Goal: Task Accomplishment & Management: Manage account settings

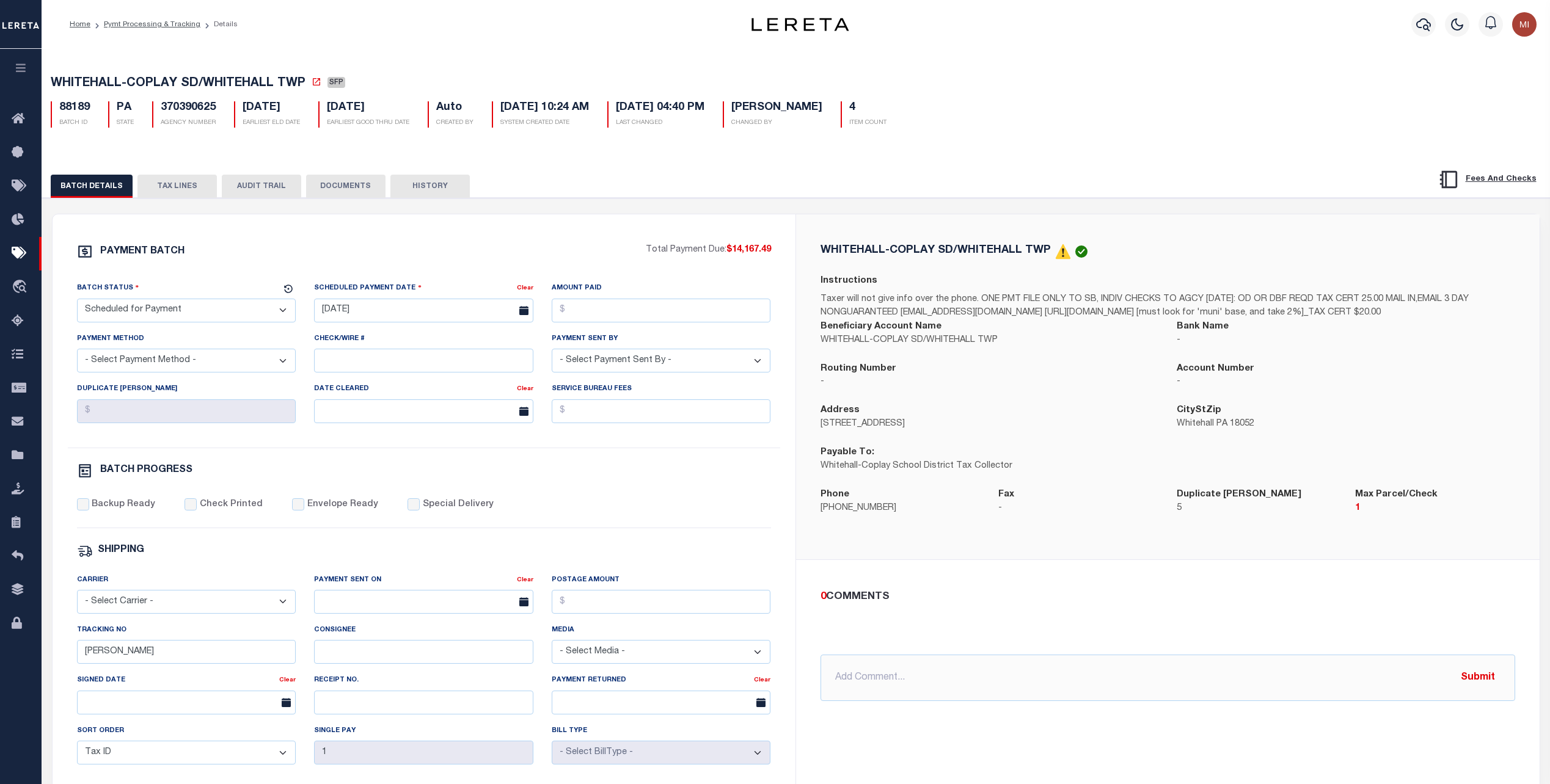
select select "SFP"
click at [18, 72] on icon "button" at bounding box center [21, 68] width 14 height 11
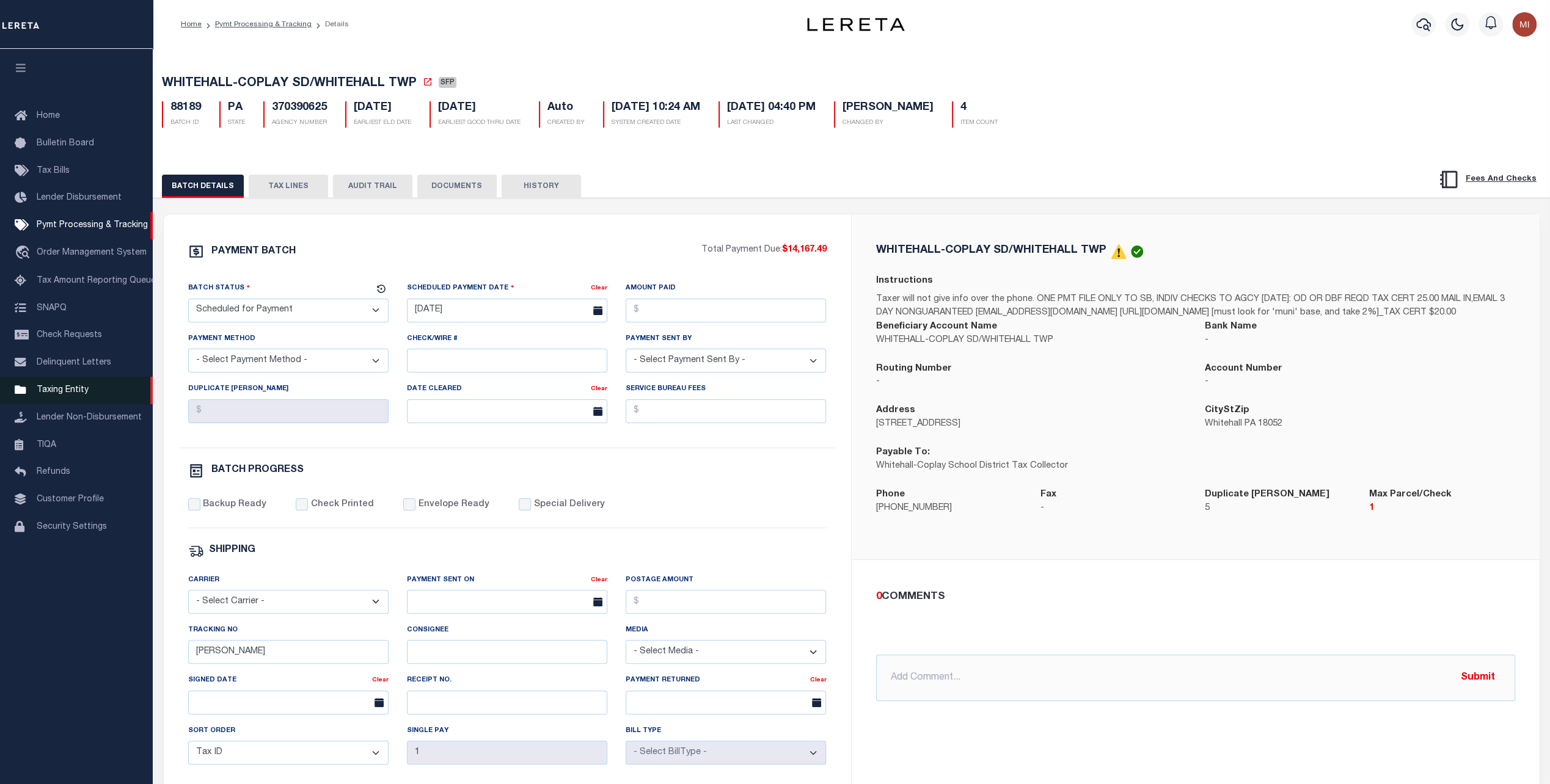
click at [64, 395] on span "Taxing Entity" at bounding box center [62, 390] width 52 height 9
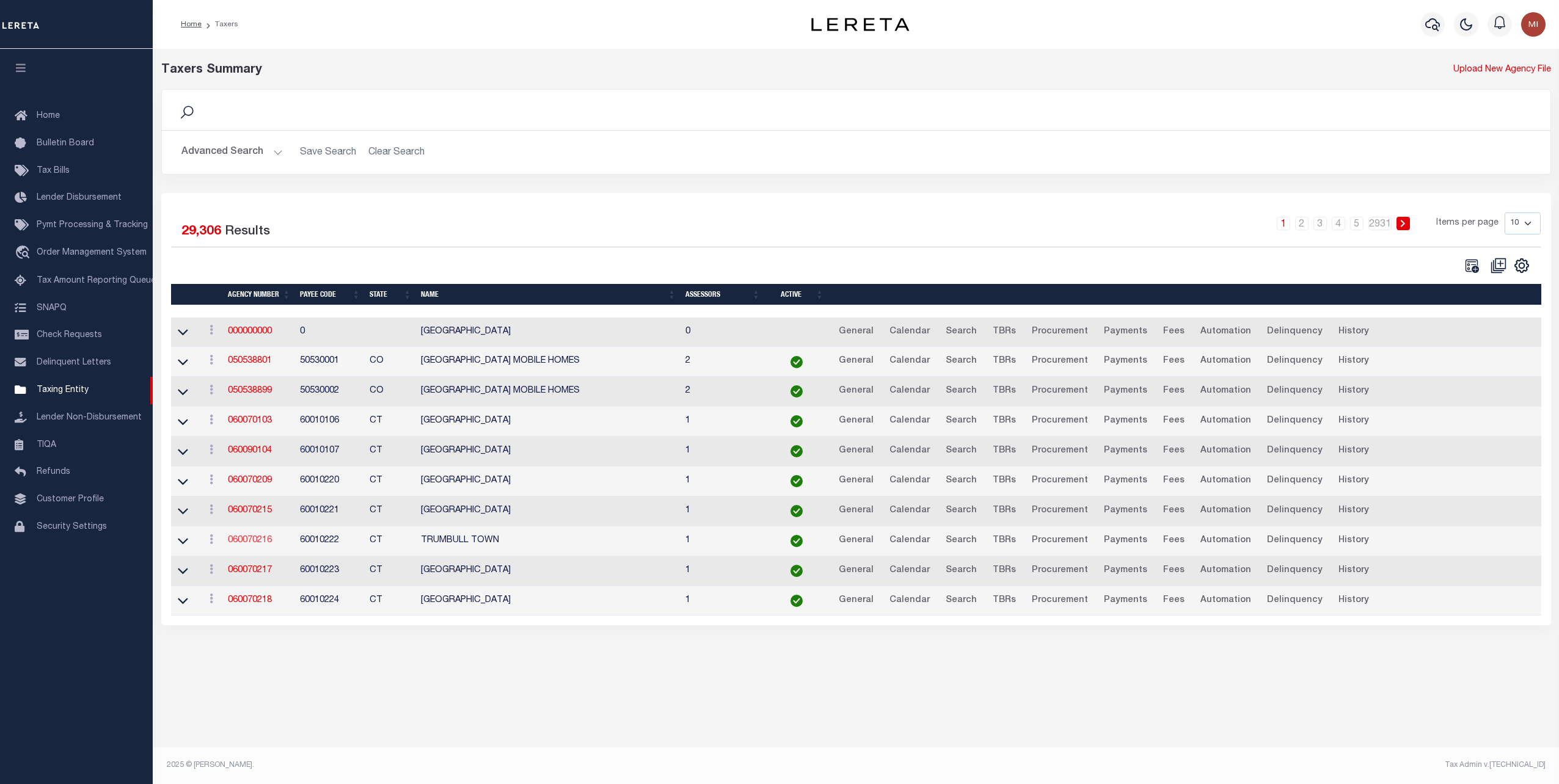
click at [252, 536] on link "060070216" at bounding box center [249, 540] width 44 height 9
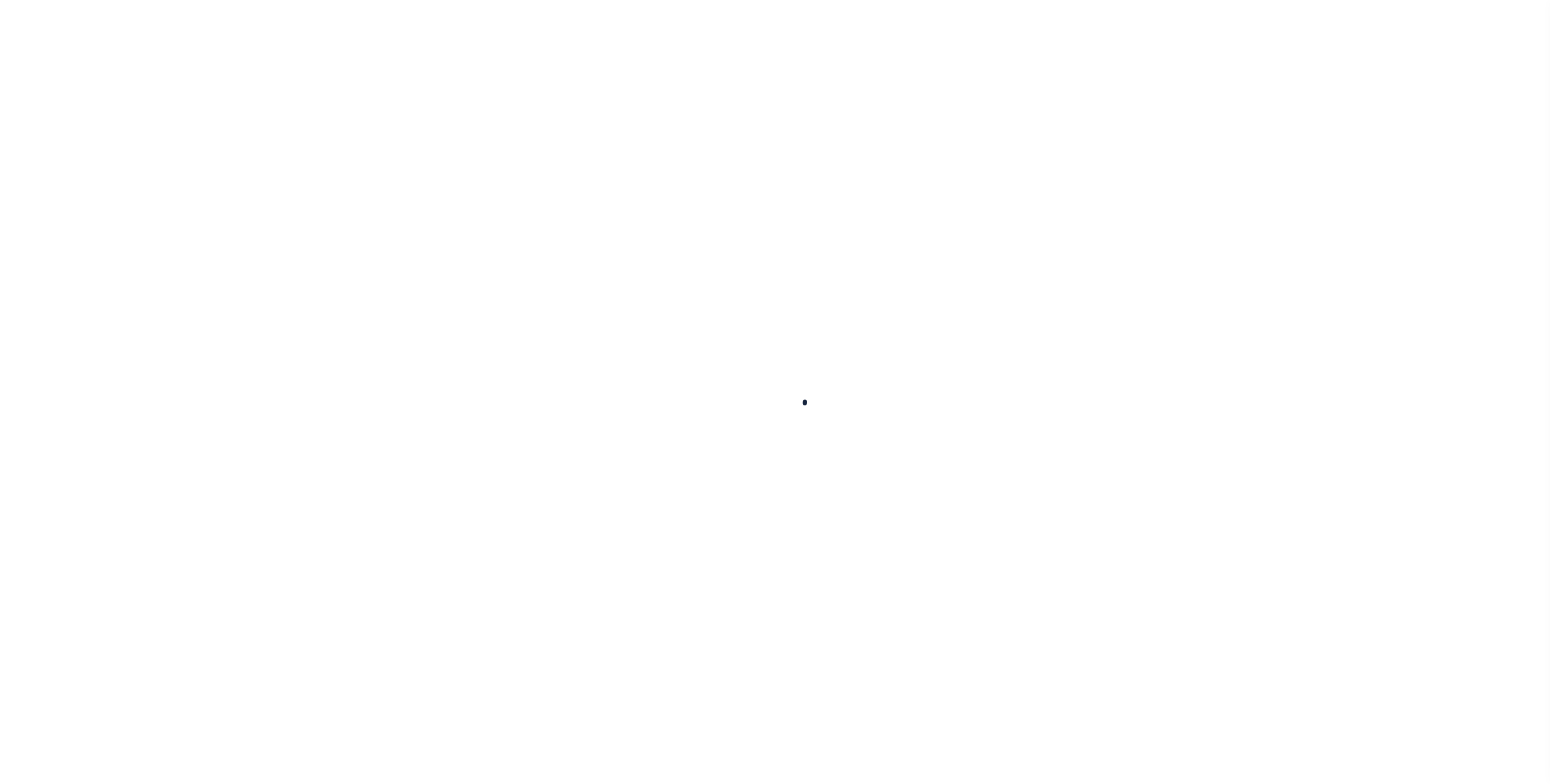
select select
checkbox input "false"
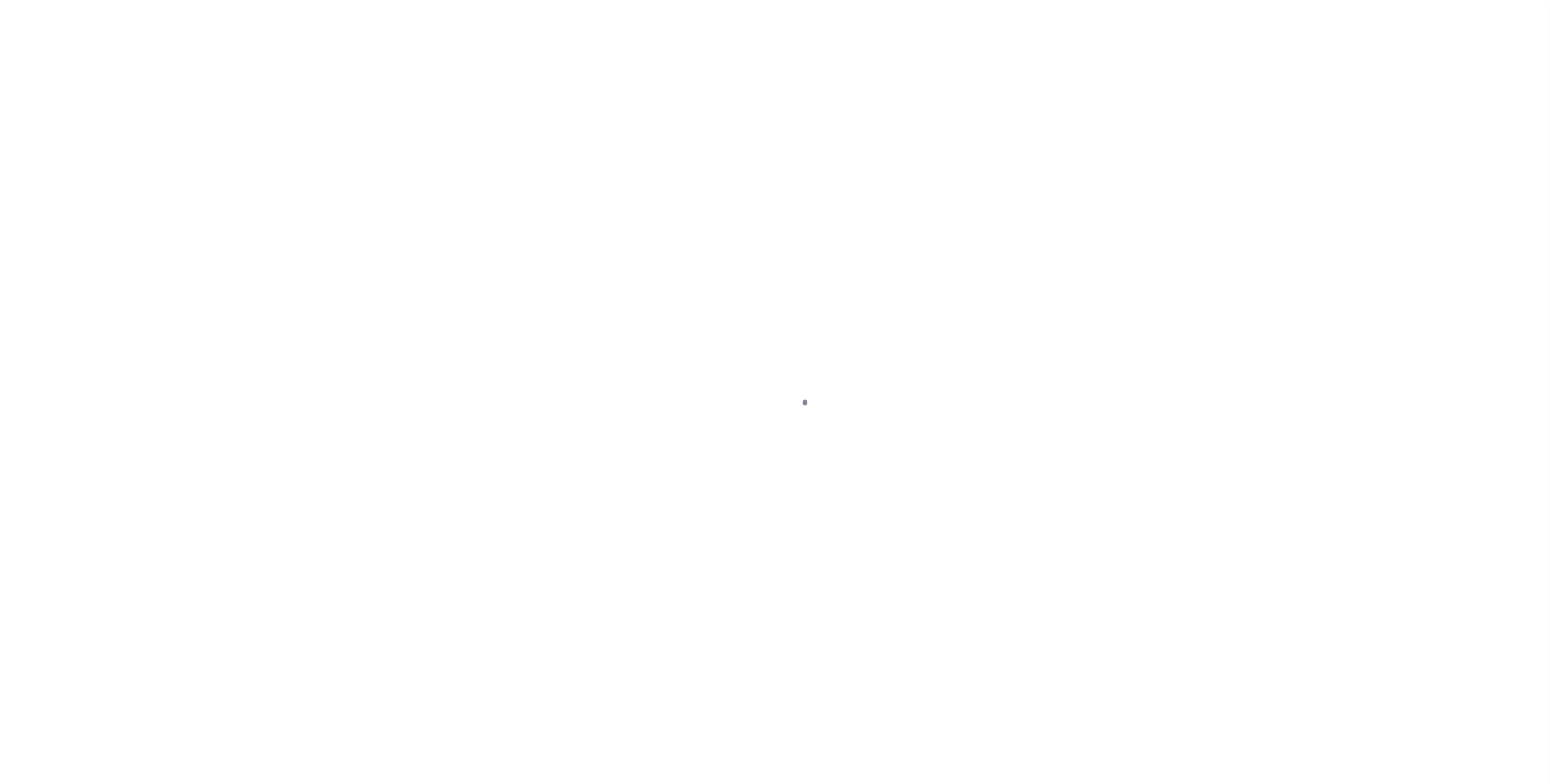
checkbox input "false"
type input "900117007"
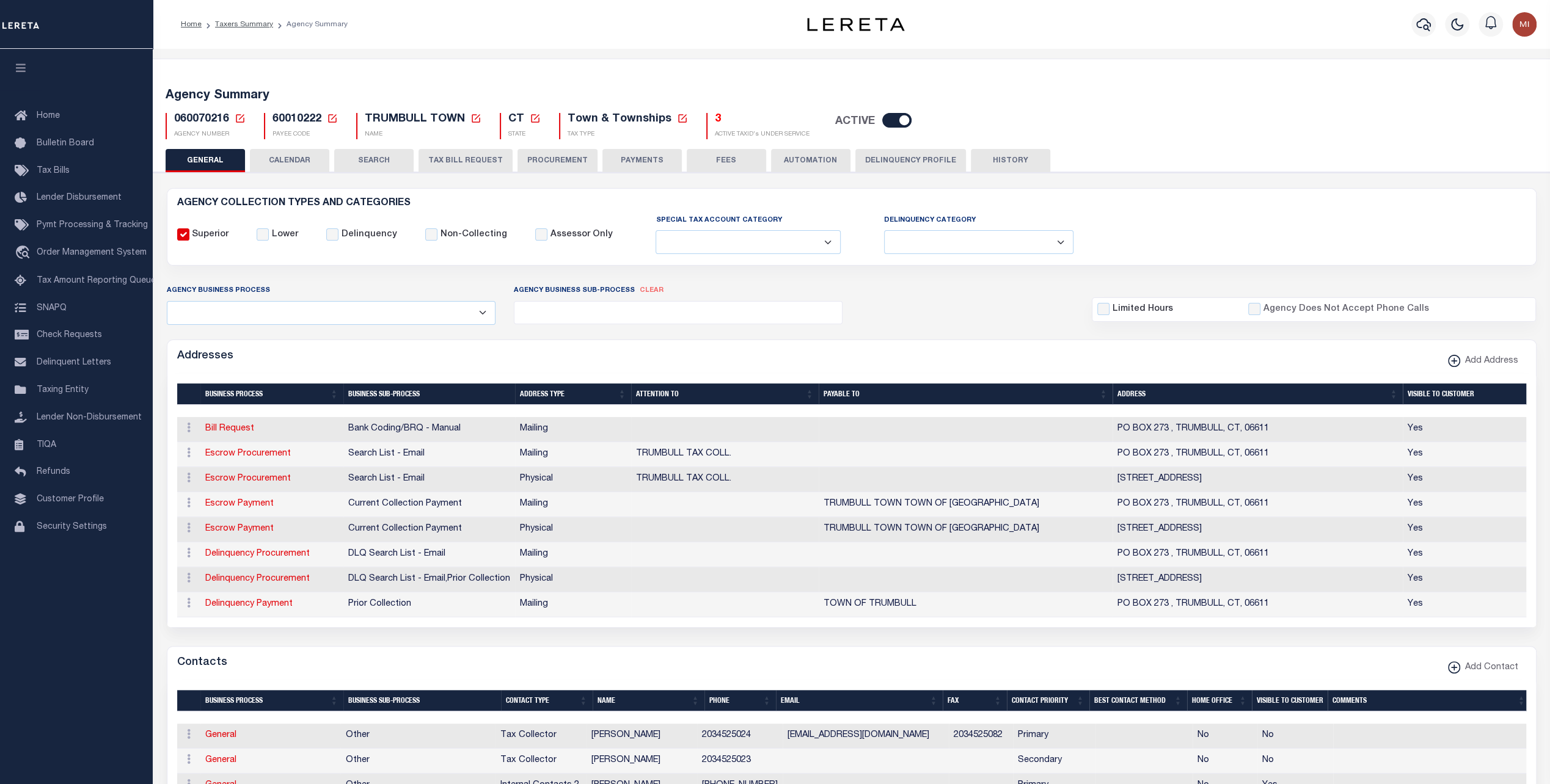
click at [276, 162] on button "CALENDAR" at bounding box center [290, 160] width 80 height 23
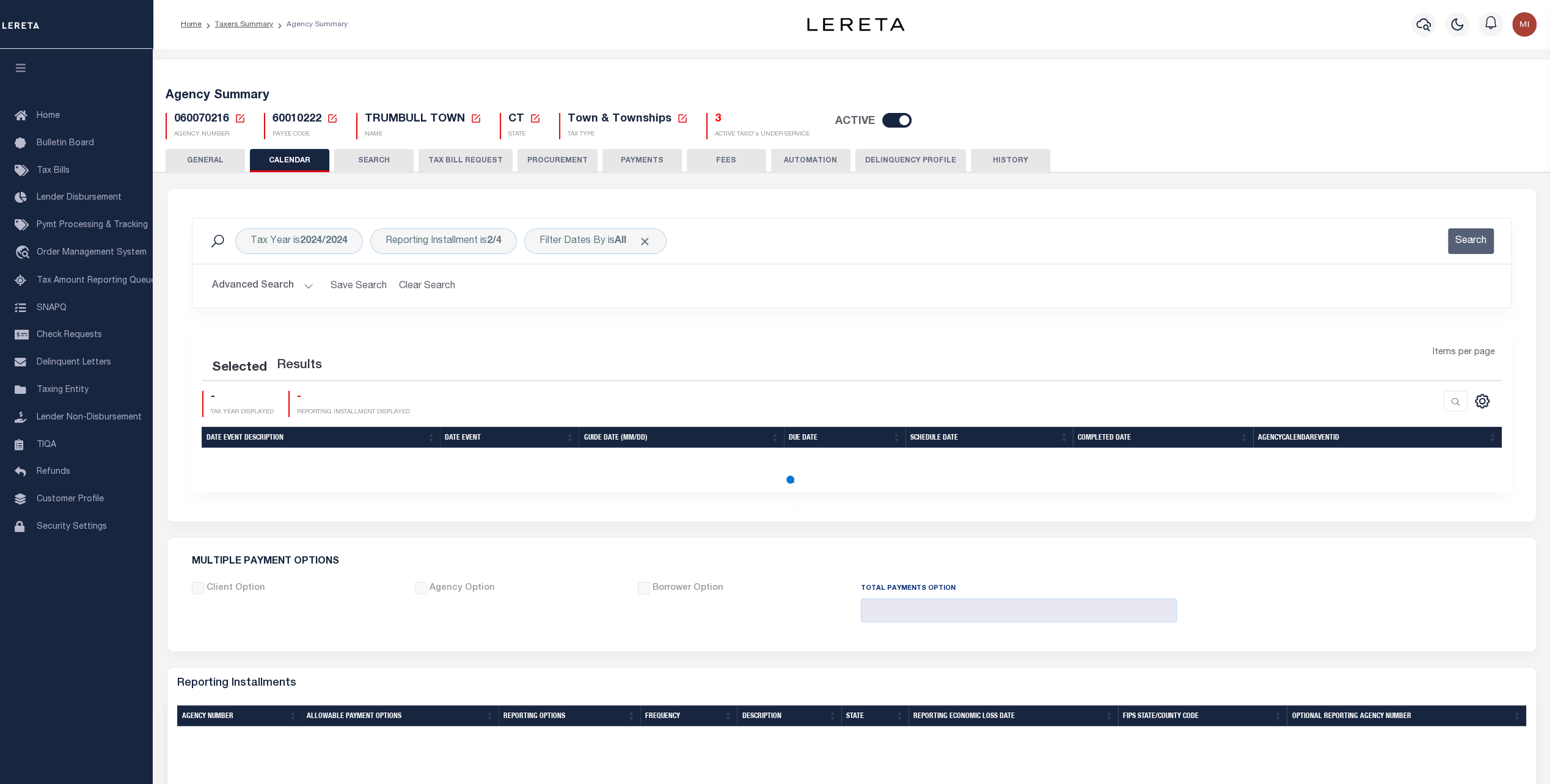
checkbox input "false"
type input "1"
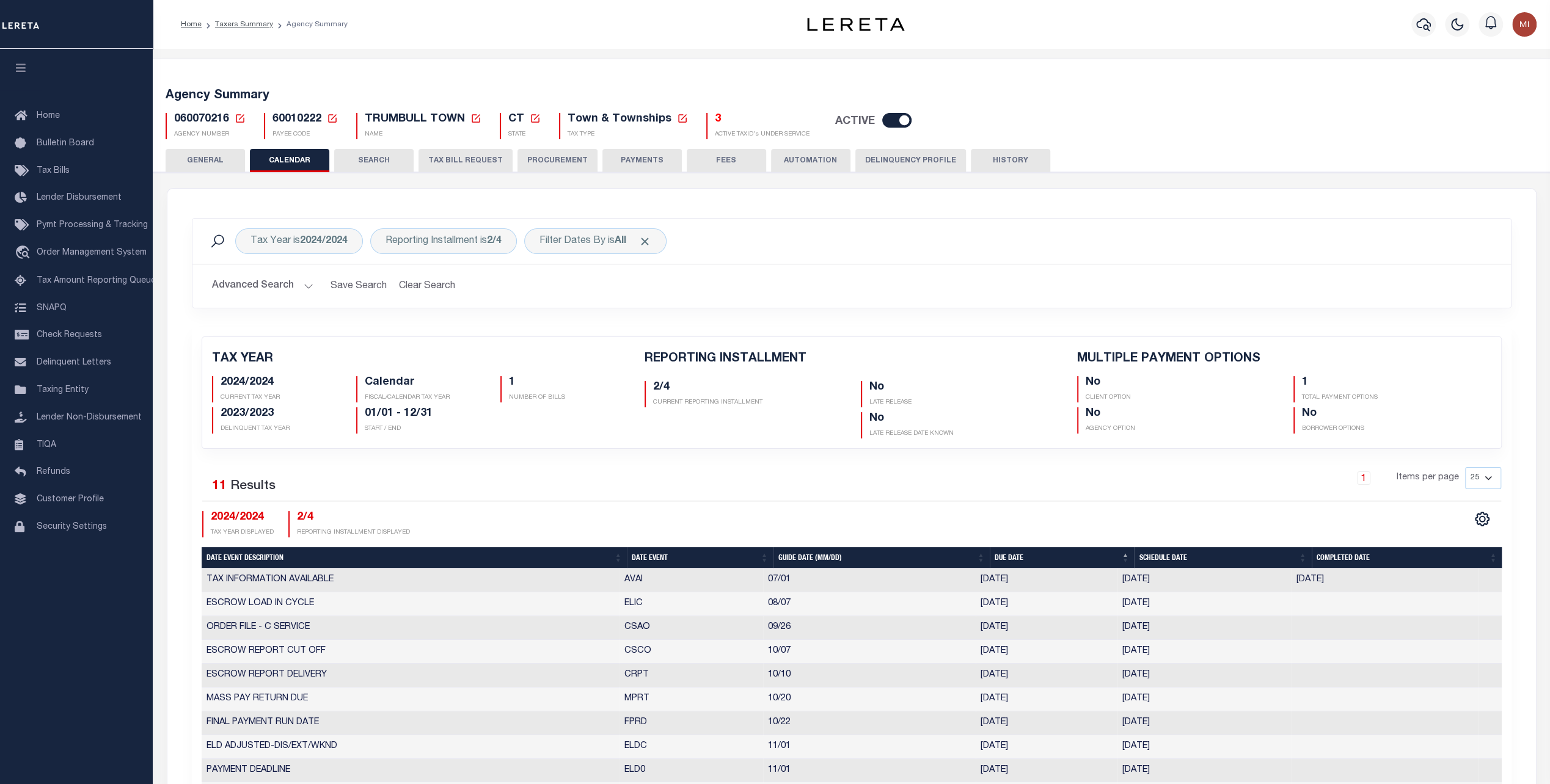
click at [374, 156] on button "SEARCH" at bounding box center [374, 160] width 80 height 23
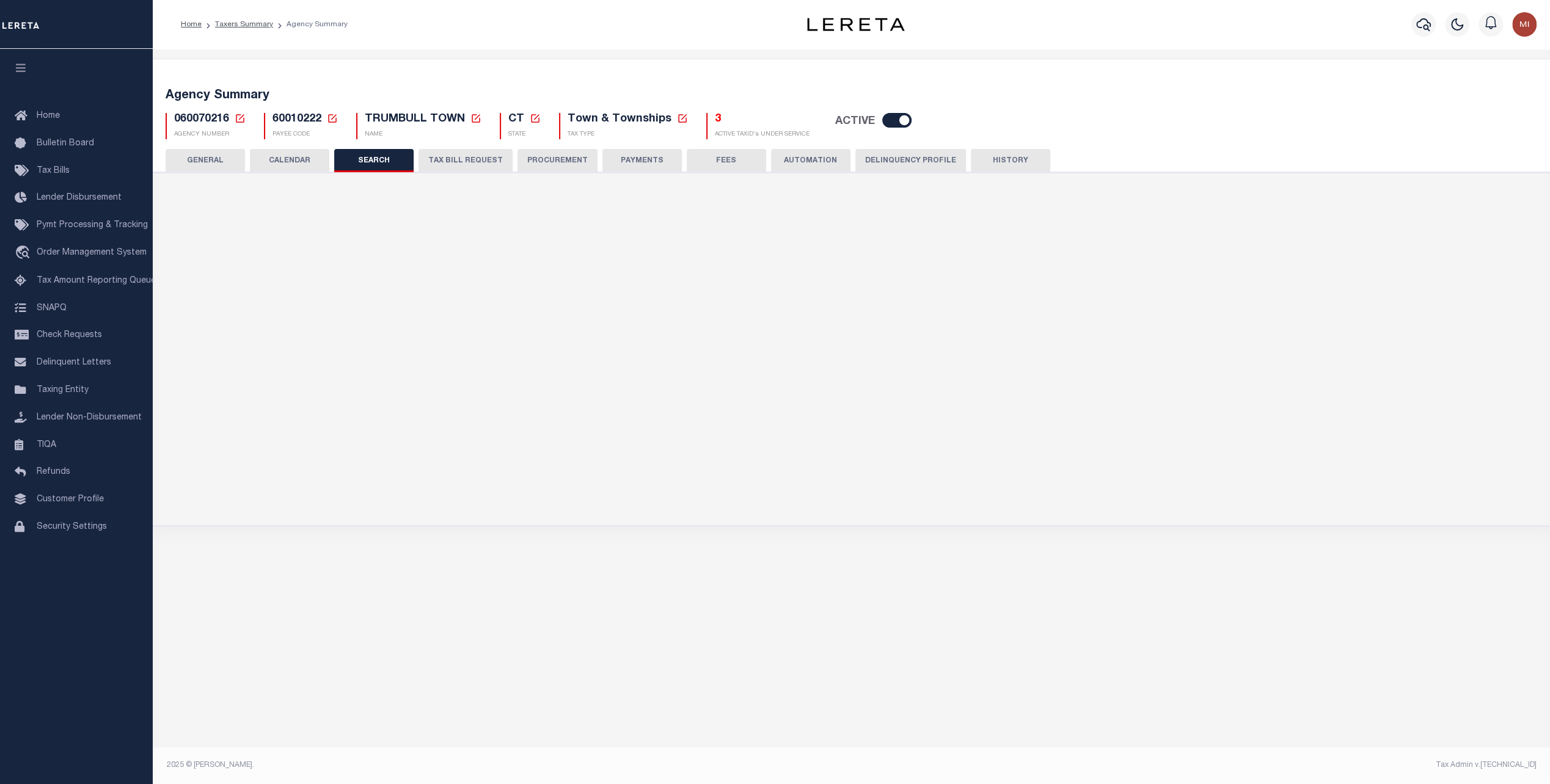
checkbox input "false"
type input "12000"
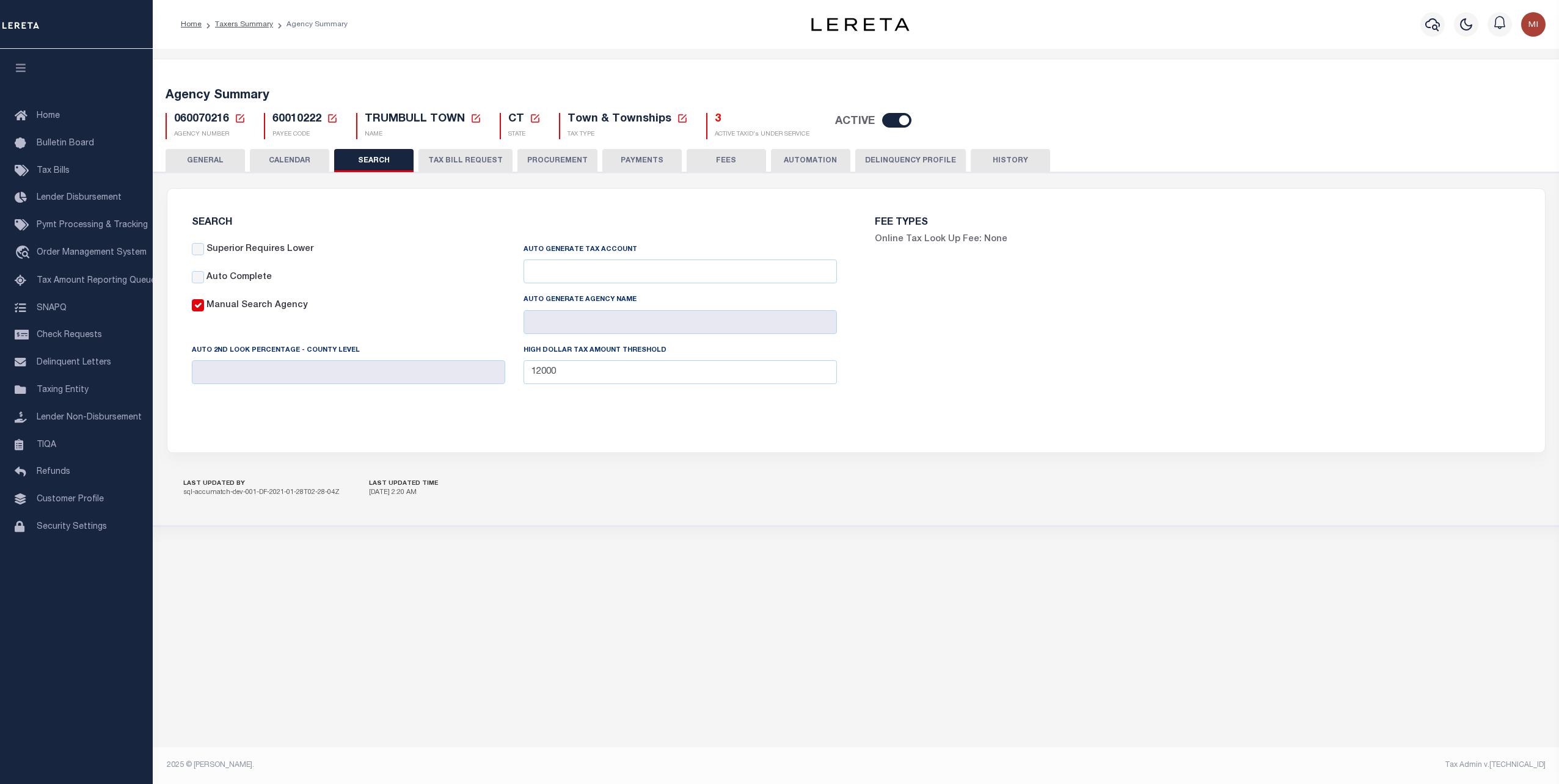
click at [438, 159] on button "TAX BILL REQUEST" at bounding box center [466, 160] width 94 height 23
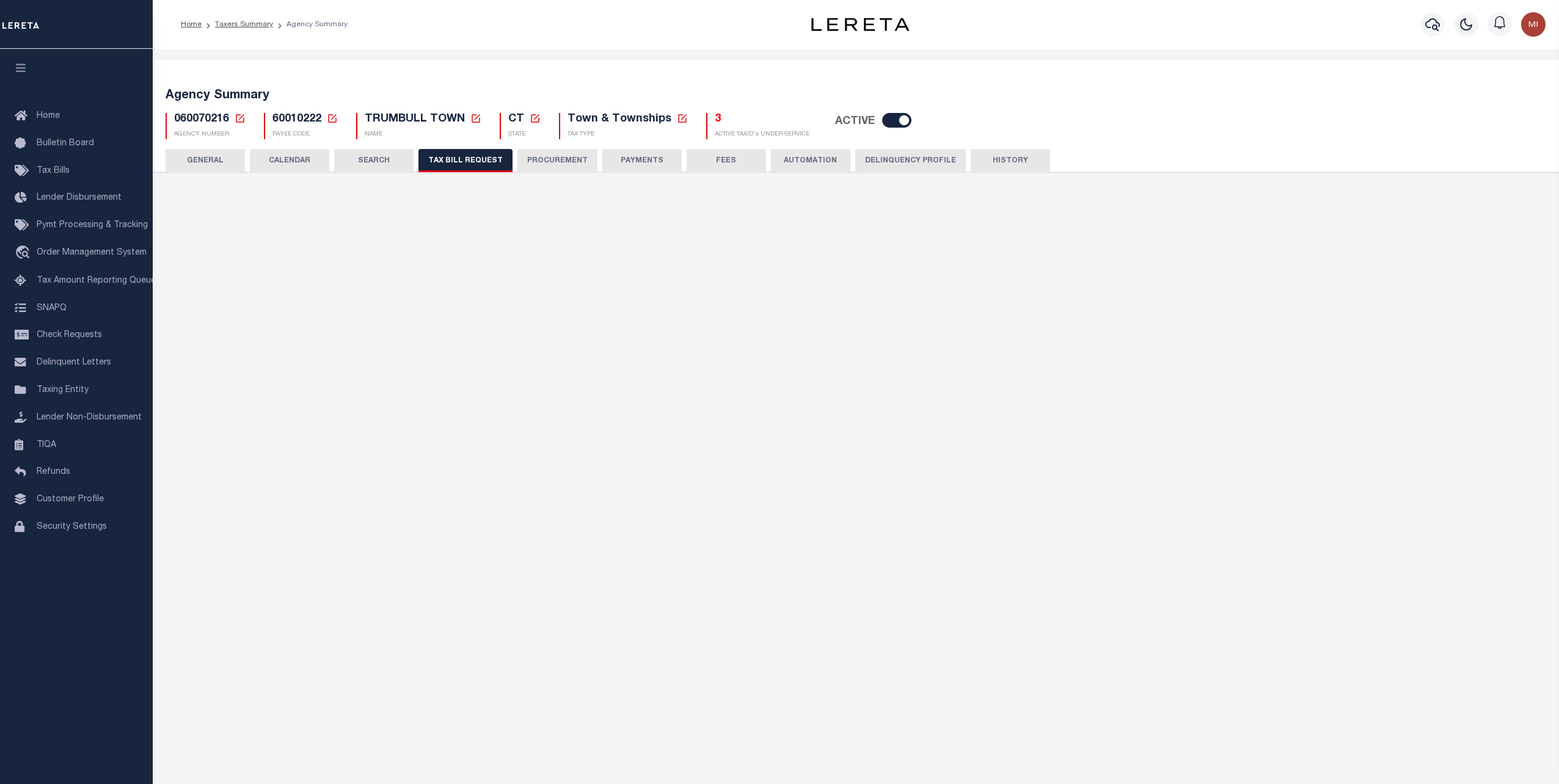
checkbox input "false"
select select "16"
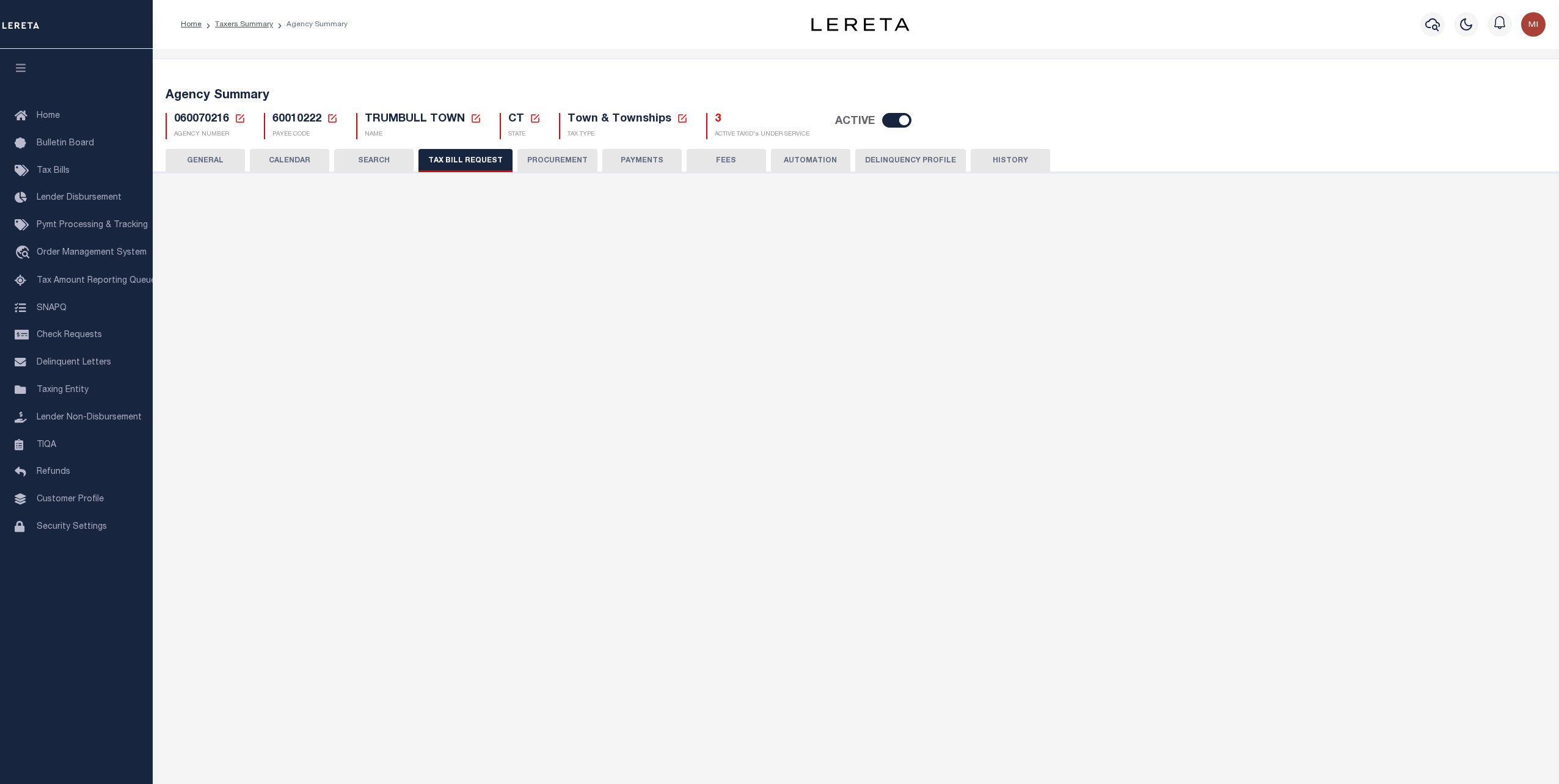
select select "false"
select select "15"
select select
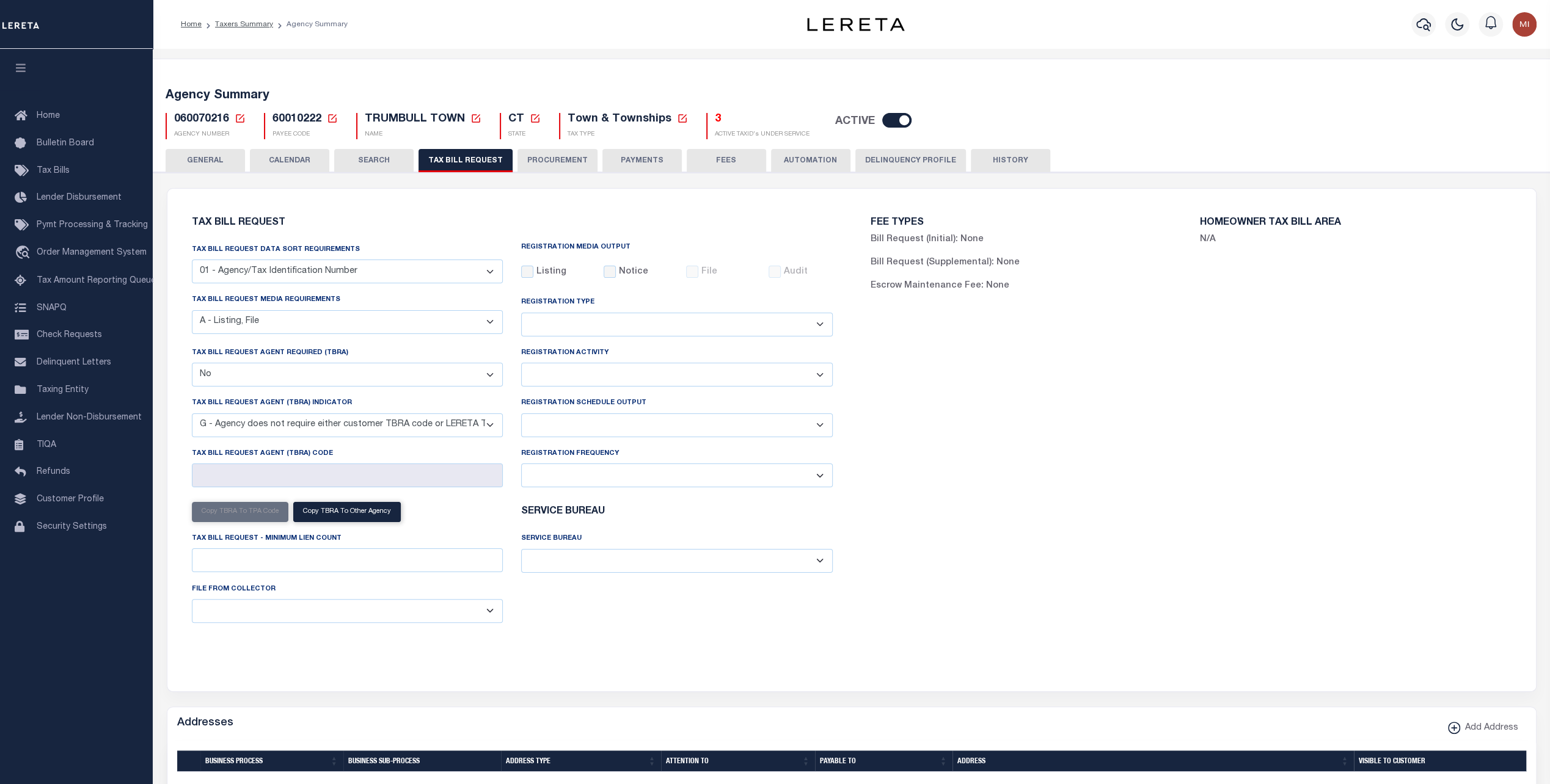
click at [545, 160] on button "PROCUREMENT" at bounding box center [557, 160] width 80 height 23
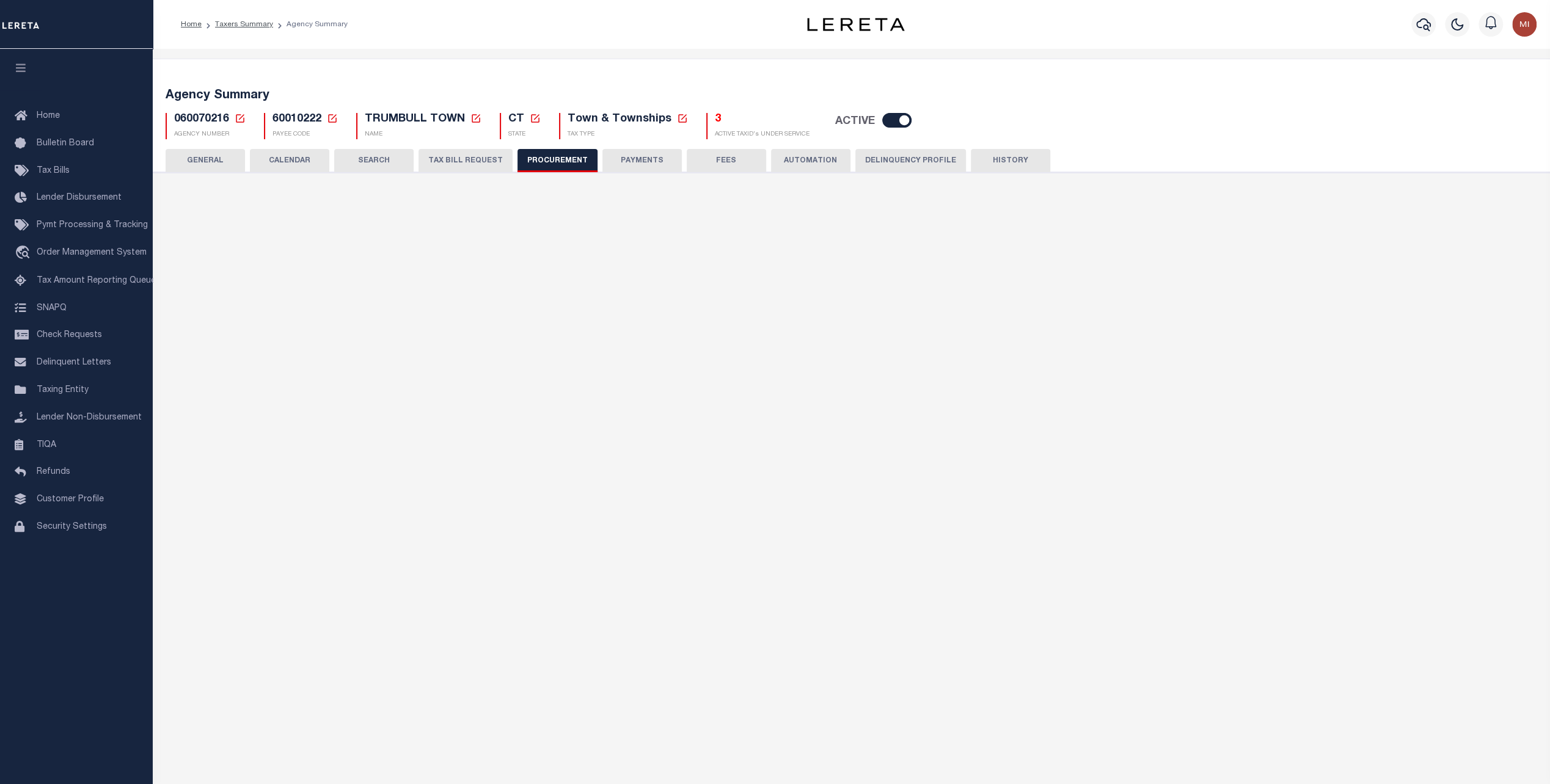
type input "$12,000"
select select "4"
select select "1"
select select "4"
checkbox input "true"
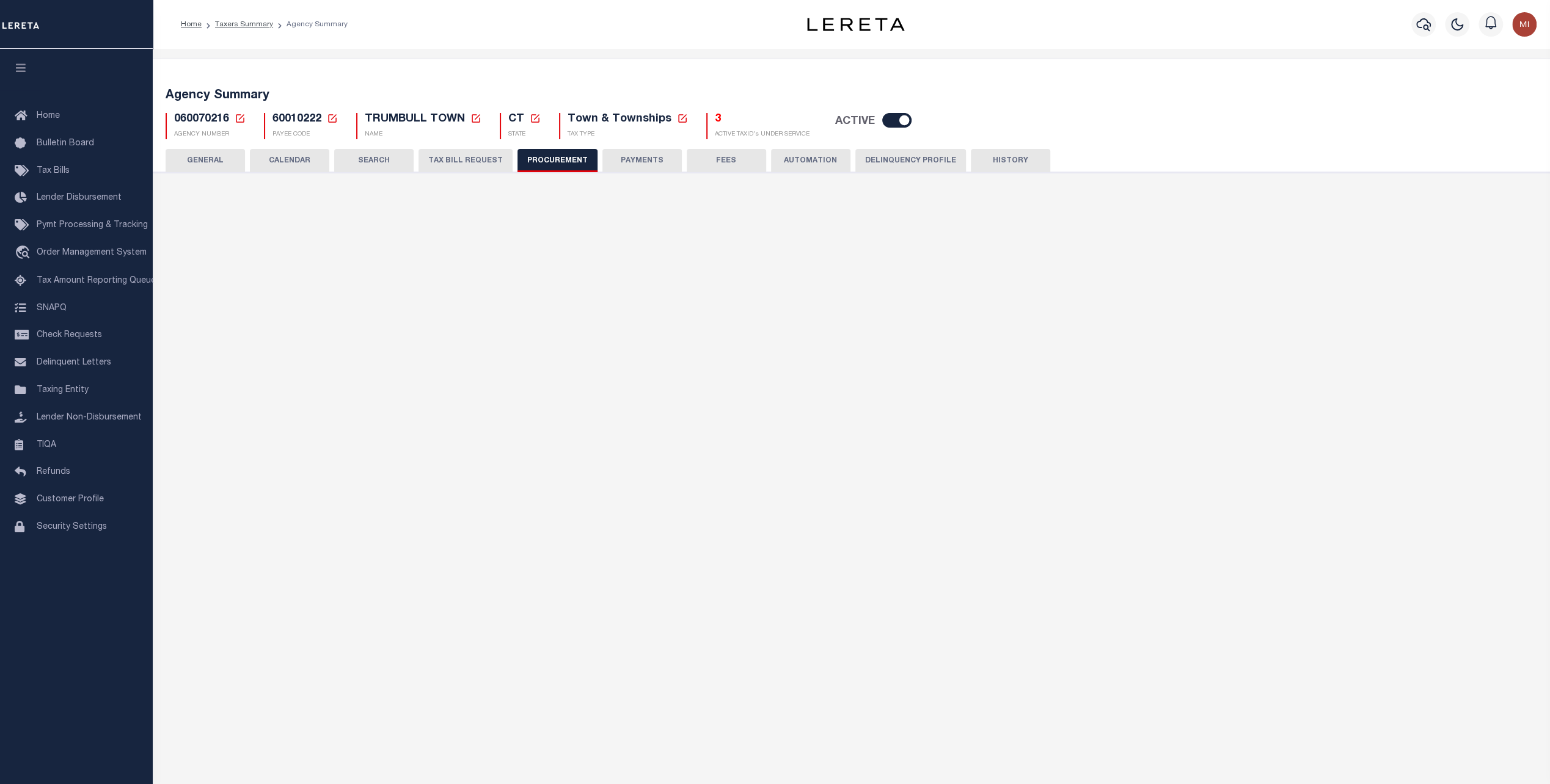
checkbox input "true"
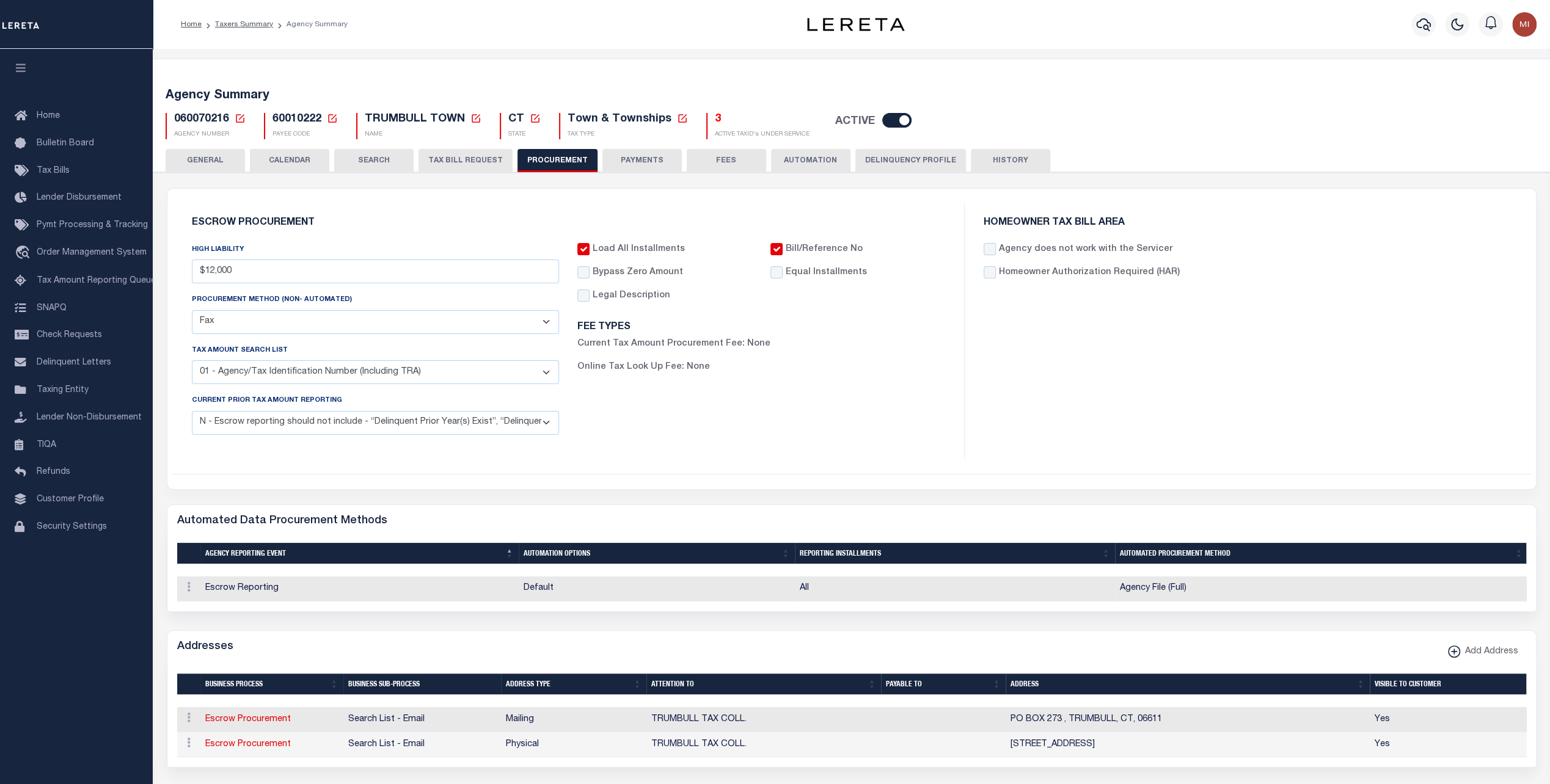
click at [637, 162] on button "PAYMENTS" at bounding box center [642, 160] width 80 height 23
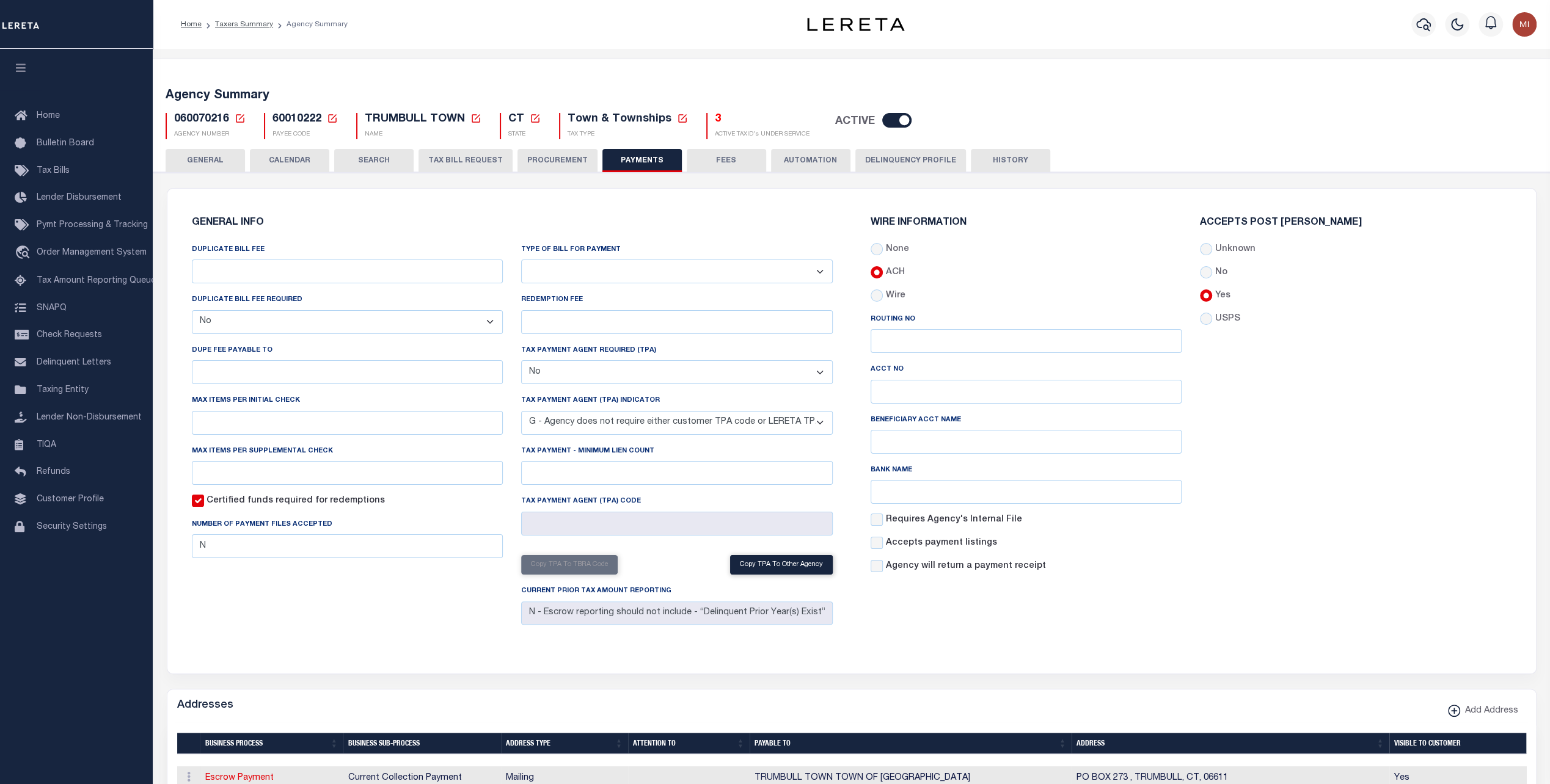
click at [908, 158] on button "Delinquency Profile" at bounding box center [910, 160] width 111 height 23
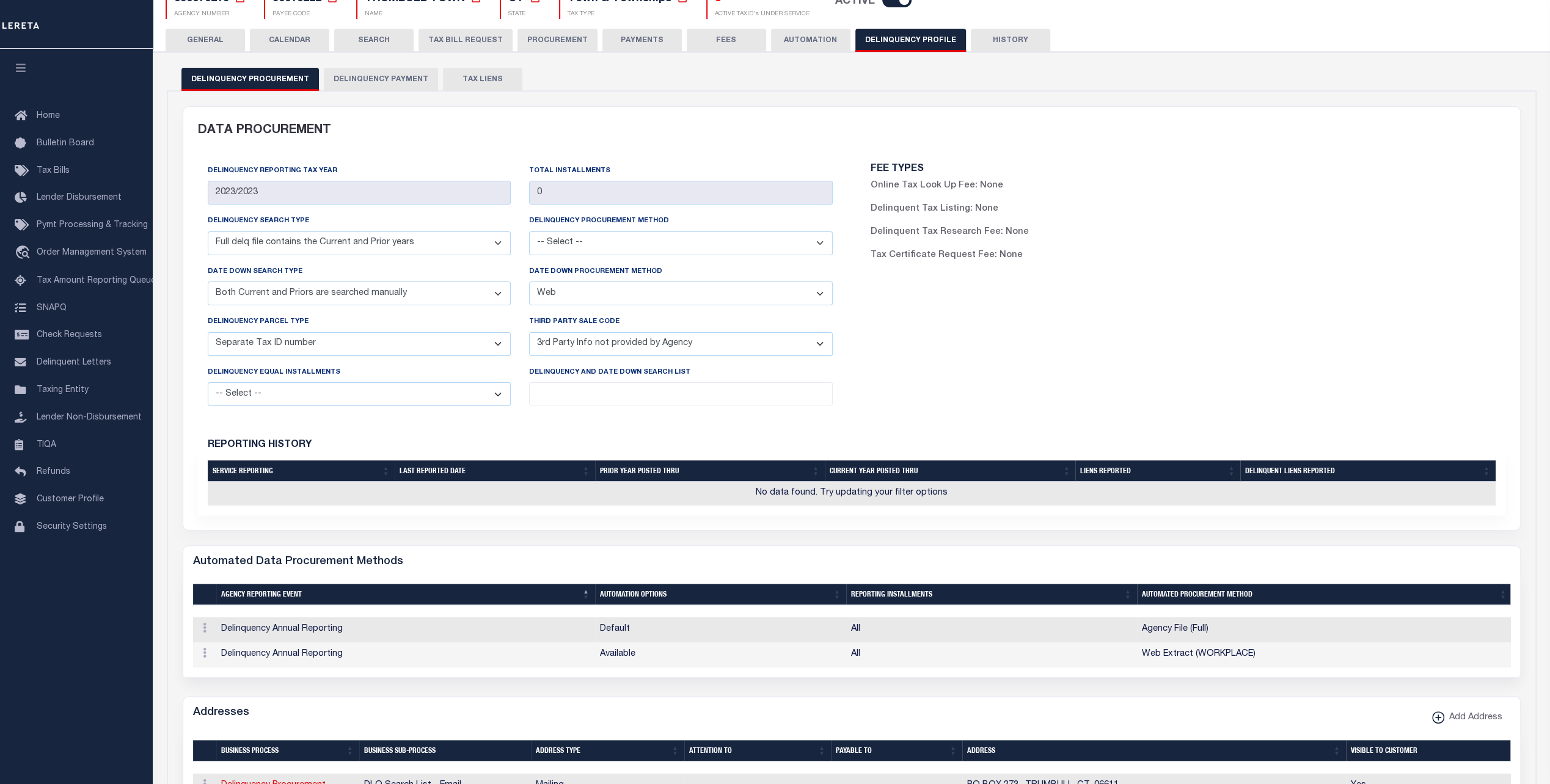
scroll to position [122, 0]
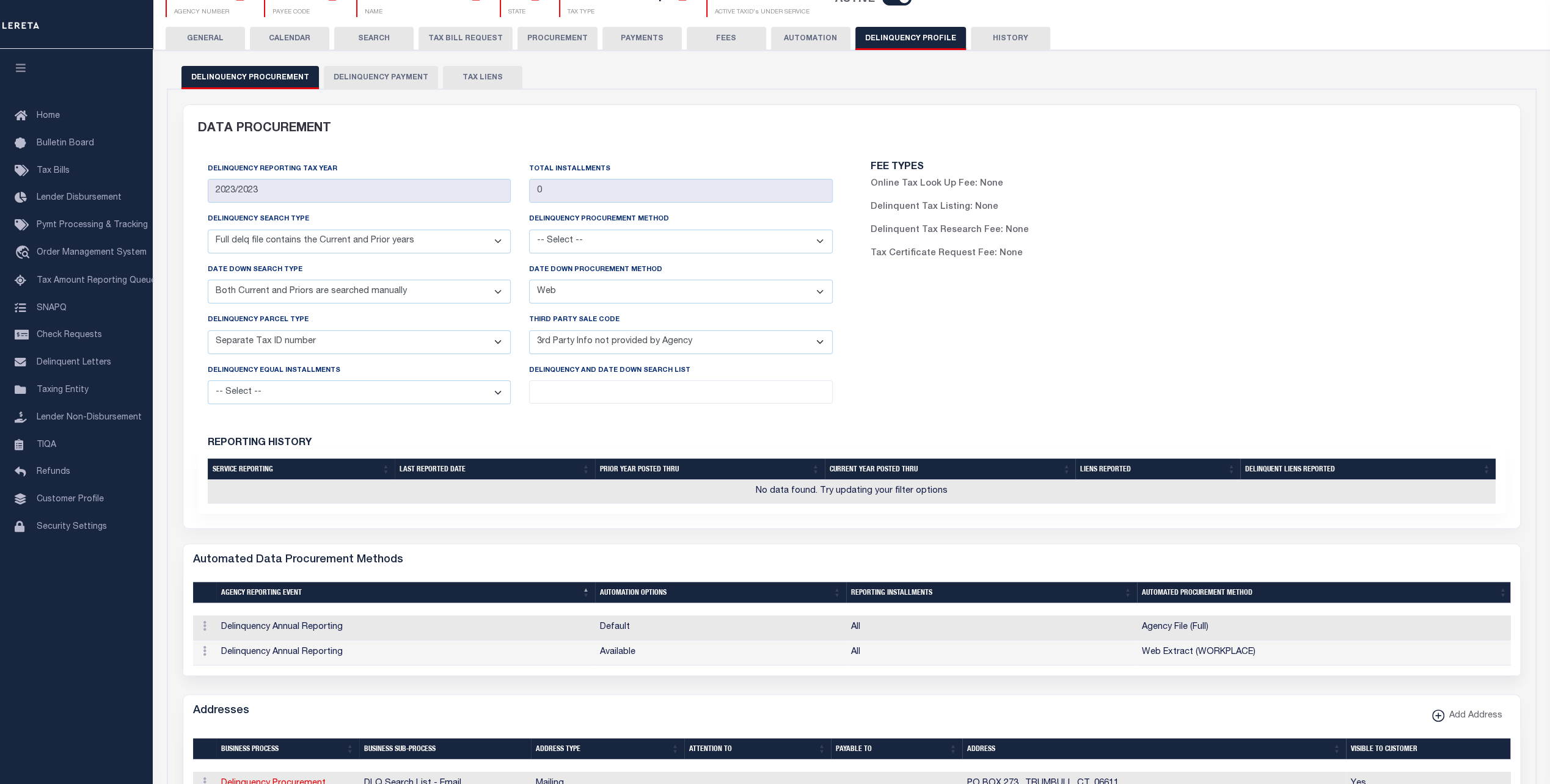
click at [357, 70] on button "Delinquency Payment" at bounding box center [381, 77] width 114 height 23
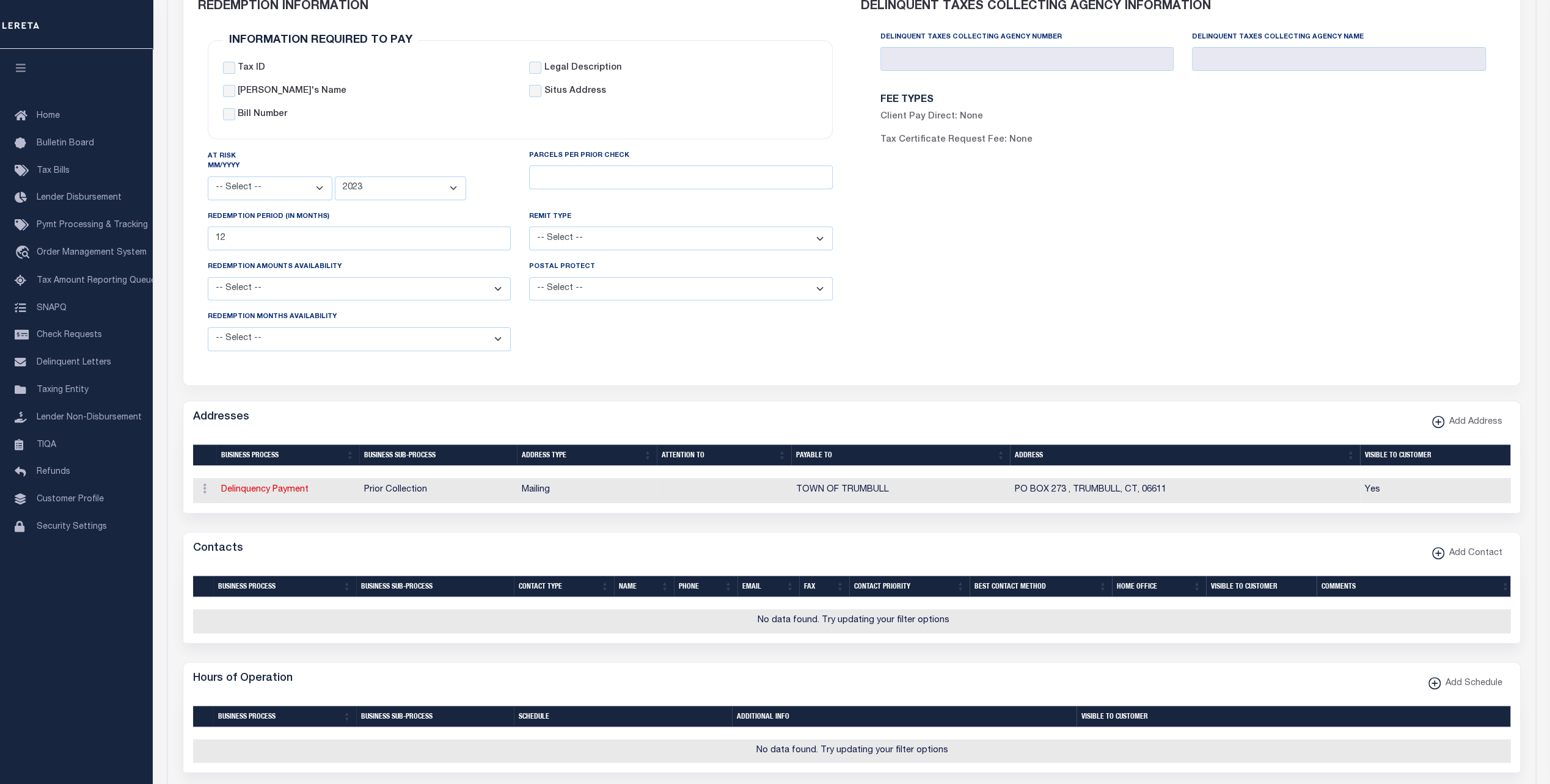
scroll to position [0, 0]
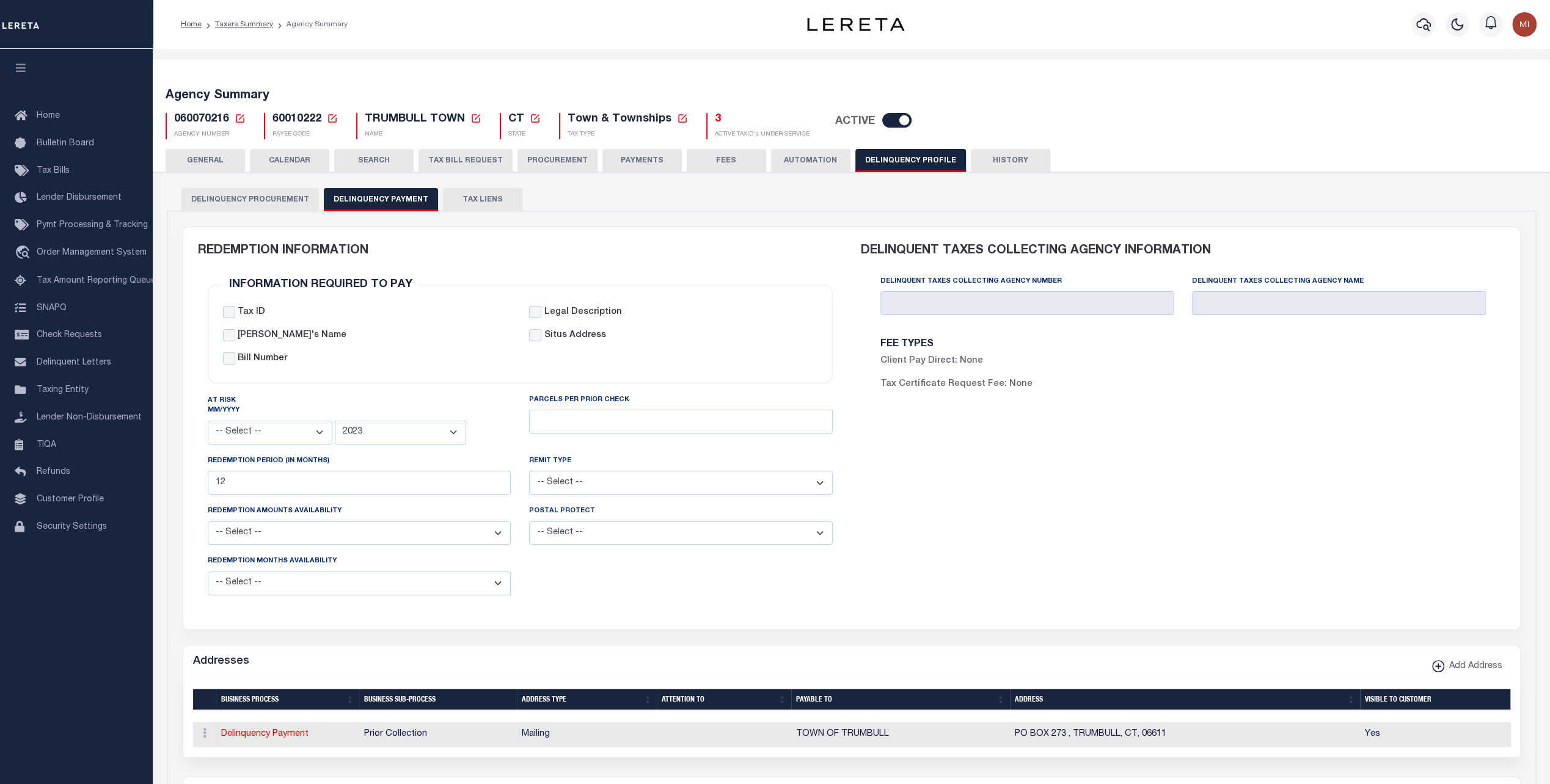
click at [482, 195] on button "TAX LIENS" at bounding box center [482, 199] width 80 height 23
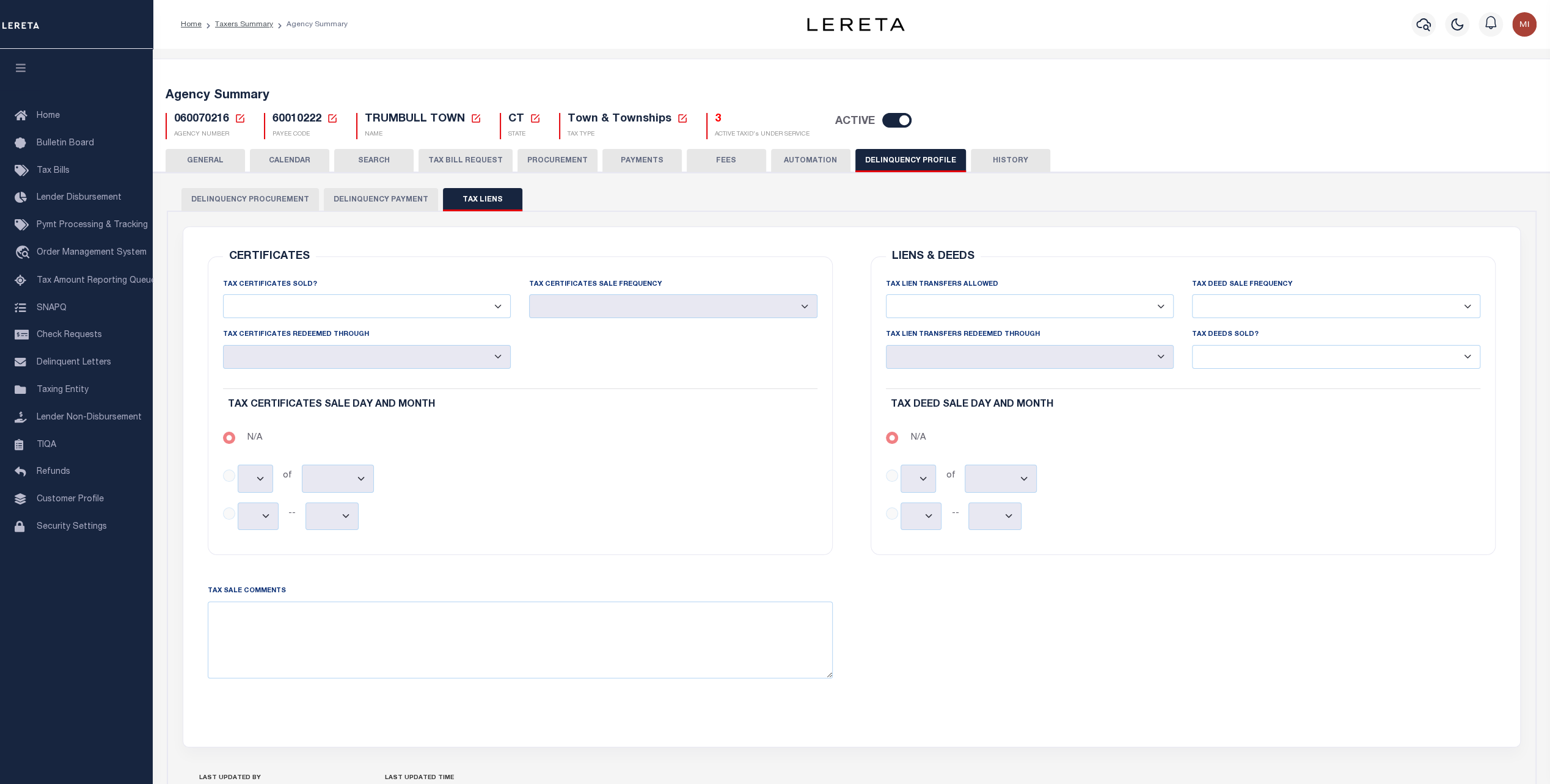
click at [369, 196] on button "Delinquency Payment" at bounding box center [381, 199] width 114 height 23
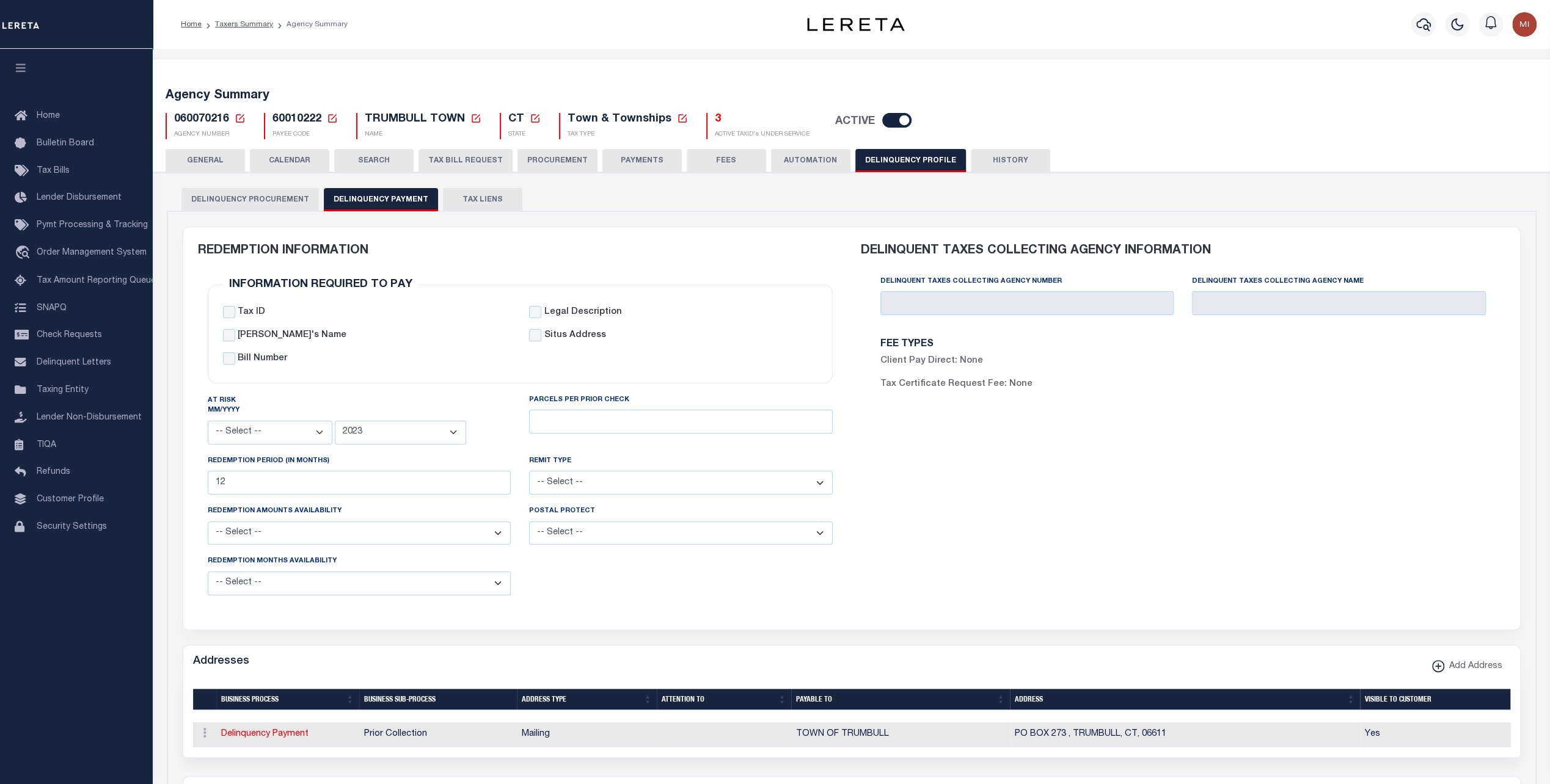
drag, startPoint x: 204, startPoint y: 162, endPoint x: 256, endPoint y: 200, distance: 64.4
click at [204, 162] on button "GENERAL" at bounding box center [205, 160] width 80 height 23
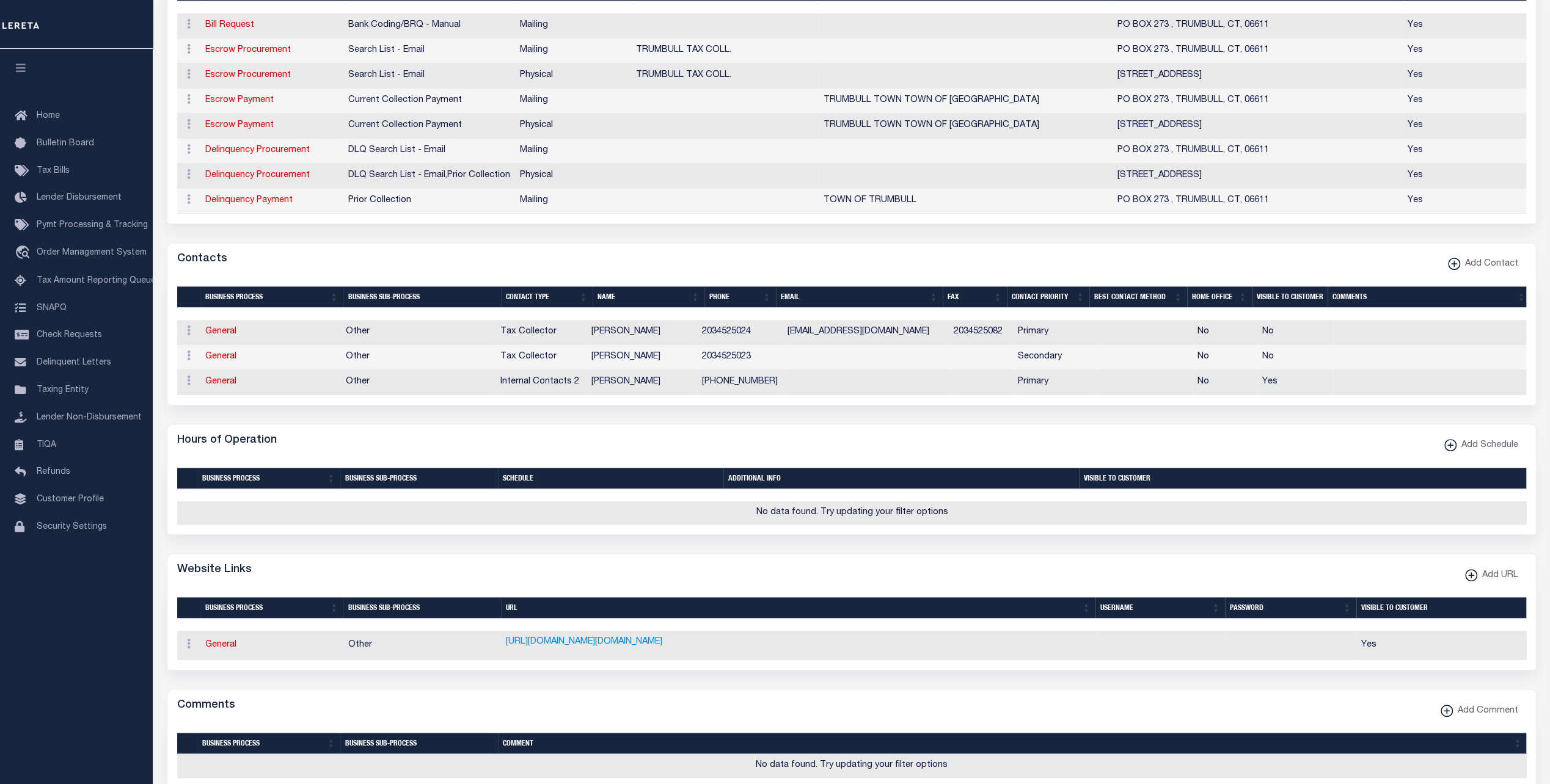
scroll to position [37, 0]
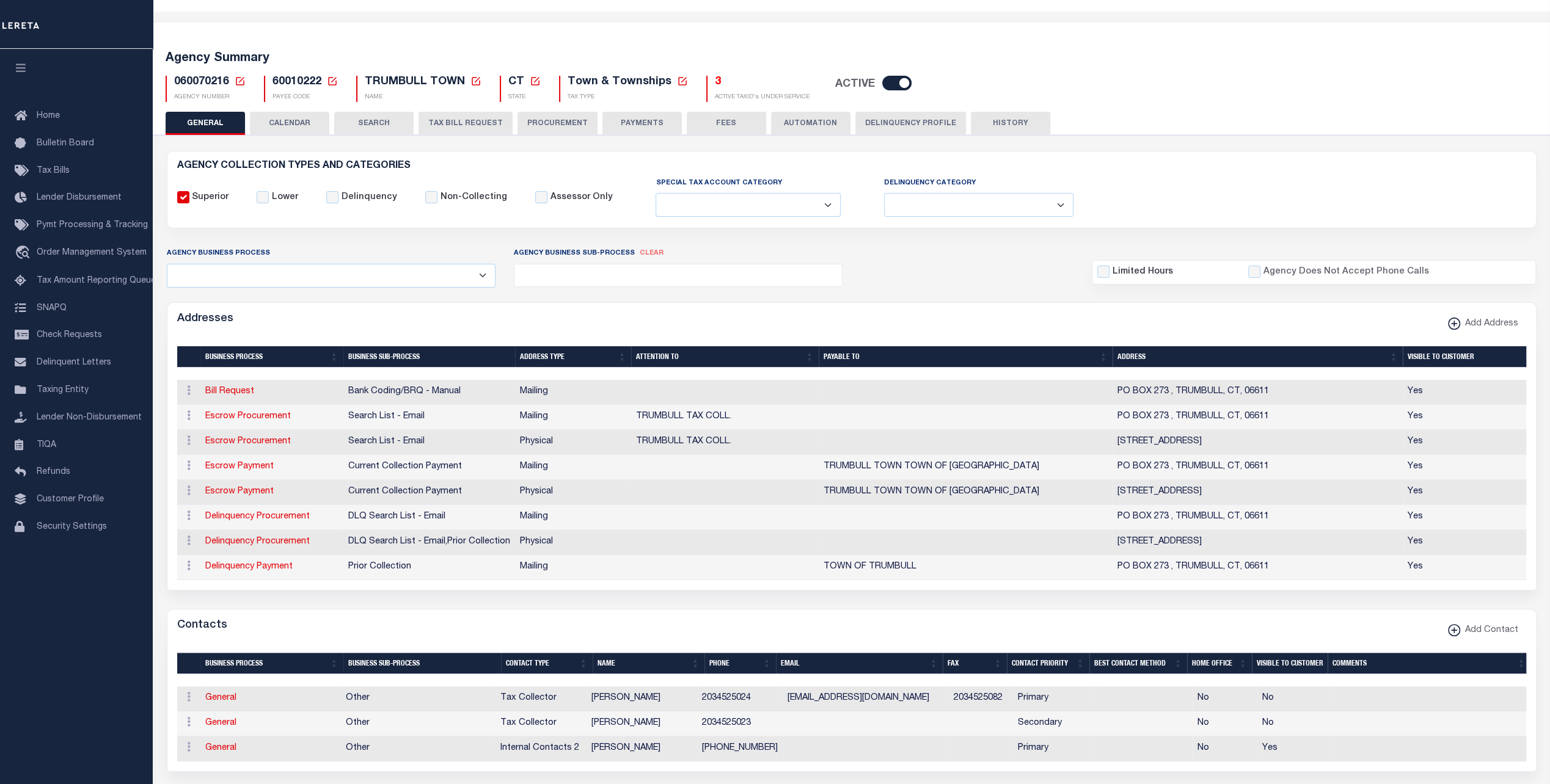
click at [287, 125] on button "CALENDAR" at bounding box center [290, 123] width 80 height 23
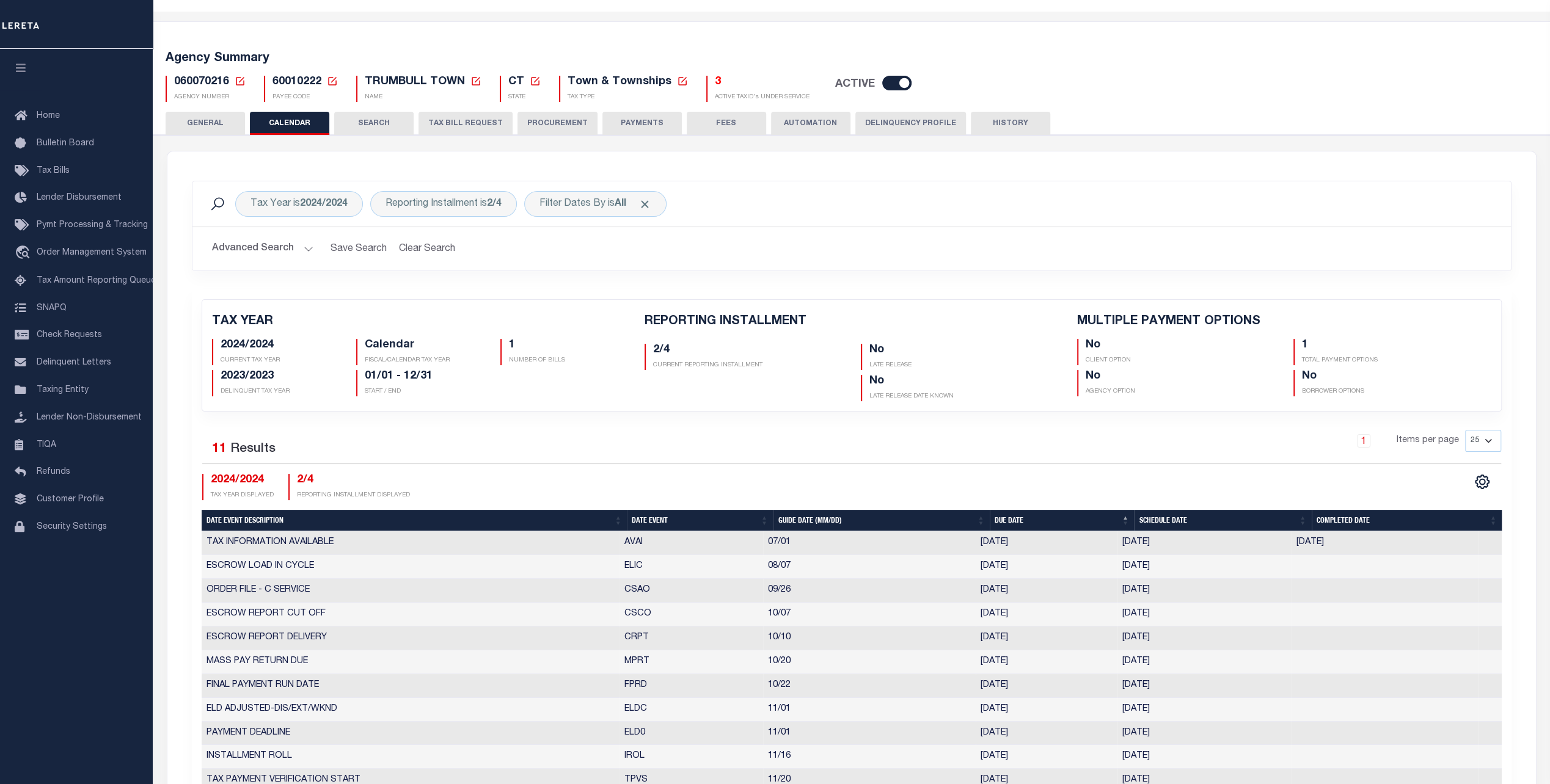
click at [377, 125] on button "SEARCH" at bounding box center [374, 123] width 80 height 23
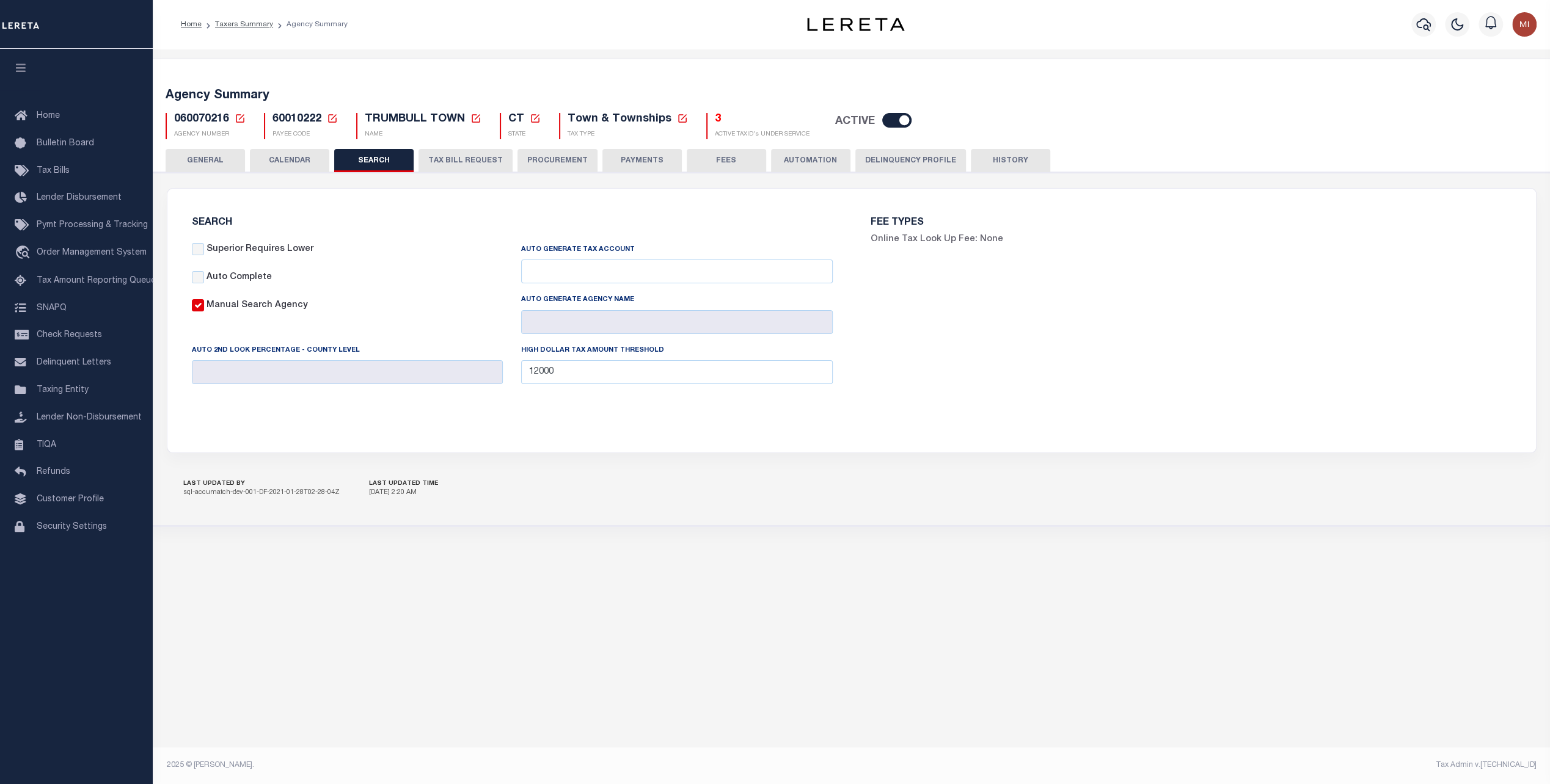
scroll to position [0, 0]
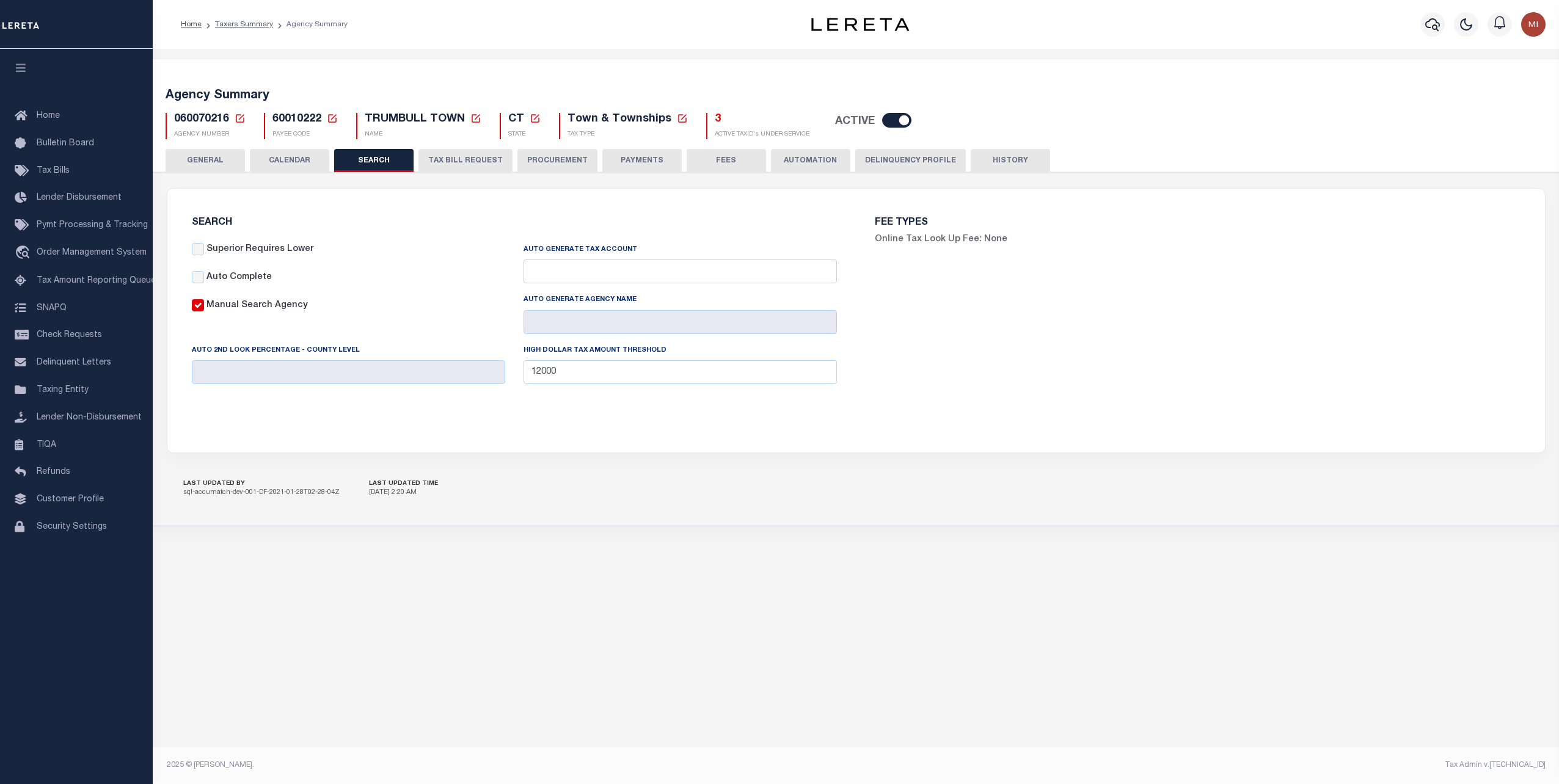
click at [463, 164] on button "TAX BILL REQUEST" at bounding box center [466, 160] width 94 height 23
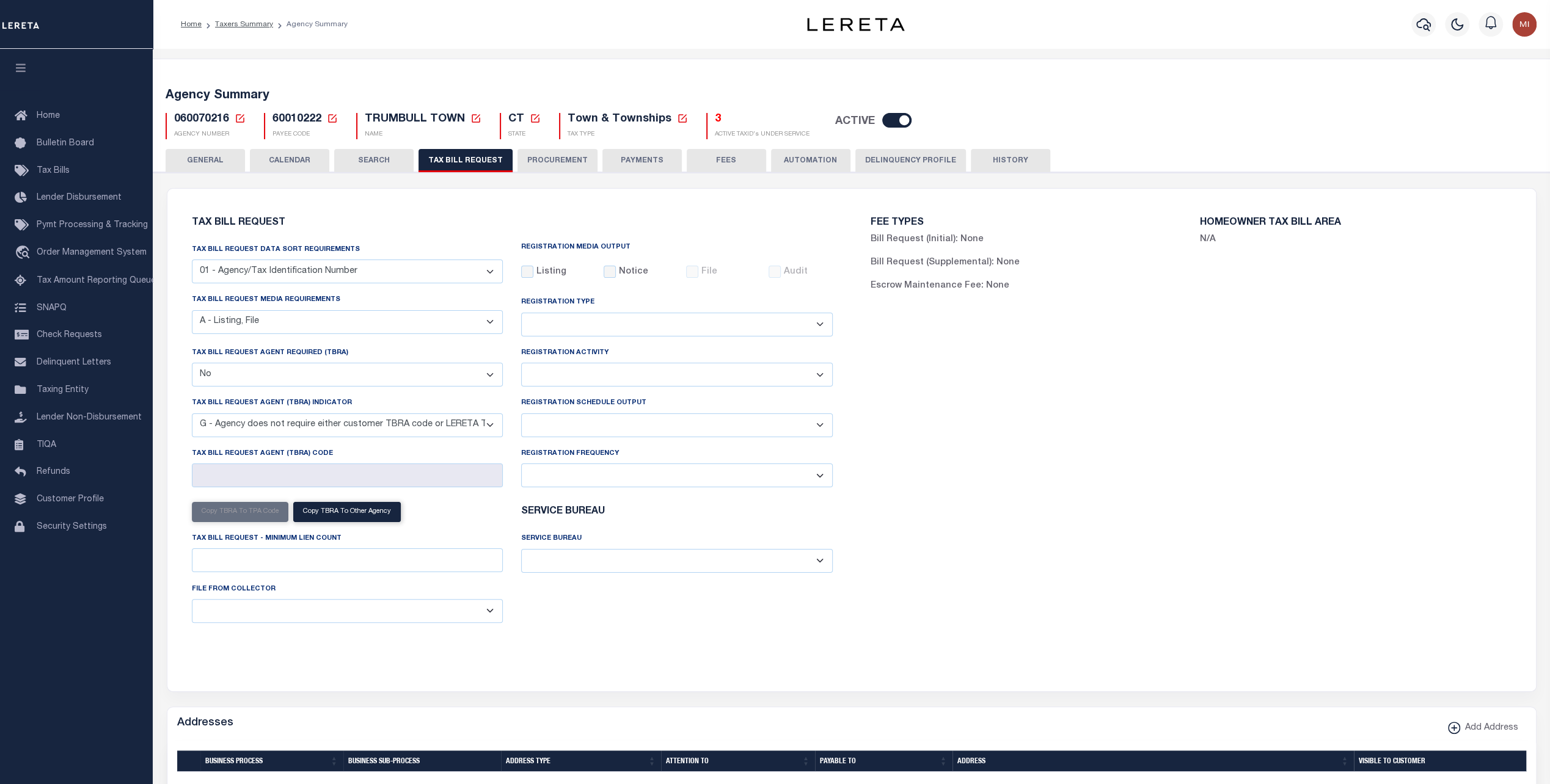
click at [734, 567] on select "ACC Taxes Ad Valorem Appraisal Assessments of the Southwest AutoAgent B & A Mun…" at bounding box center [677, 561] width 311 height 24
click at [736, 566] on select "ACC Taxes Ad Valorem Appraisal Assessments of the Southwest AutoAgent B & A Mun…" at bounding box center [677, 561] width 311 height 24
click at [772, 560] on select "ACC Taxes Ad Valorem Appraisal Assessments of the Southwest AutoAgent B & A Mun…" at bounding box center [677, 561] width 311 height 24
click at [935, 571] on div "FEE TYPES Bill Request (Initial): None Bill Request (Supplemental): None Escrow…" at bounding box center [1191, 433] width 679 height 458
click at [798, 564] on select "ACC Taxes Ad Valorem Appraisal Assessments of the Southwest AutoAgent B & A Mun…" at bounding box center [677, 561] width 311 height 24
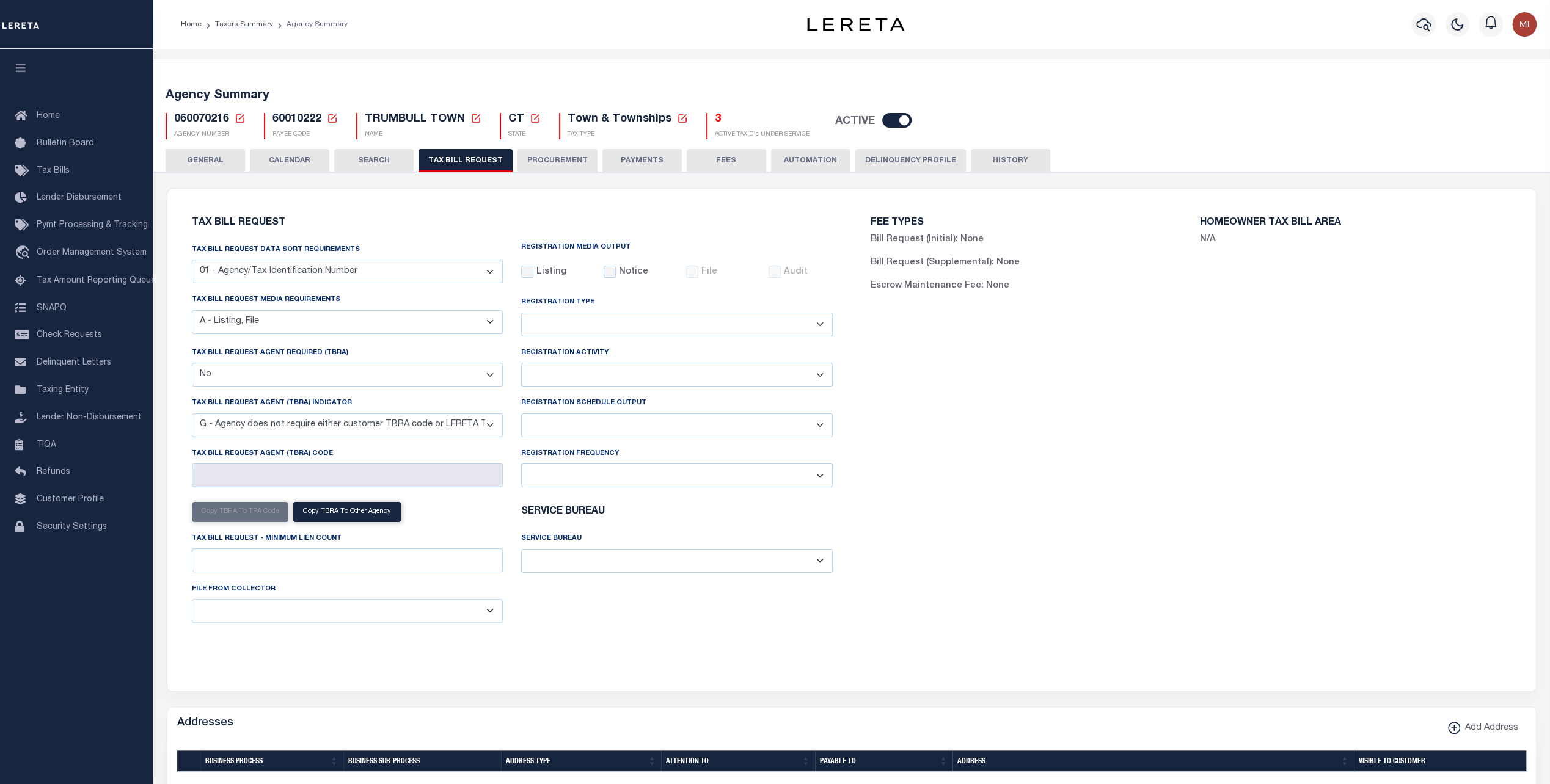
click at [996, 462] on div "FEE TYPES Bill Request (Initial): None Bill Request (Supplemental): None Escrow…" at bounding box center [1191, 433] width 679 height 458
click at [879, 156] on button "Delinquency Profile" at bounding box center [910, 160] width 111 height 23
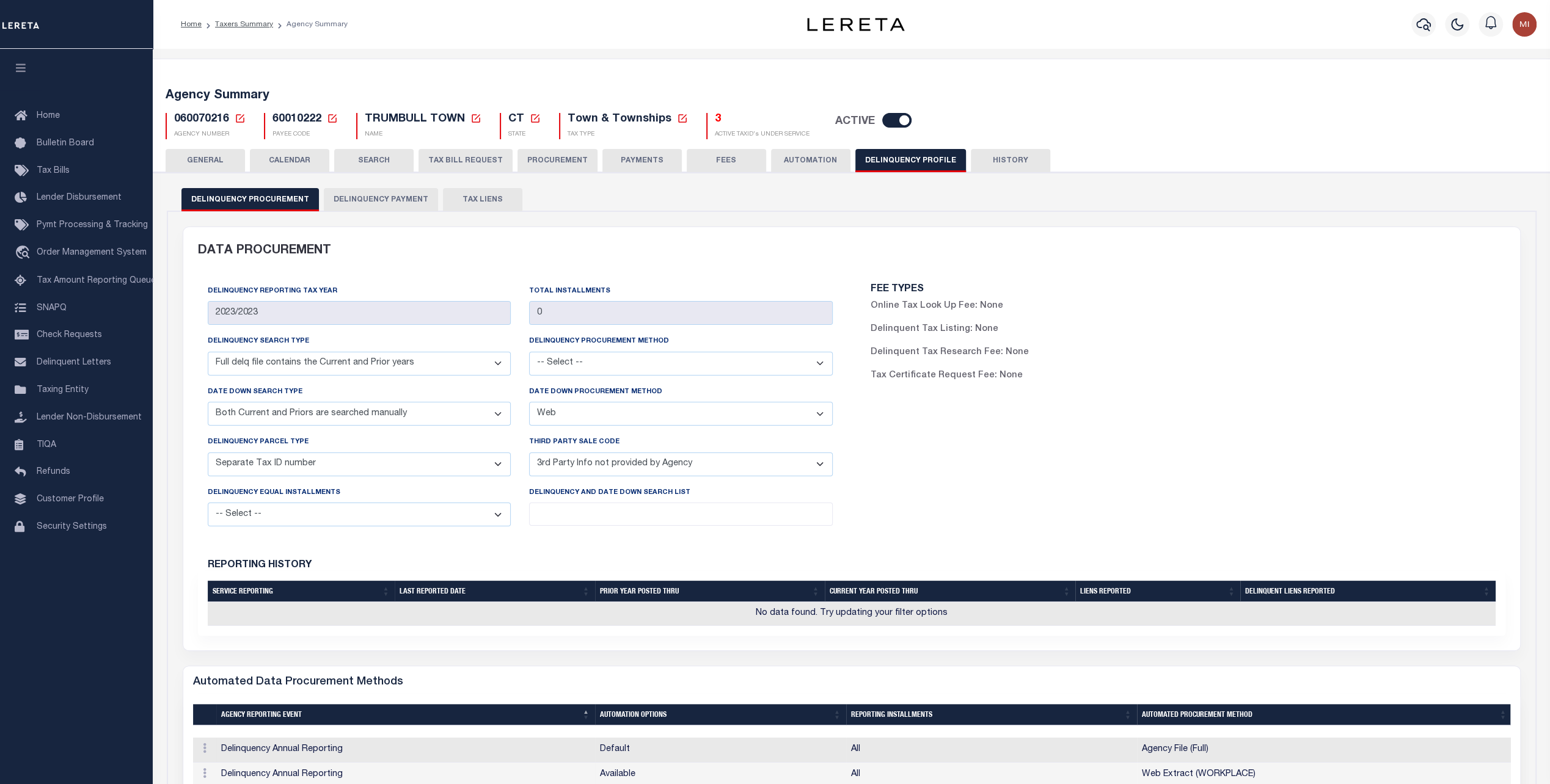
click at [375, 194] on button "Delinquency Payment" at bounding box center [381, 199] width 114 height 23
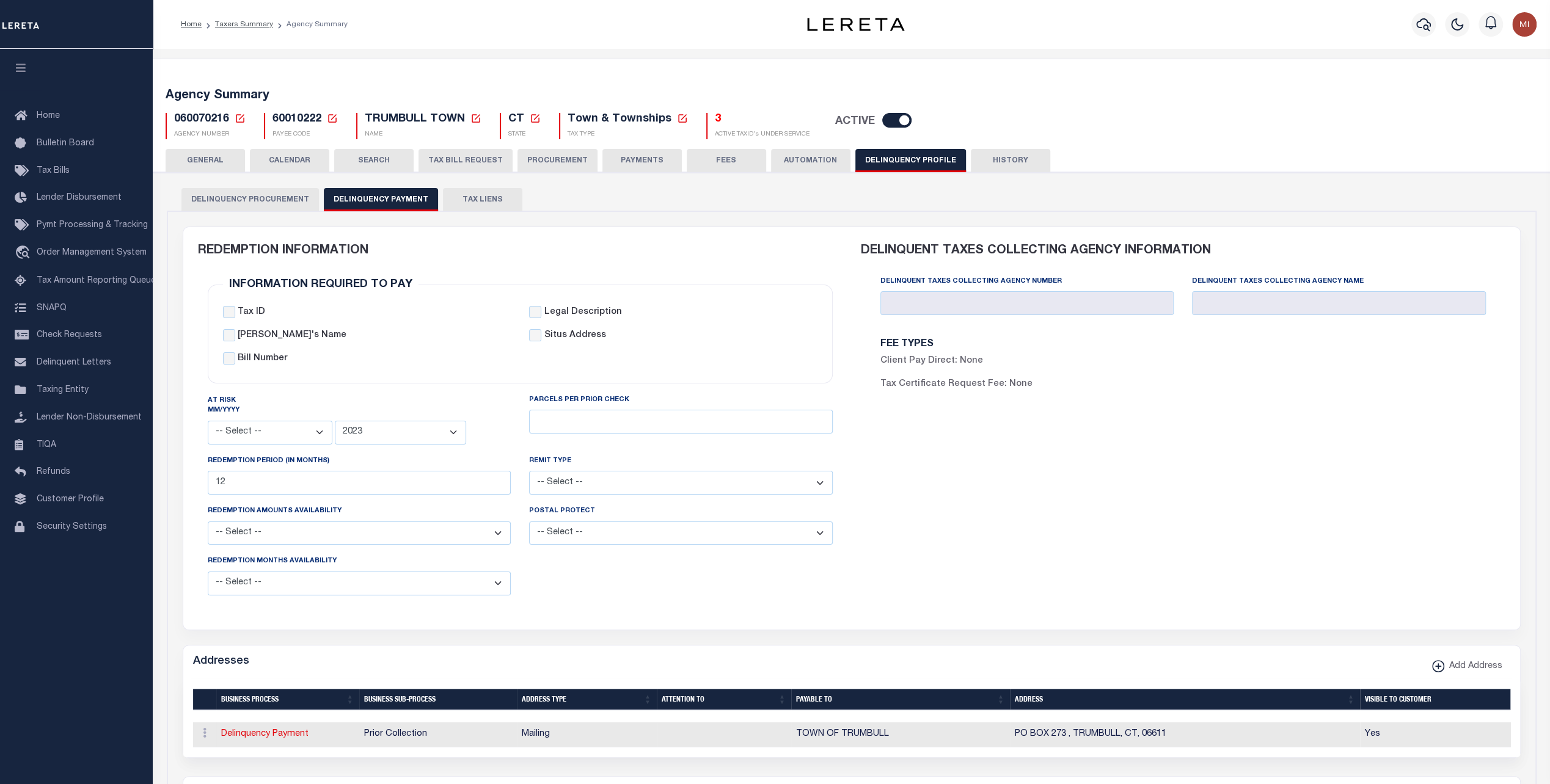
click at [592, 473] on select "-- Select -- Regular Check Certified Checks Regular Check for Currents and Cert…" at bounding box center [681, 483] width 303 height 24
click at [594, 479] on select "-- Select -- Regular Check Certified Checks Regular Check for Currents and Cert…" at bounding box center [681, 483] width 303 height 24
click at [994, 158] on button "HISTORY" at bounding box center [1010, 160] width 80 height 23
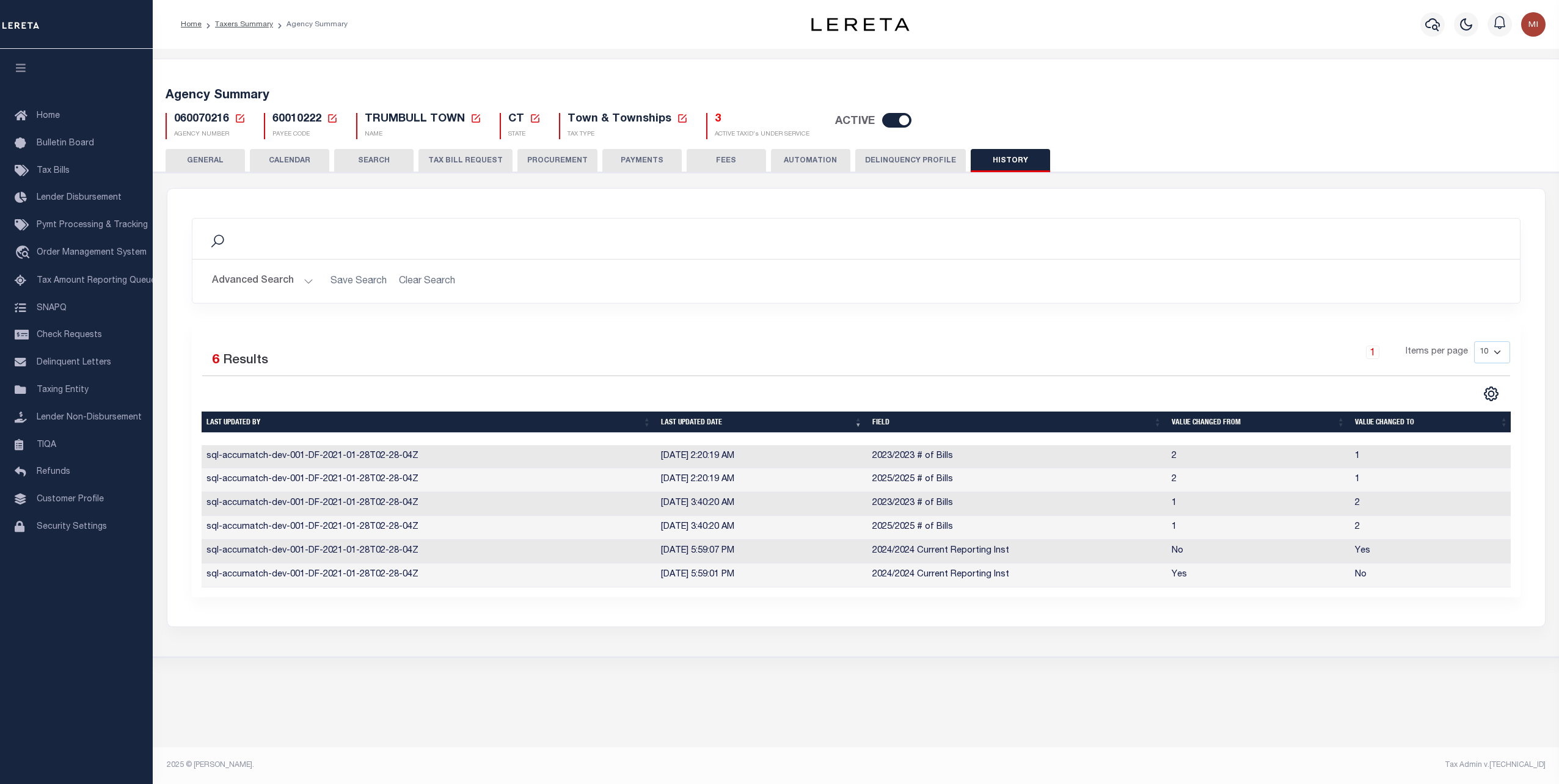
click at [302, 279] on button "Advanced Search" at bounding box center [262, 281] width 101 height 24
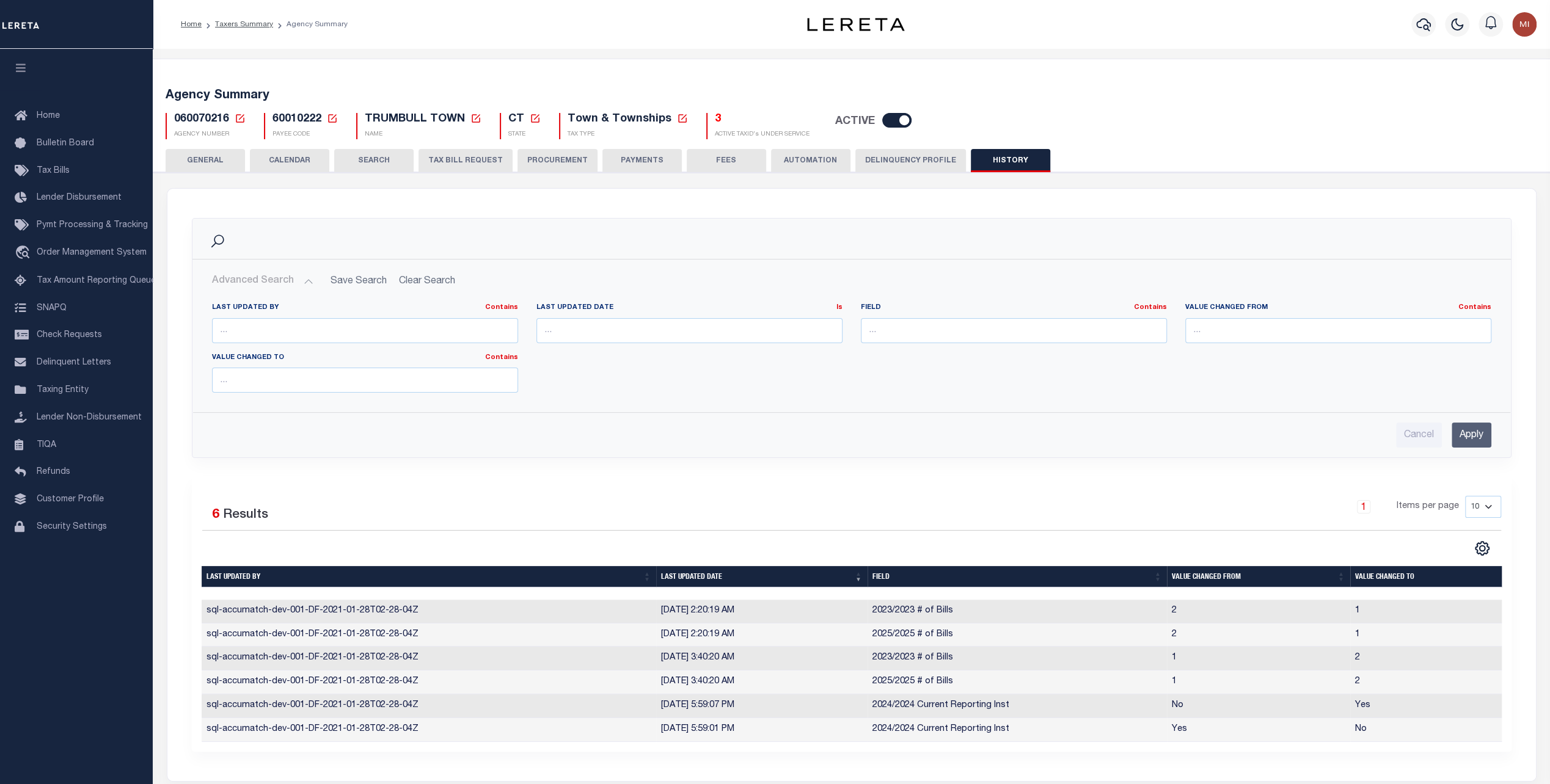
click at [900, 160] on button "Delinquency Profile" at bounding box center [910, 160] width 111 height 23
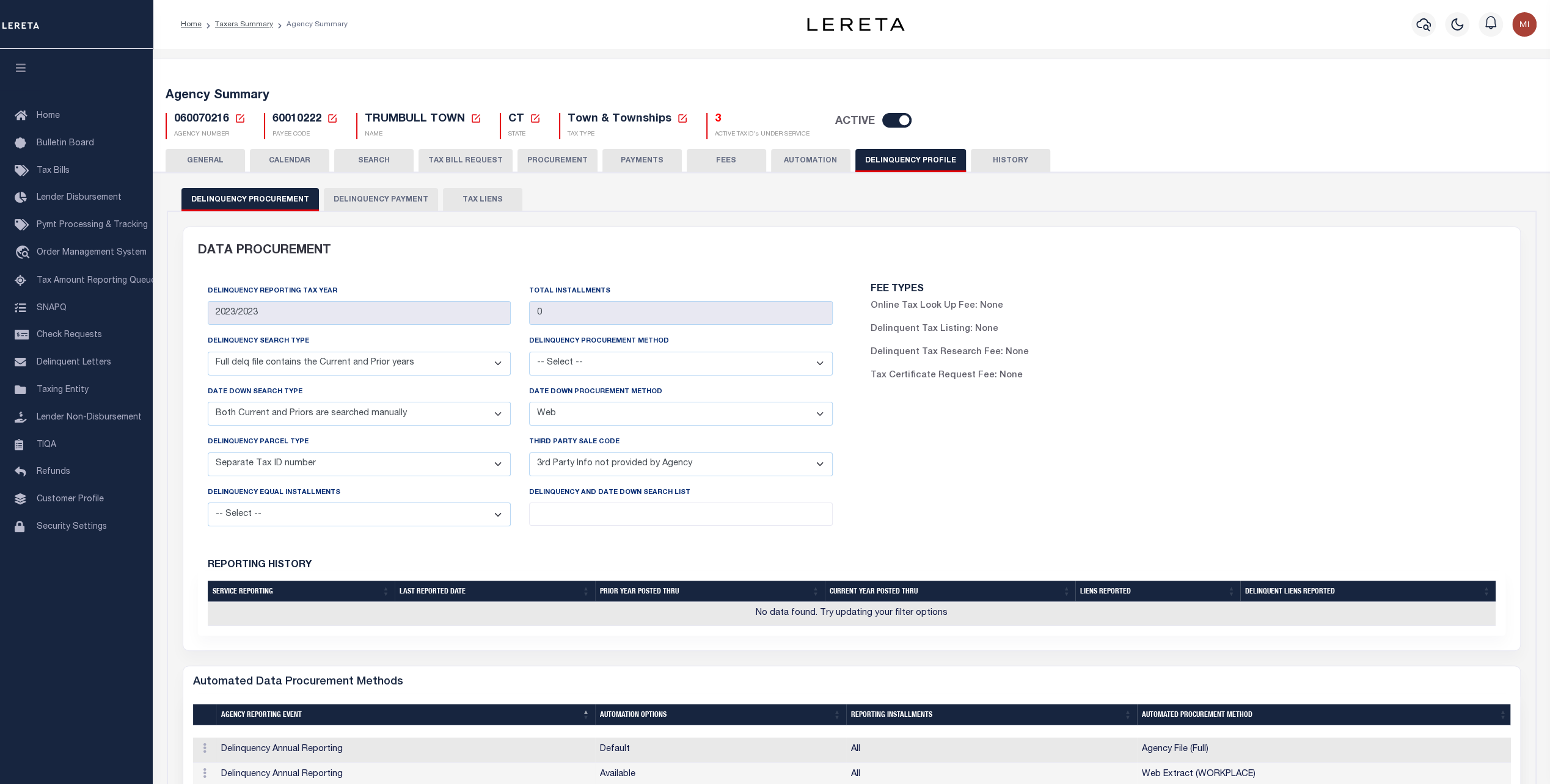
click at [380, 201] on button "Delinquency Payment" at bounding box center [381, 199] width 114 height 23
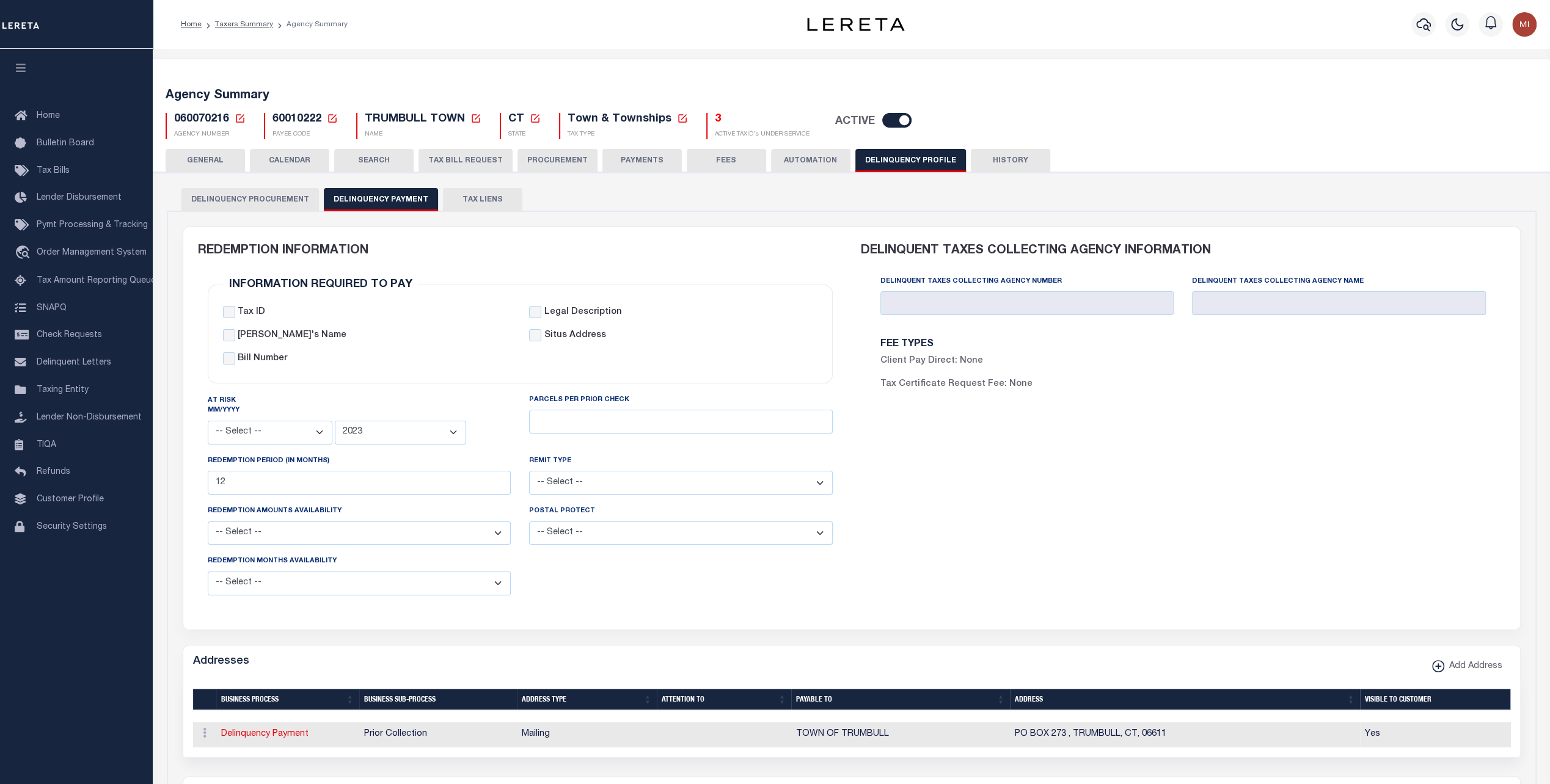
click at [490, 201] on button "TAX LIENS" at bounding box center [482, 199] width 80 height 23
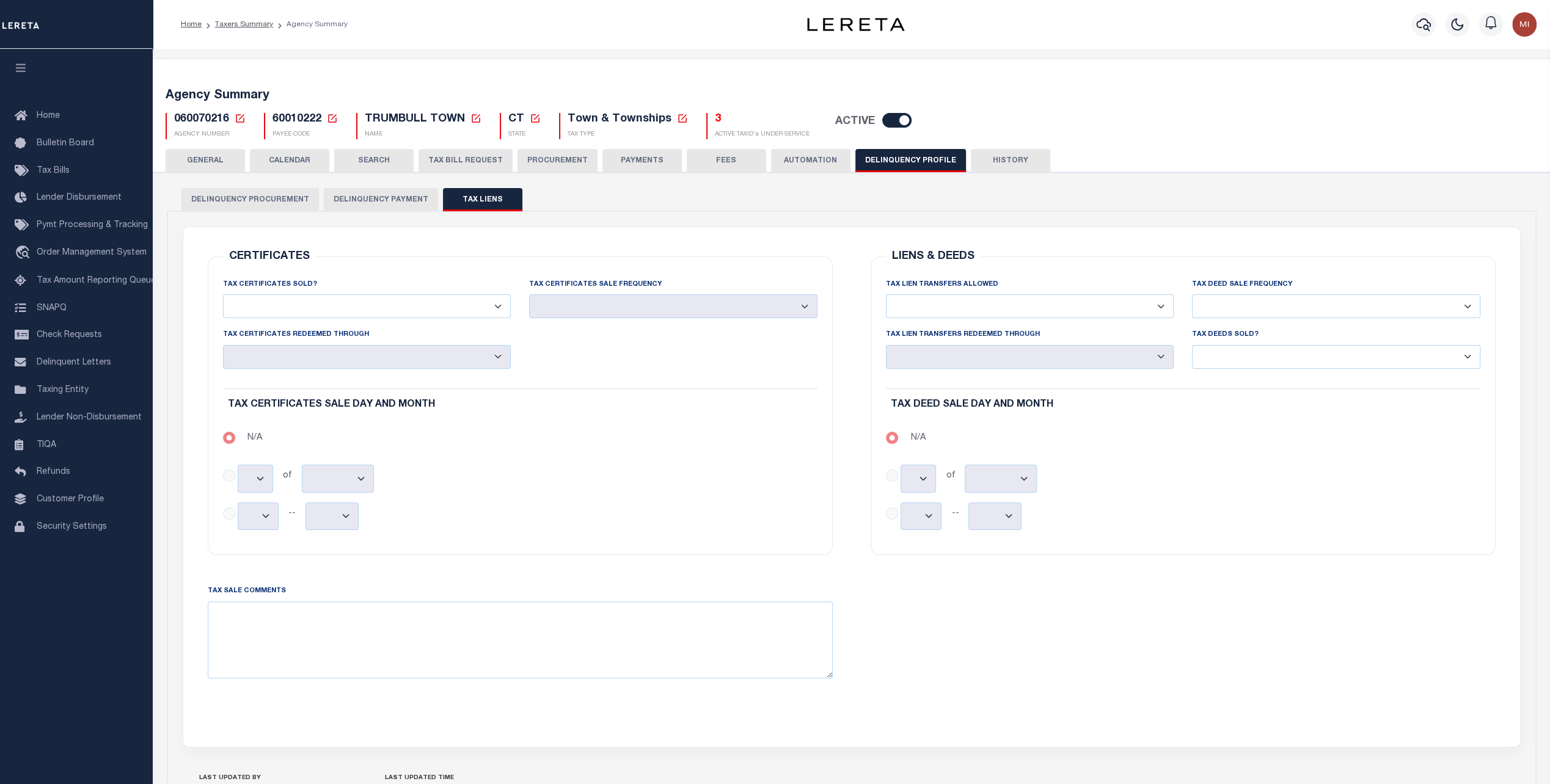
click at [369, 195] on button "Delinquency Payment" at bounding box center [381, 199] width 114 height 23
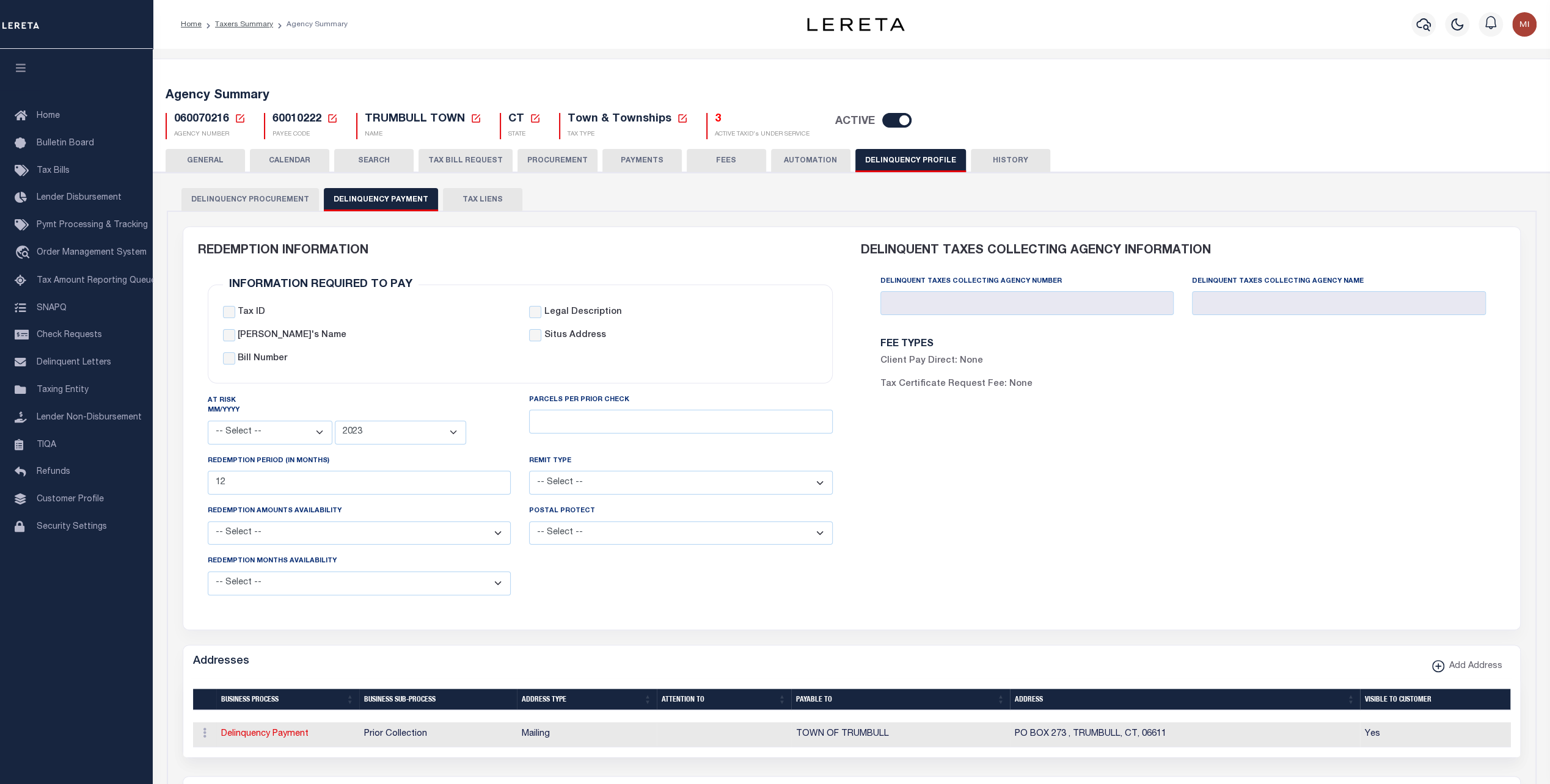
click at [454, 160] on button "TAX BILL REQUEST" at bounding box center [466, 160] width 94 height 23
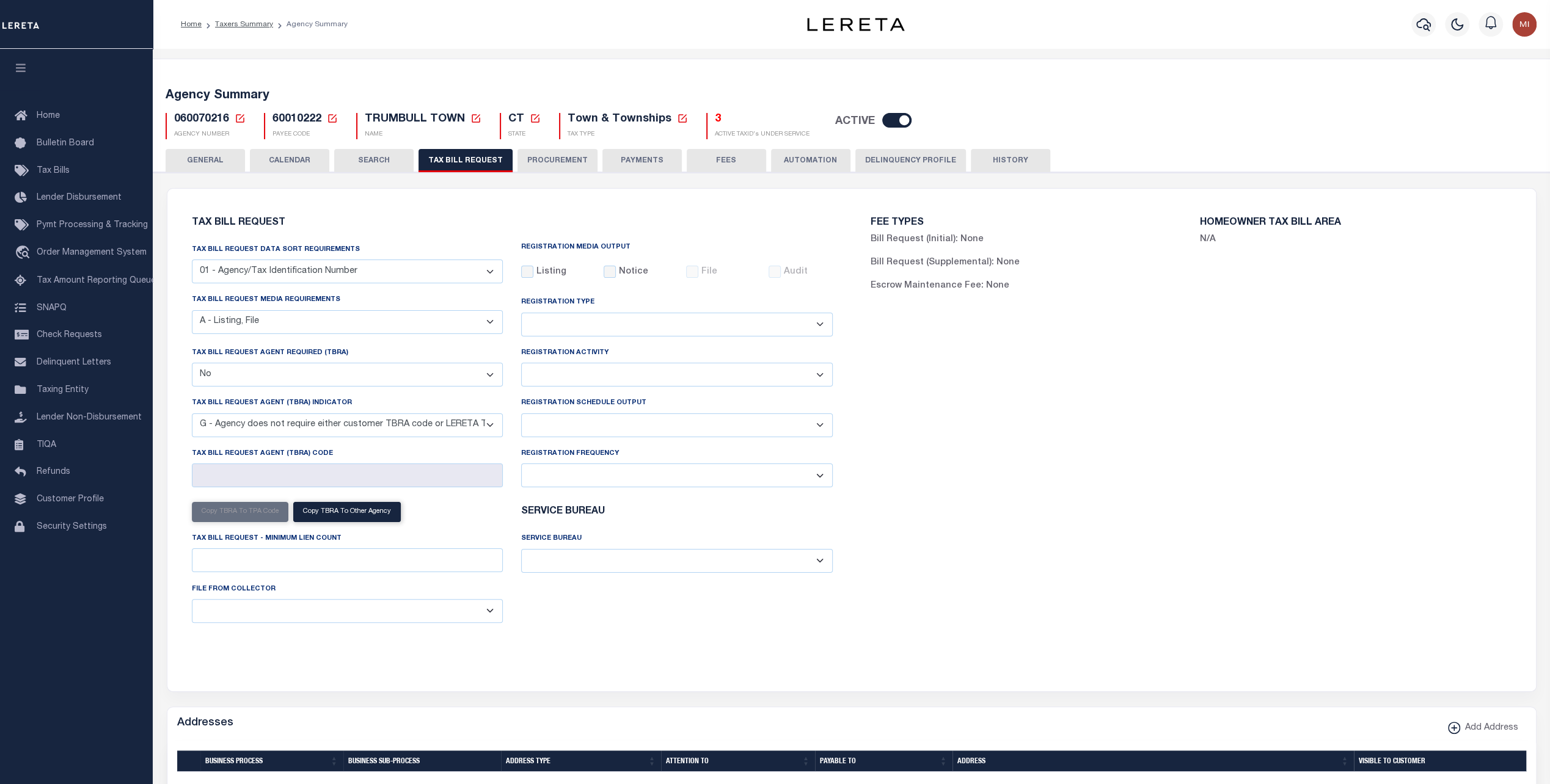
click at [656, 560] on select "ACC Taxes Ad Valorem Appraisal Assessments of the Southwest AutoAgent B & A Mun…" at bounding box center [677, 561] width 311 height 24
click at [909, 485] on div "FEE TYPES Bill Request (Initial): None Bill Request (Supplemental): None Escrow…" at bounding box center [1191, 433] width 679 height 458
click at [577, 564] on select "ACC Taxes Ad Valorem Appraisal Assessments of the Southwest AutoAgent B & A Mun…" at bounding box center [677, 561] width 311 height 24
click at [821, 559] on select "ACC Taxes Ad Valorem Appraisal Assessments of the Southwest AutoAgent B & A Mun…" at bounding box center [677, 561] width 311 height 24
click at [823, 566] on select "ACC Taxes Ad Valorem Appraisal Assessments of the Southwest AutoAgent B & A Mun…" at bounding box center [677, 561] width 311 height 24
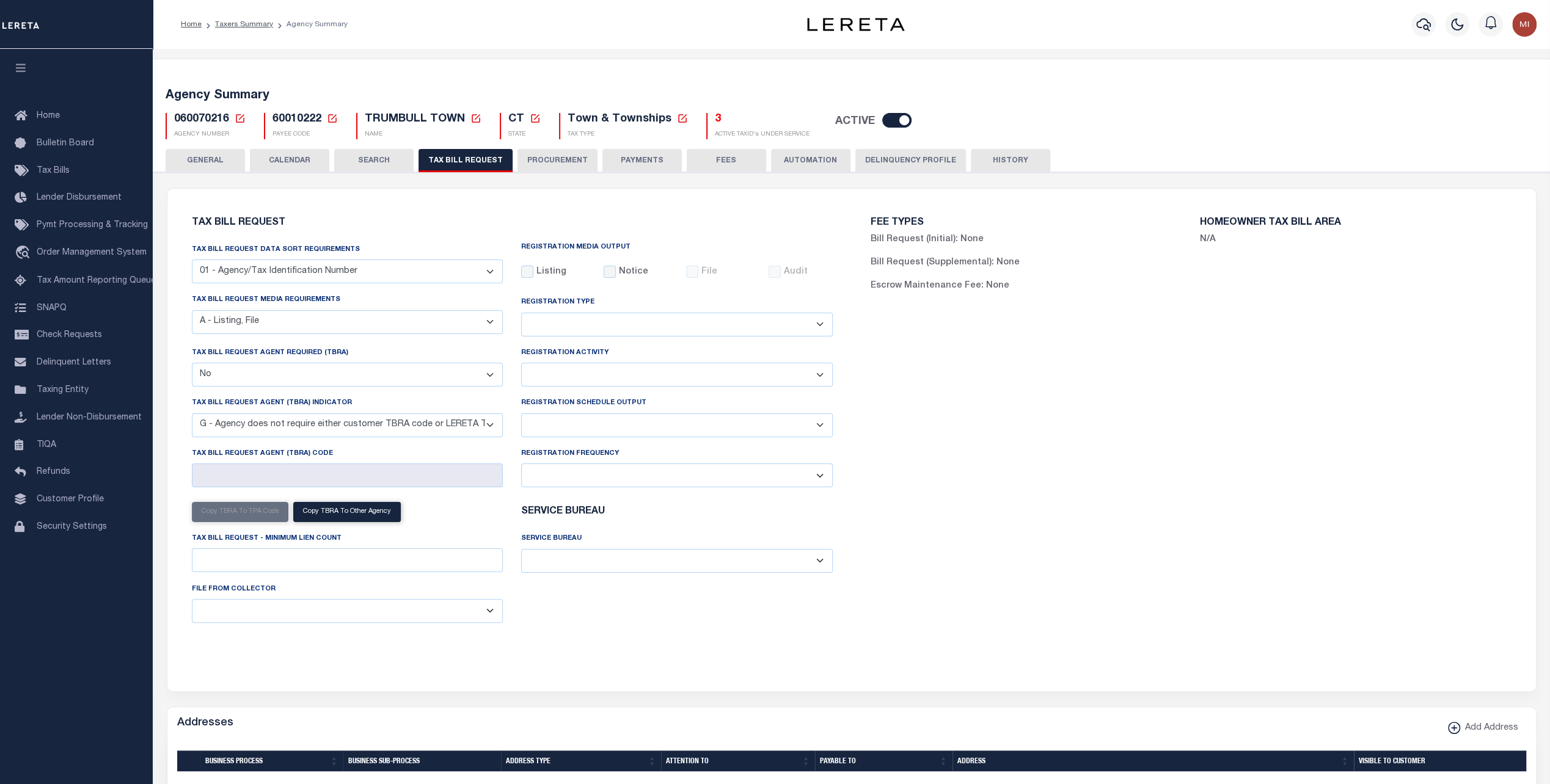
click at [857, 569] on div "FEE TYPES Bill Request (Initial): None Bill Request (Supplemental): None Escrow…" at bounding box center [1191, 433] width 679 height 458
click at [115, 649] on div "Home Bulletin Board Tax Bills Lender Disbursement Pymt Processing & Tracking tr…" at bounding box center [76, 416] width 153 height 735
click at [646, 564] on select "ACC Taxes Ad Valorem Appraisal Assessments of the Southwest AutoAgent B & A Mun…" at bounding box center [677, 561] width 311 height 24
click at [1141, 470] on div "FEE TYPES Bill Request (Initial): None Bill Request (Supplemental): None Escrow…" at bounding box center [1191, 433] width 679 height 458
click at [816, 564] on select "ACC Taxes Ad Valorem Appraisal Assessments of the Southwest AutoAgent B & A Mun…" at bounding box center [677, 561] width 311 height 24
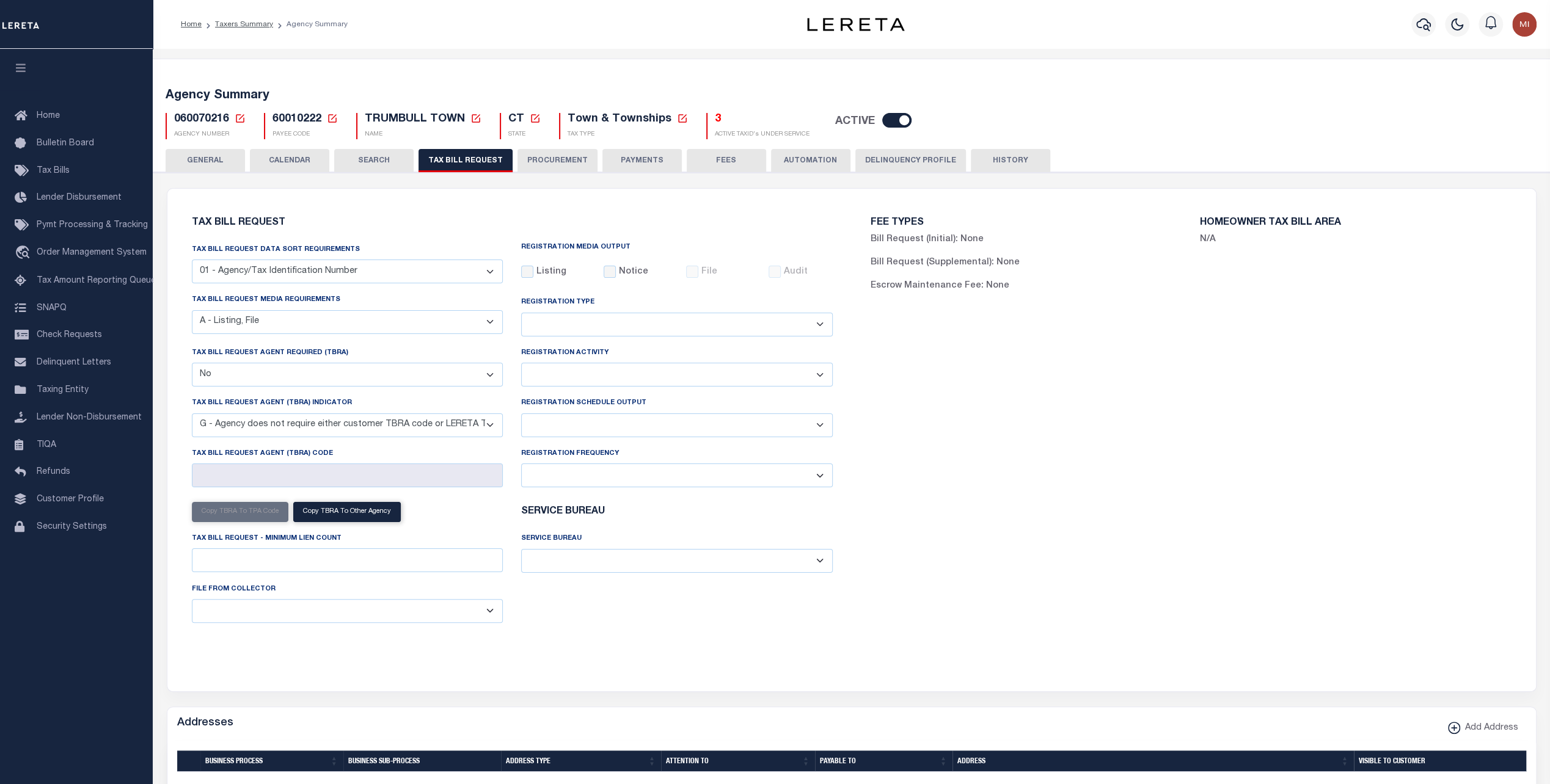
drag, startPoint x: 964, startPoint y: 517, endPoint x: 937, endPoint y: 482, distance: 44.2
click at [958, 506] on div "FEE TYPES Bill Request (Initial): None Bill Request (Supplemental): None Escrow…" at bounding box center [1191, 433] width 679 height 458
click at [611, 162] on button "PAYMENTS" at bounding box center [642, 160] width 80 height 23
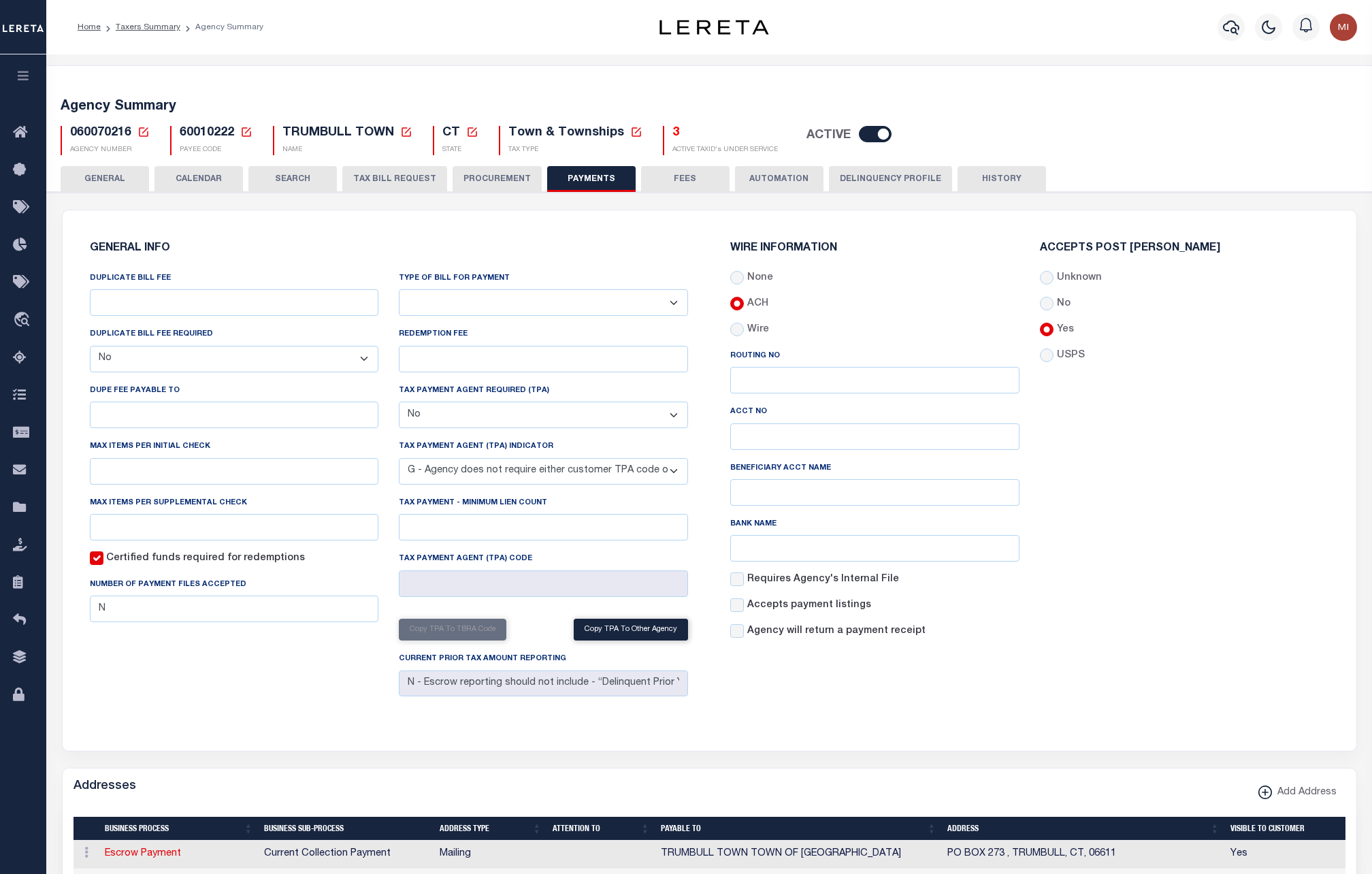
click at [1235, 417] on div "AGENCY COLLECTION TYPES AND CATEGORIES Superior Lower Delinquency Non-Collectin…" at bounding box center [710, 863] width 1330 height 1343
click at [1368, 146] on div "060070216 Agency Number Edit Cancel Ok" at bounding box center [710, 135] width 1318 height 40
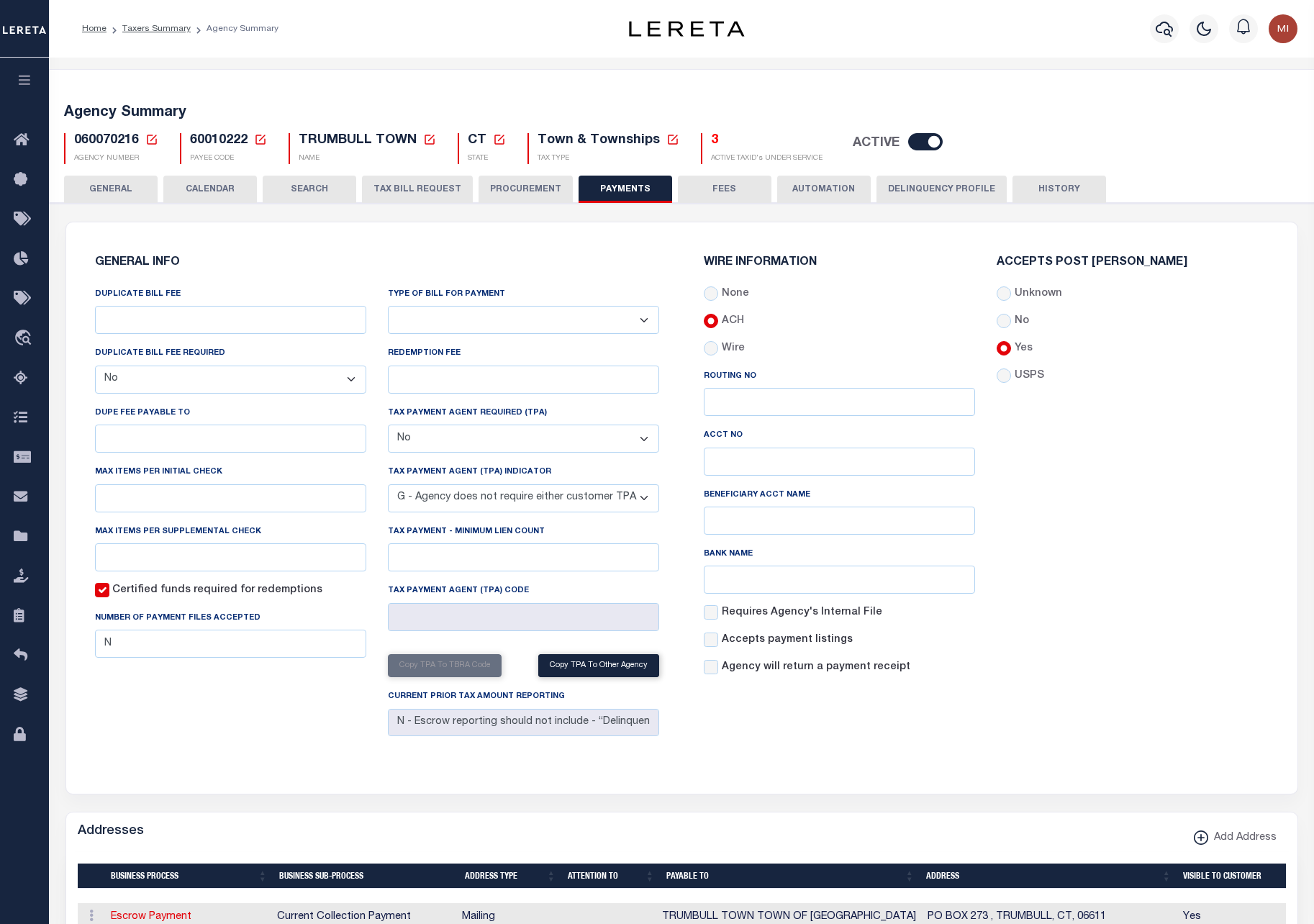
click at [493, 314] on select "Bar-Coded Tax Statement Print Tax Bills from Web. No DBF Required. Memo Bill Or…" at bounding box center [523, 320] width 271 height 28
click at [388, 306] on select "Bar-Coded Tax Statement Print Tax Bills from Web. No DBF Required. Memo Bill Or…" at bounding box center [523, 320] width 271 height 28
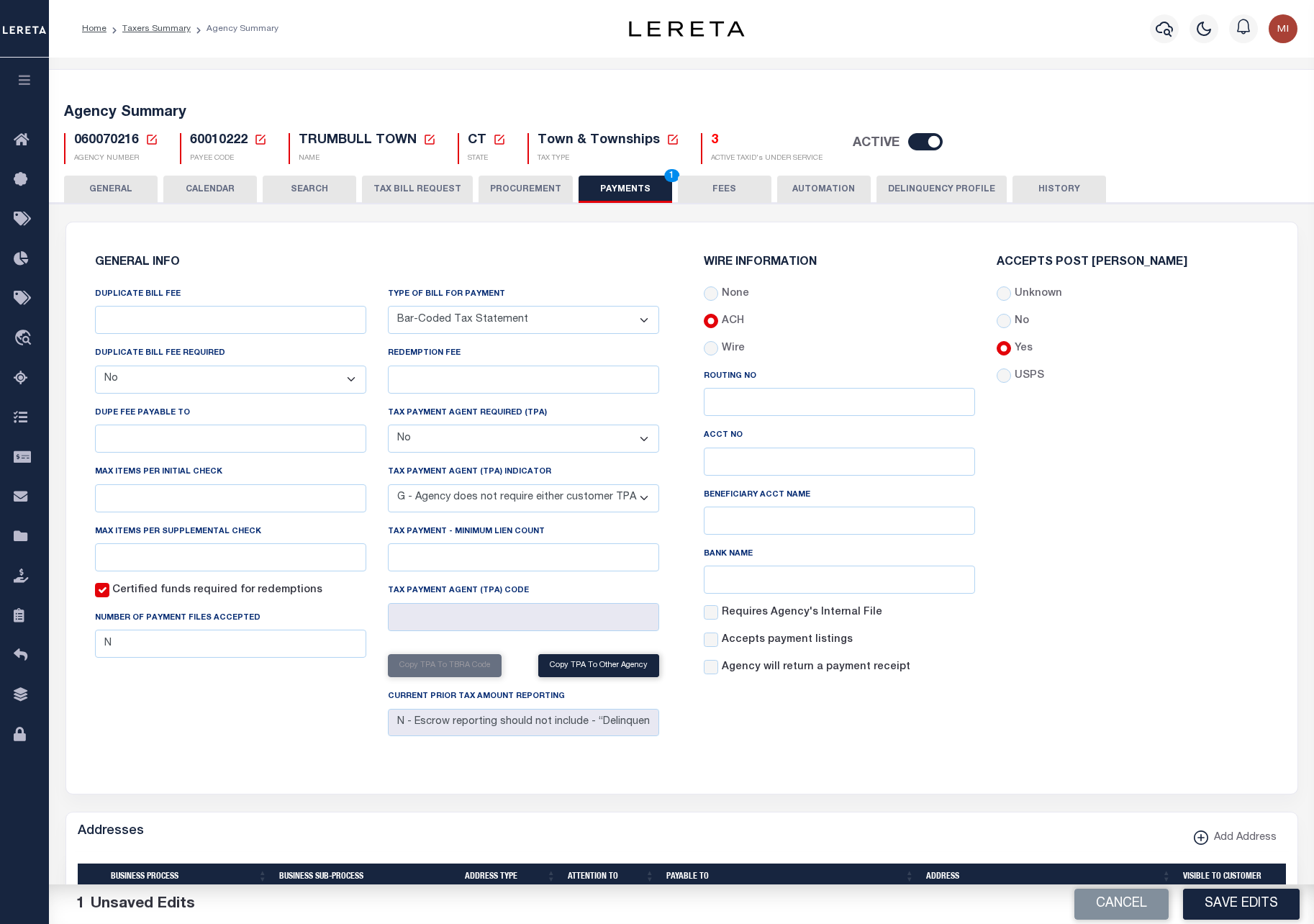
click at [225, 141] on span "60010222" at bounding box center [219, 141] width 57 height 13
copy h5 "60010222"
click at [461, 311] on select "Bar-Coded Tax Statement Print Tax Bills from Web. No DBF Required. Memo Bill Or…" at bounding box center [523, 320] width 271 height 28
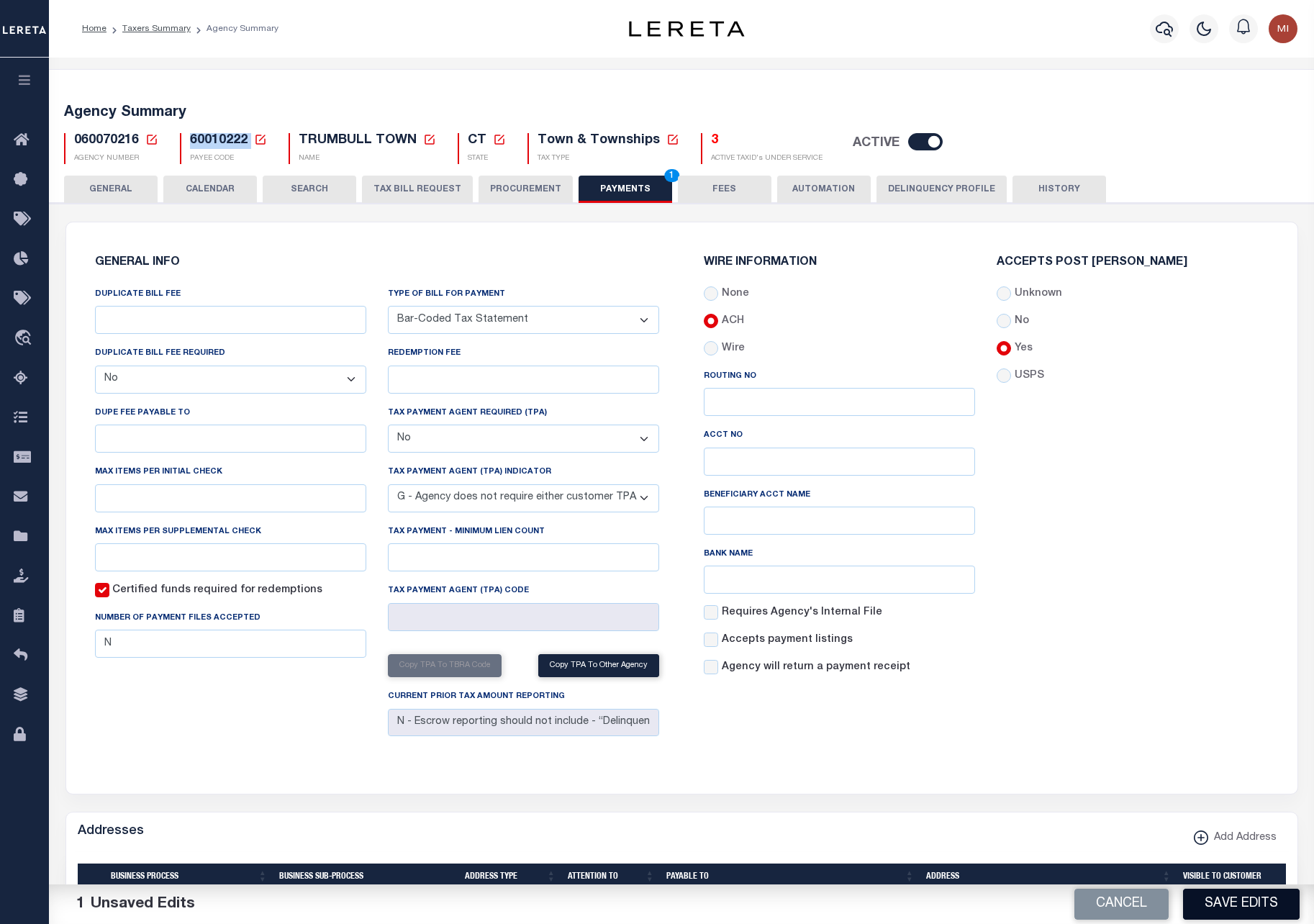
click at [1246, 905] on button "Save Edits" at bounding box center [1242, 904] width 116 height 31
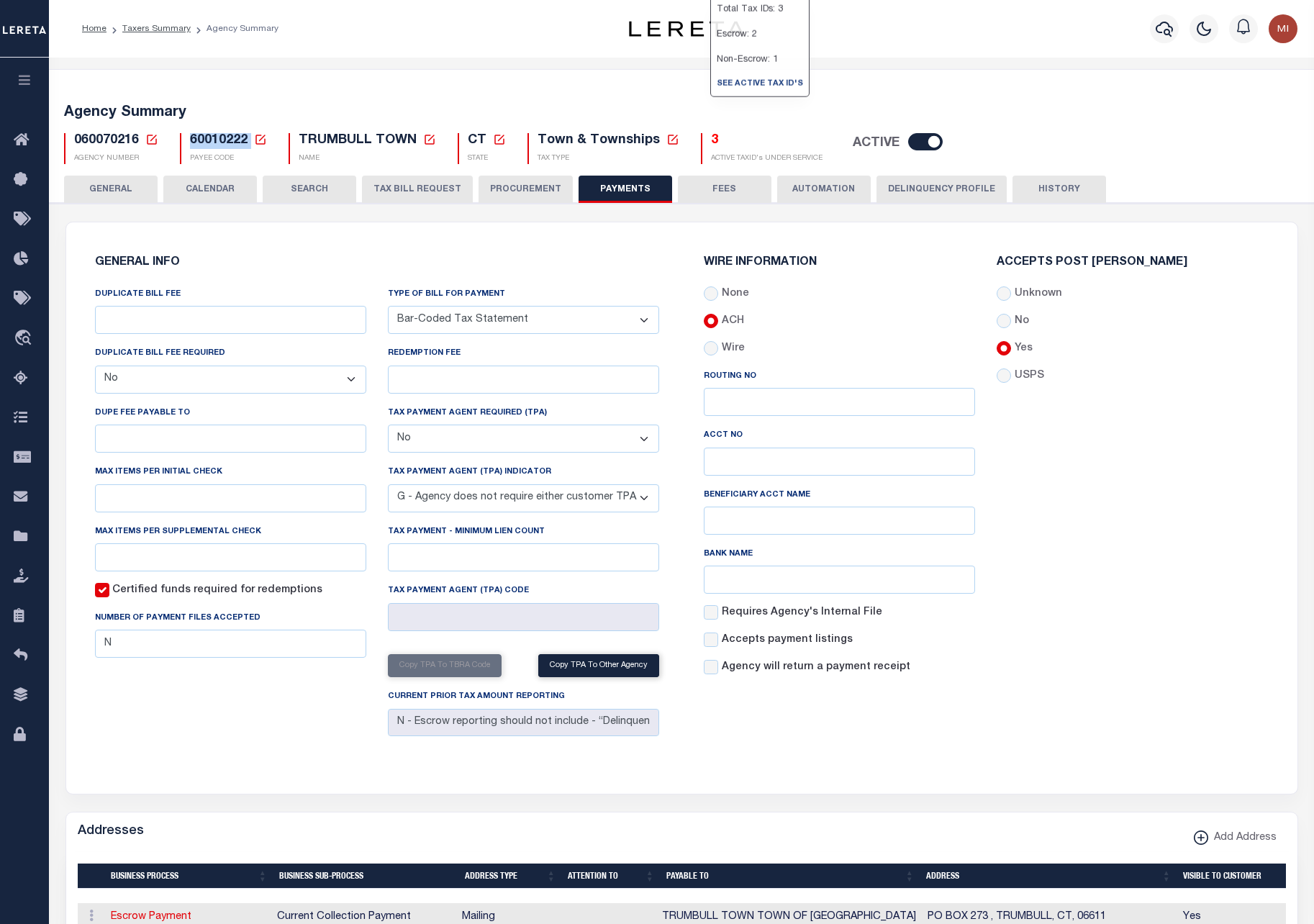
click at [478, 323] on select "Bar-Coded Tax Statement Print Tax Bills from Web. No DBF Required. Memo Bill Or…" at bounding box center [523, 320] width 271 height 28
click at [388, 306] on select "Bar-Coded Tax Statement Print Tax Bills from Web. No DBF Required. Memo Bill Or…" at bounding box center [523, 320] width 271 height 28
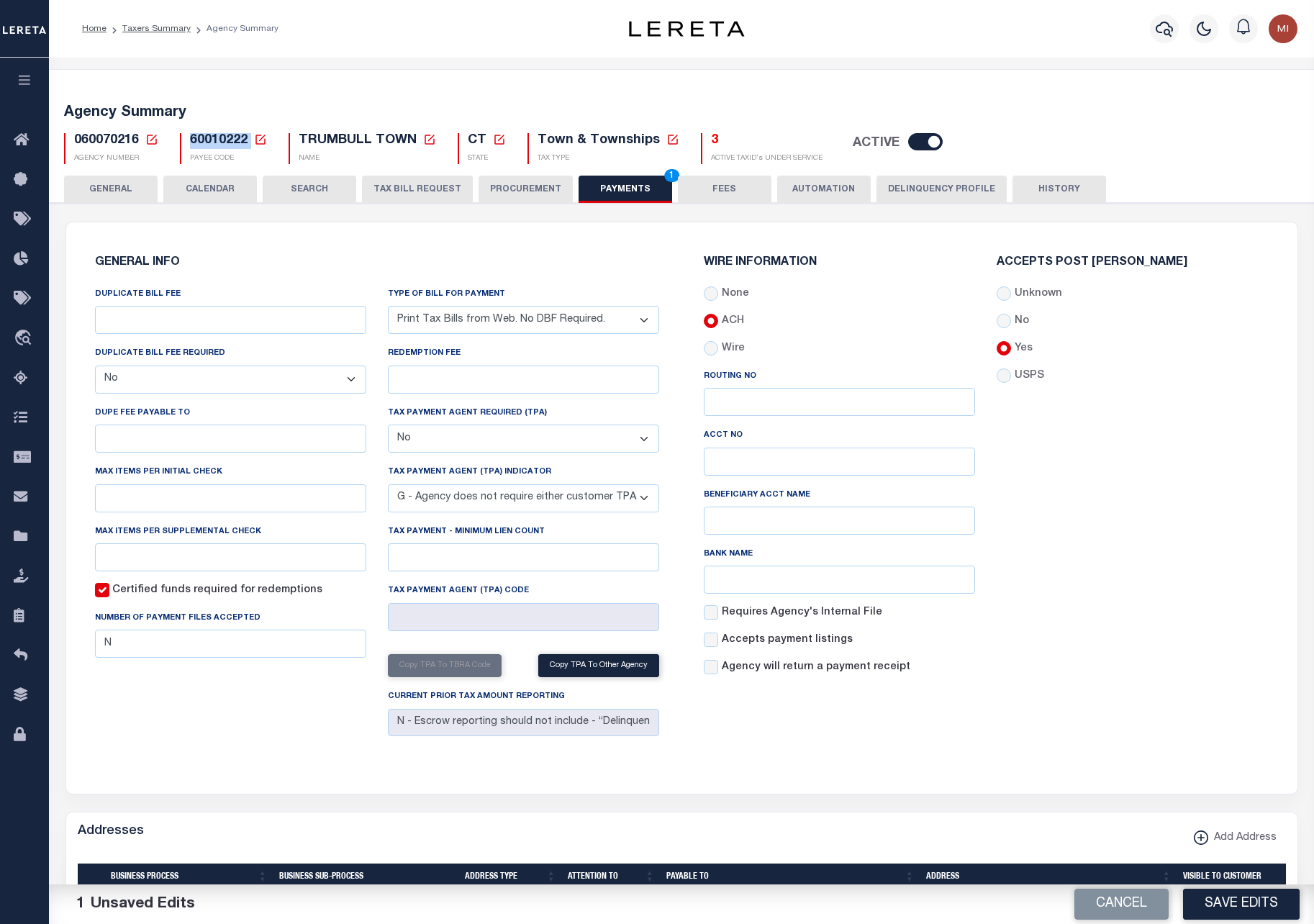
drag, startPoint x: 1224, startPoint y: 908, endPoint x: 1095, endPoint y: 758, distance: 197.8
click at [1224, 908] on button "Save Edits" at bounding box center [1242, 904] width 116 height 31
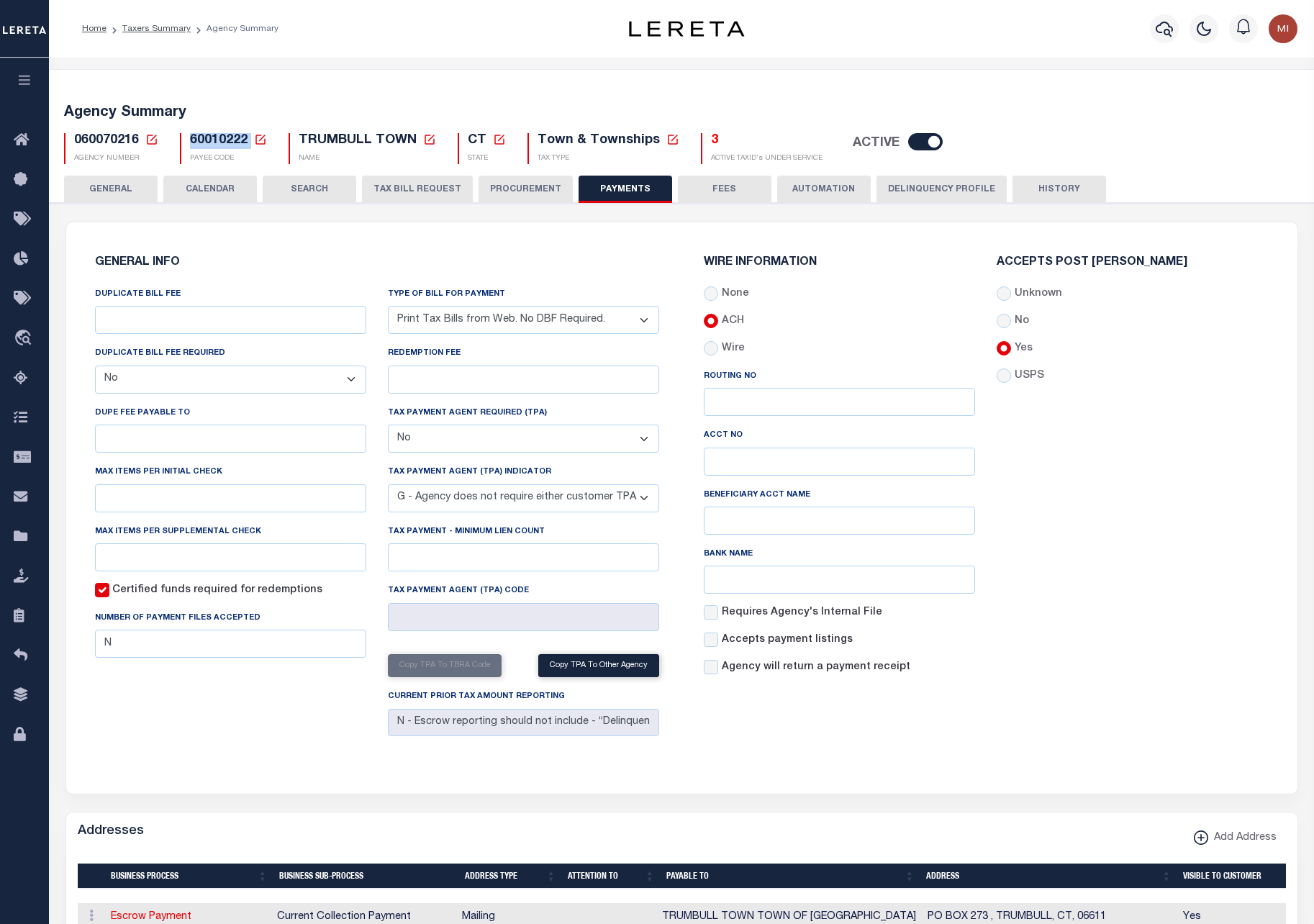
click at [564, 324] on select "Bar-Coded Tax Statement Print Tax Bills from Web. No DBF Required. Memo Bill Or…" at bounding box center [523, 320] width 271 height 28
click at [388, 306] on select "Bar-Coded Tax Statement Print Tax Bills from Web. No DBF Required. Memo Bill Or…" at bounding box center [523, 320] width 271 height 28
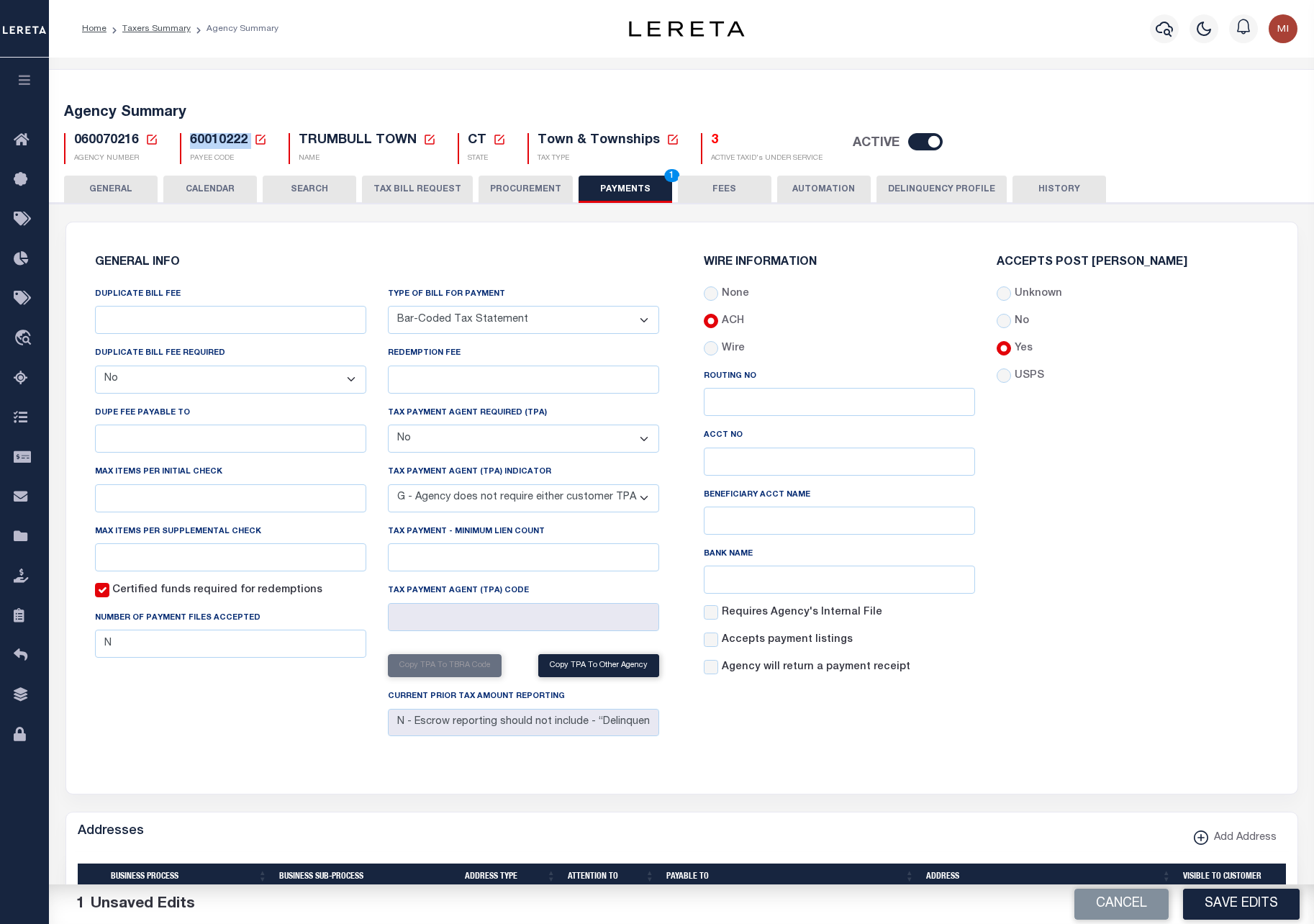
click at [541, 315] on select "Bar-Coded Tax Statement Print Tax Bills from Web. No DBF Required. Memo Bill Or…" at bounding box center [523, 320] width 271 height 28
click at [1244, 900] on button "Save Edits" at bounding box center [1242, 904] width 116 height 31
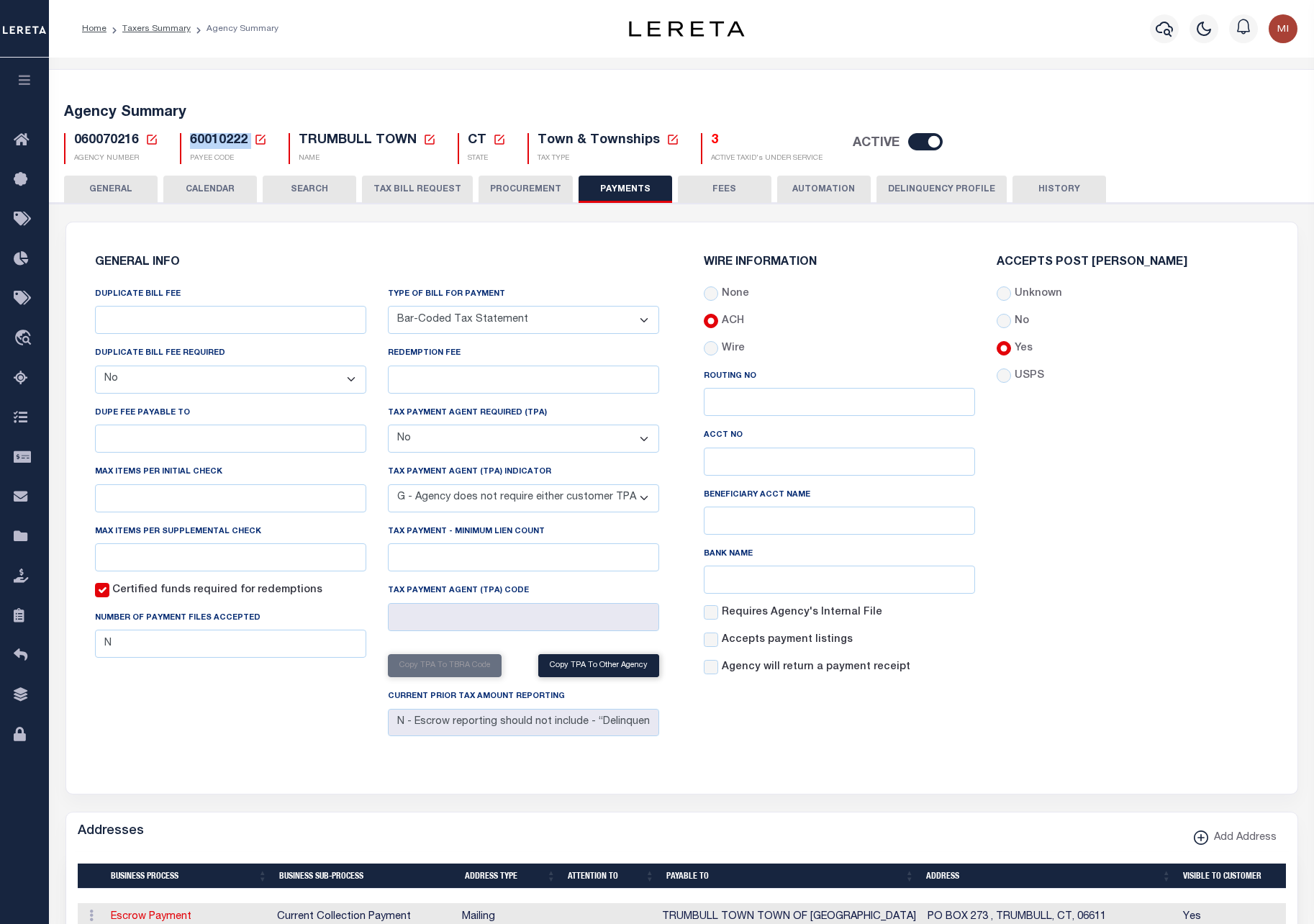
click at [498, 318] on select "Bar-Coded Tax Statement Print Tax Bills from Web. No DBF Required. Memo Bill Or…" at bounding box center [523, 320] width 271 height 28
click at [388, 306] on select "Bar-Coded Tax Statement Print Tax Bills from Web. No DBF Required. Memo Bill Or…" at bounding box center [523, 320] width 271 height 28
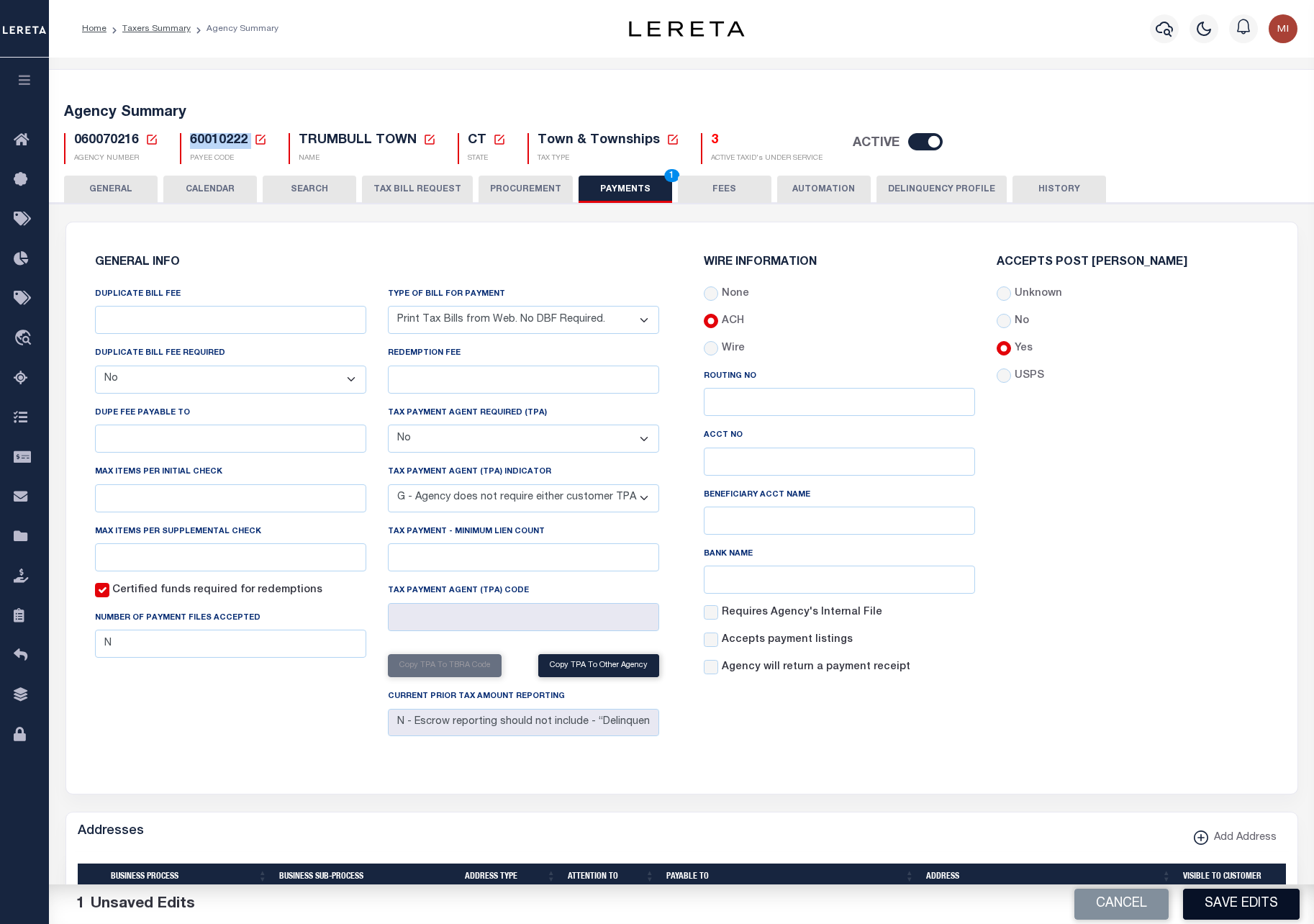
click at [1208, 904] on button "Save Edits" at bounding box center [1242, 904] width 116 height 31
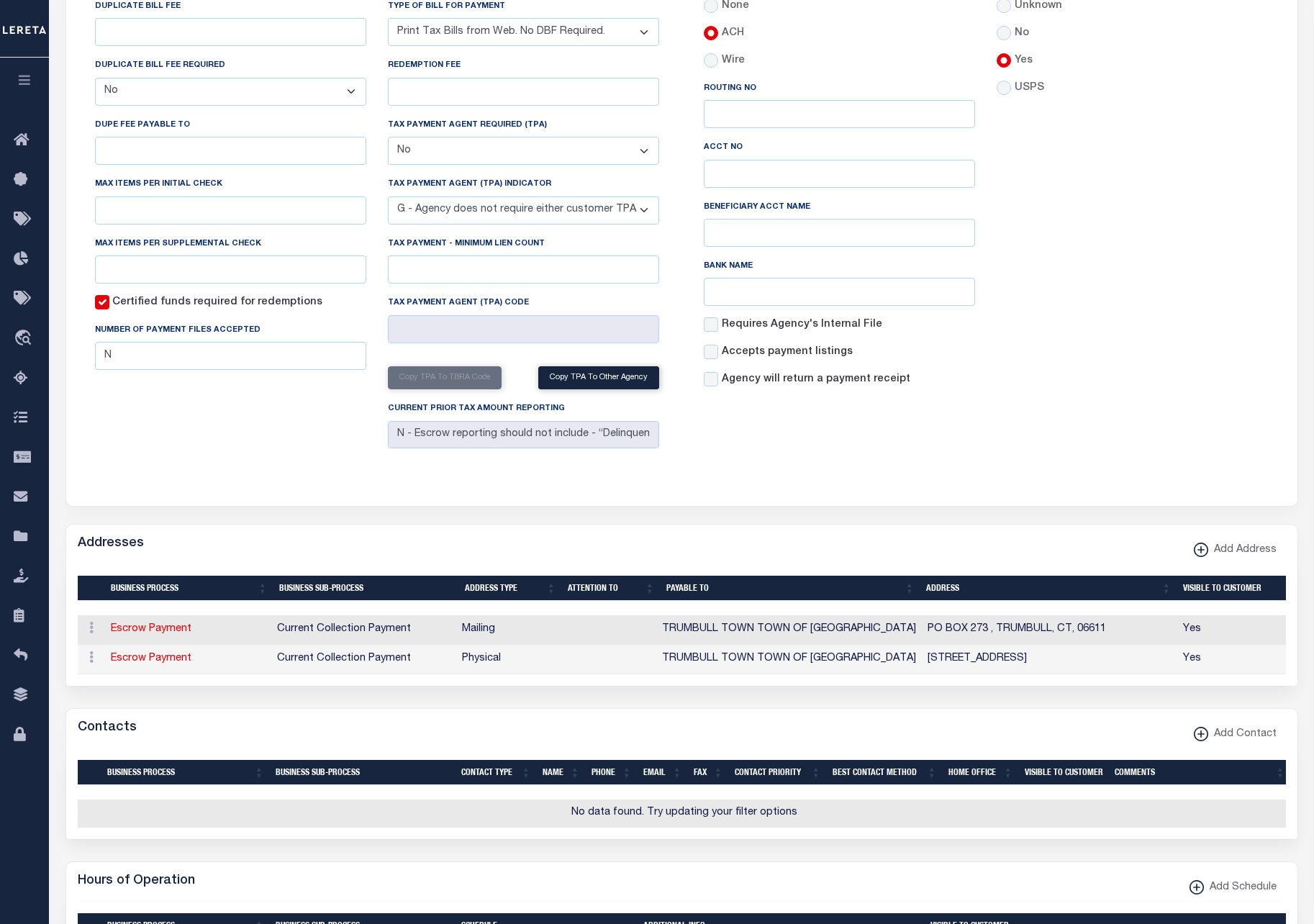
scroll to position [72, 0]
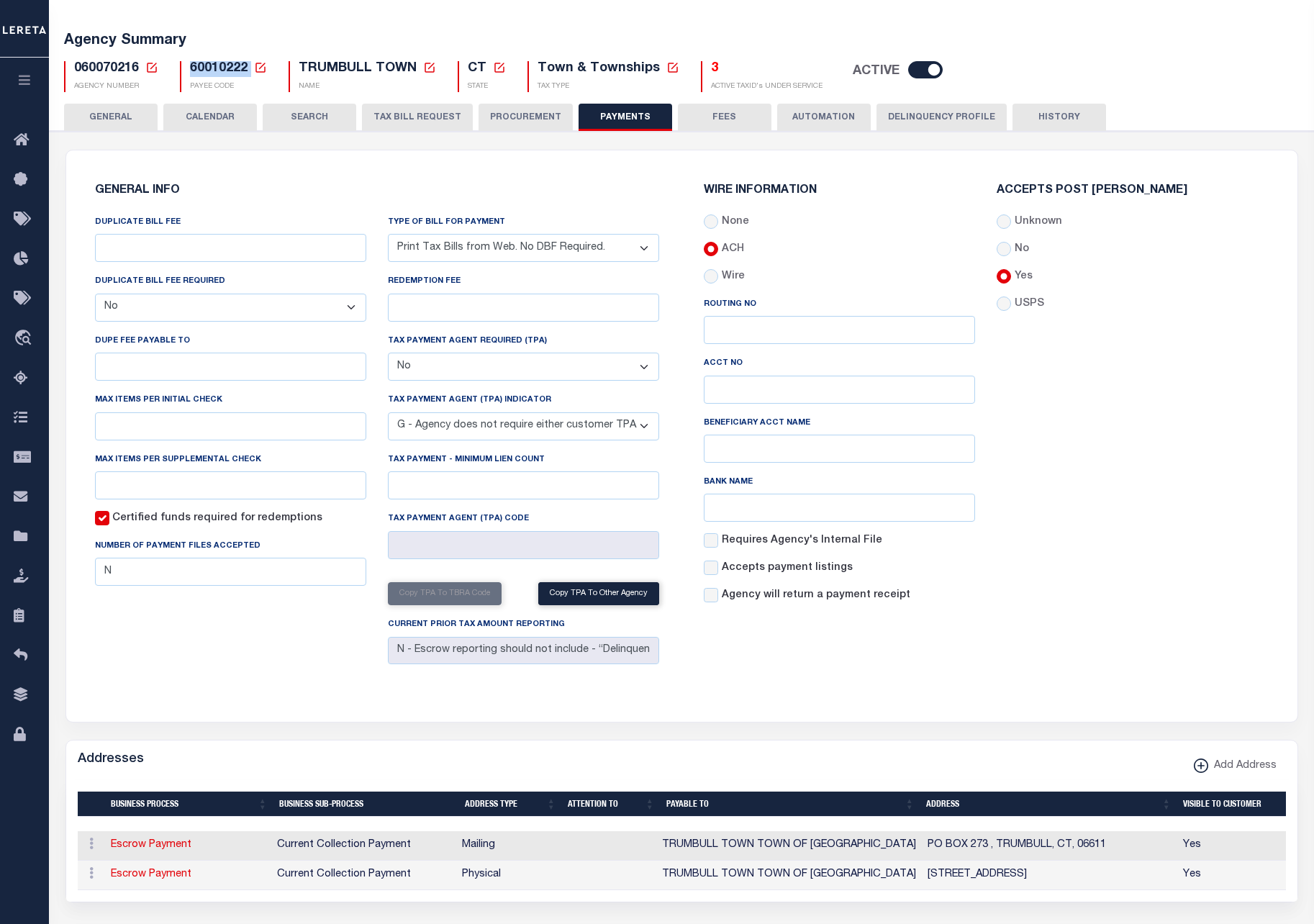
click at [585, 246] on select "Bar-Coded Tax Statement Print Tax Bills from Web. No DBF Required. Memo Bill Or…" at bounding box center [523, 248] width 271 height 28
click at [388, 234] on select "Bar-Coded Tax Statement Print Tax Bills from Web. No DBF Required. Memo Bill Or…" at bounding box center [523, 248] width 271 height 28
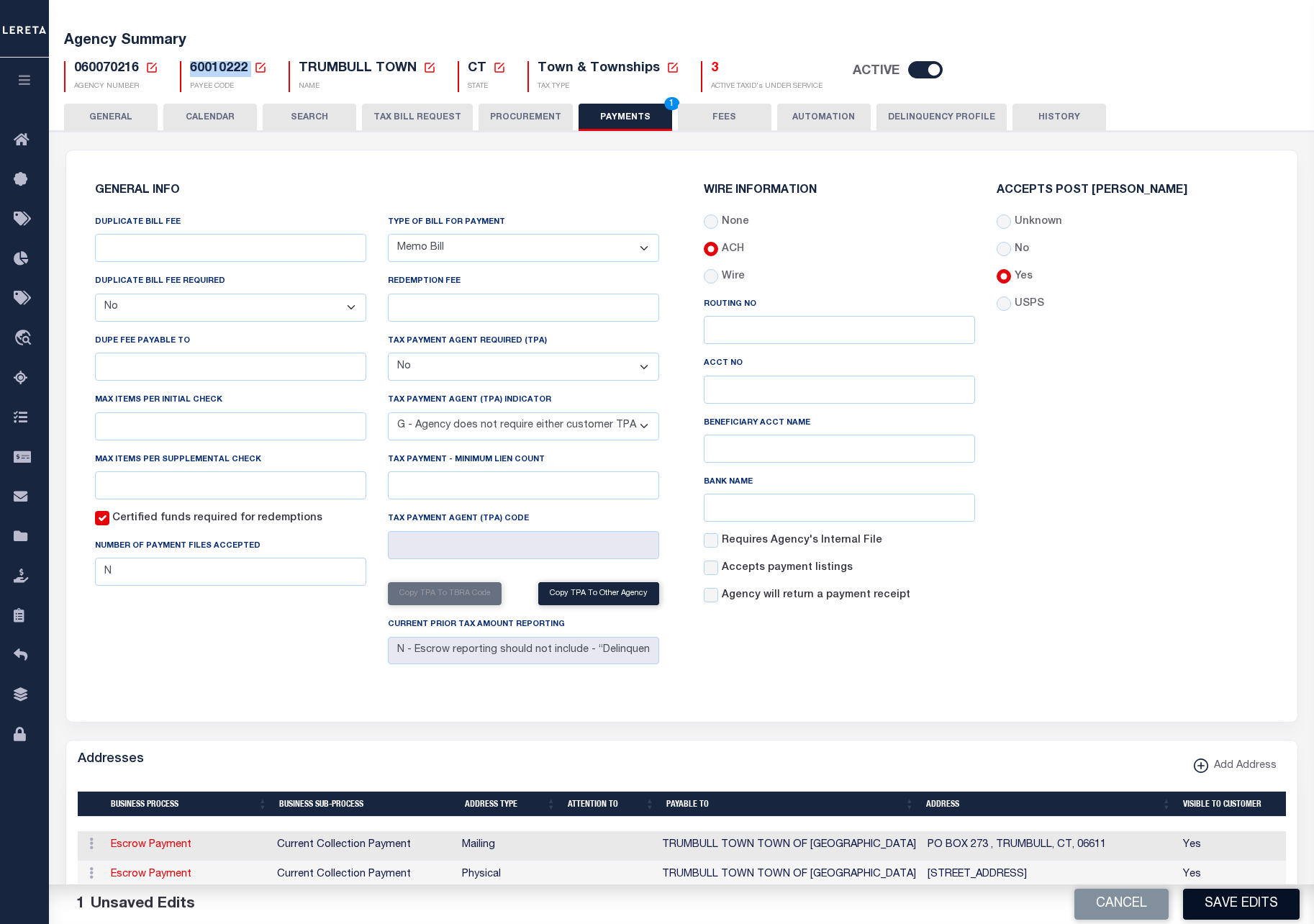
click at [1218, 900] on button "Save Edits" at bounding box center [1242, 904] width 116 height 31
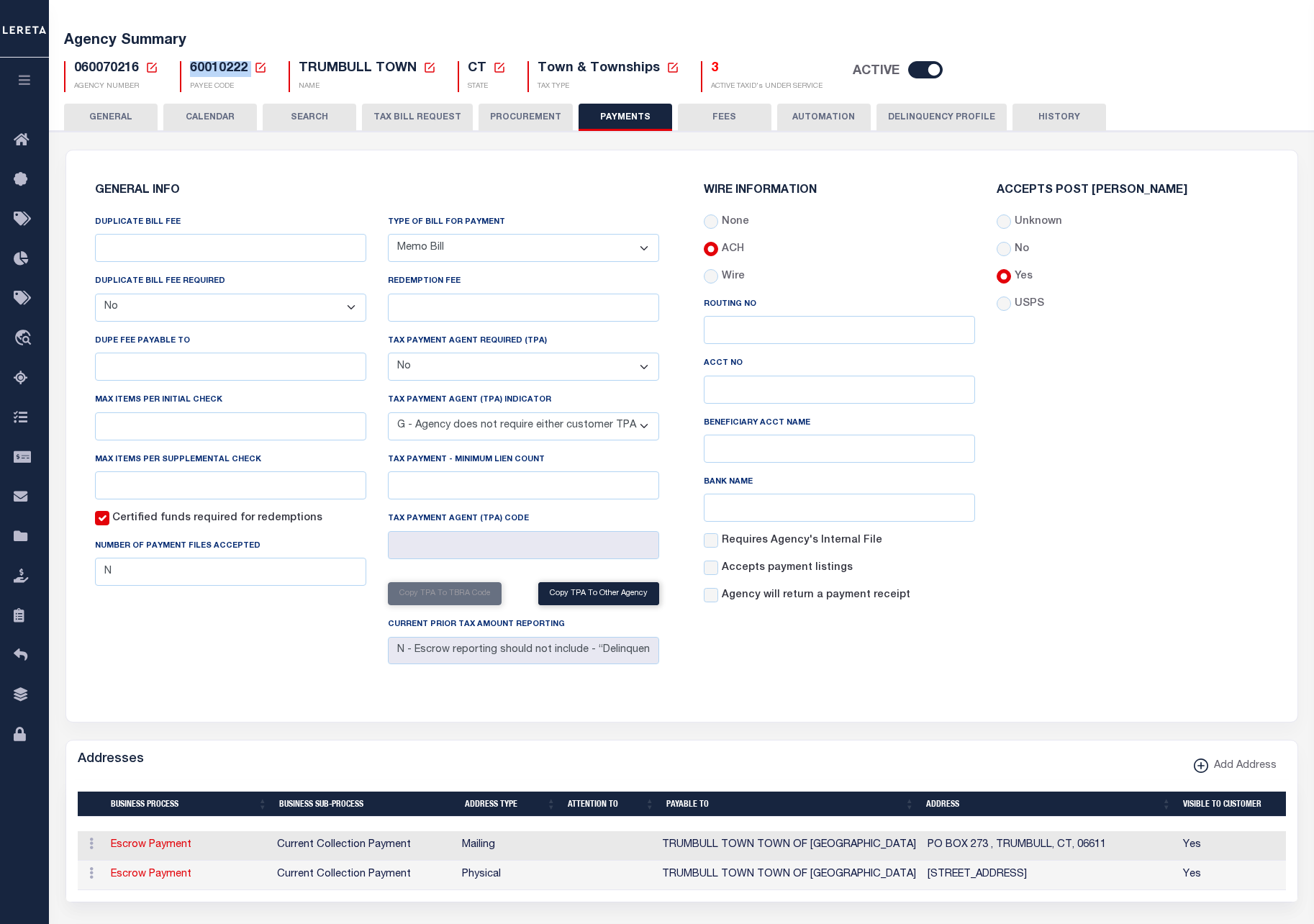
click at [544, 245] on select "Bar-Coded Tax Statement Print Tax Bills from Web. No DBF Required. Memo Bill Or…" at bounding box center [523, 248] width 271 height 28
select select "38"
click at [388, 234] on select "Bar-Coded Tax Statement Print Tax Bills from Web. No DBF Required. Memo Bill Or…" at bounding box center [523, 248] width 271 height 28
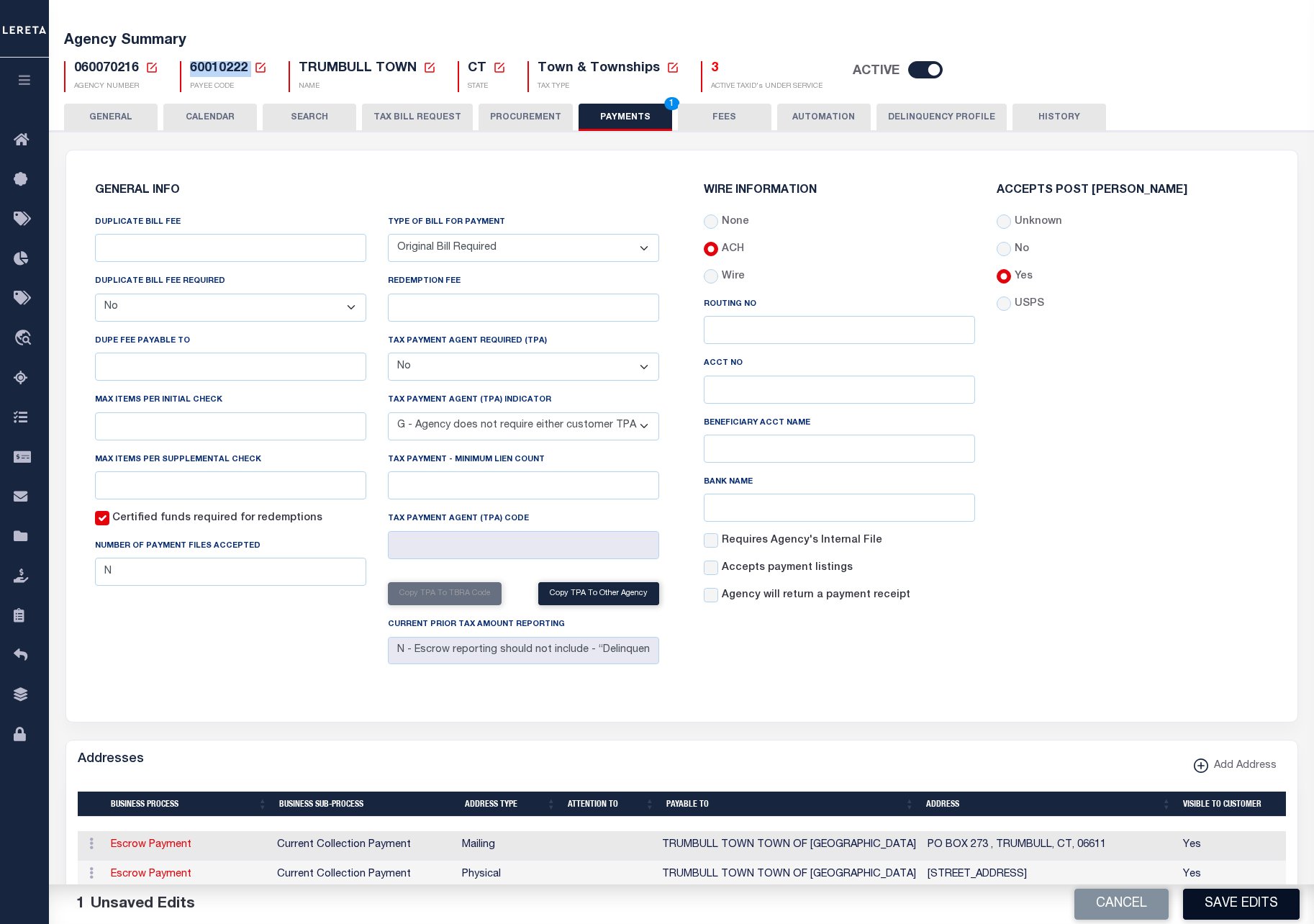
click at [1216, 904] on button "Save Edits" at bounding box center [1242, 904] width 116 height 31
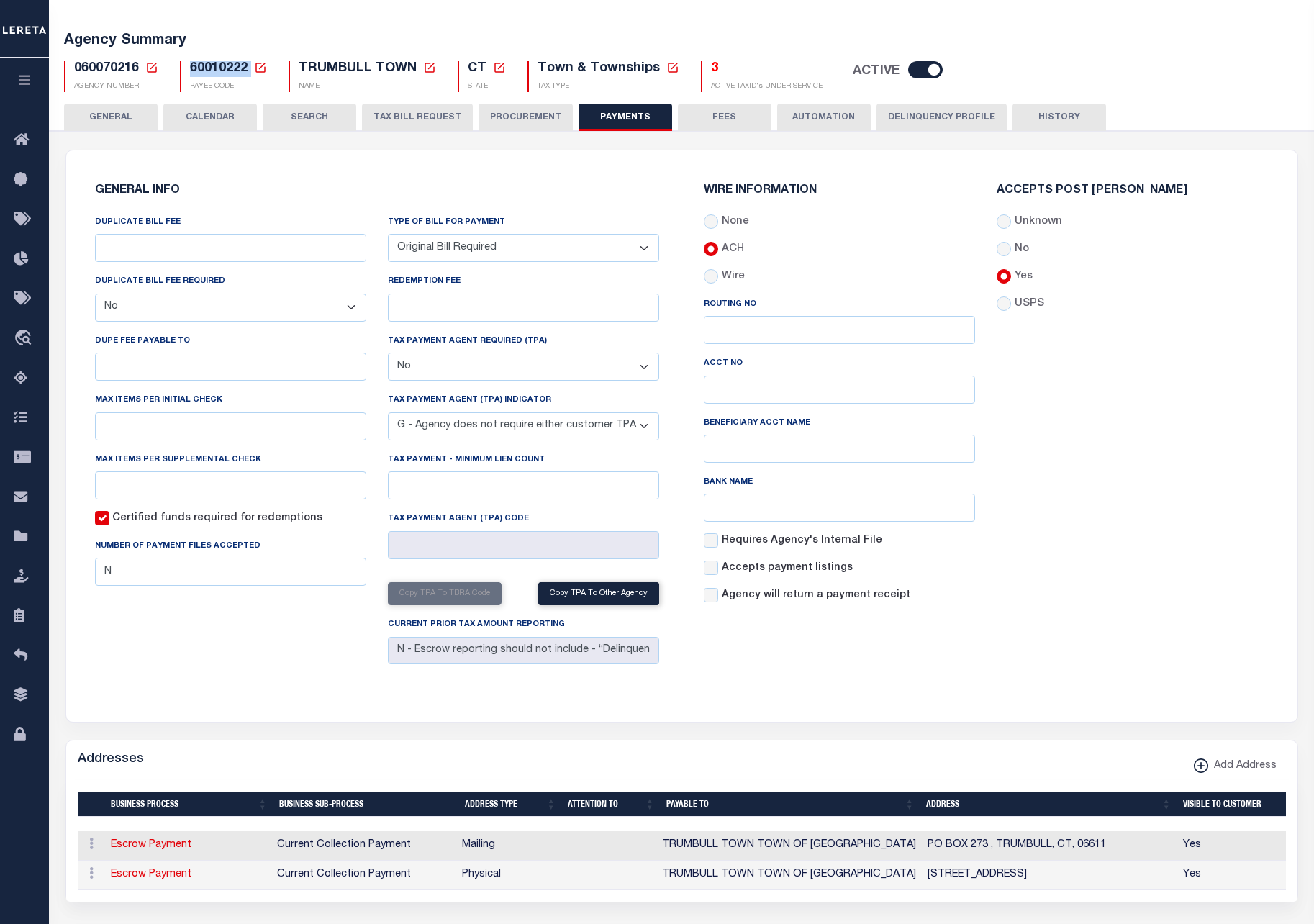
click at [581, 256] on select "Bar-Coded Tax Statement Print Tax Bills from Web. No DBF Required. Memo Bill Or…" at bounding box center [523, 248] width 271 height 28
drag, startPoint x: 514, startPoint y: 120, endPoint x: 421, endPoint y: 126, distance: 93.2
click at [513, 120] on button "PROCUREMENT" at bounding box center [525, 116] width 95 height 27
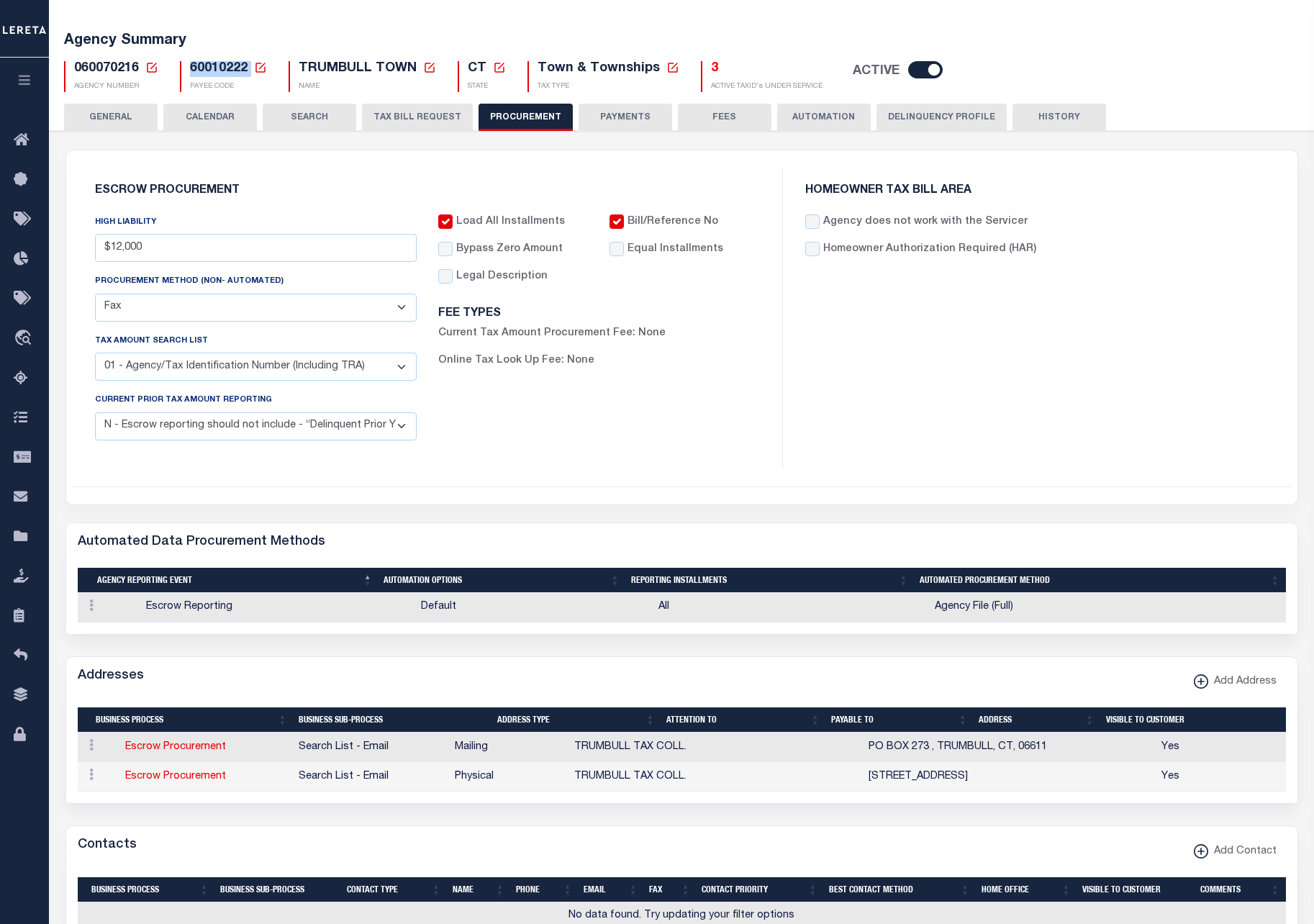
click at [419, 118] on button "TAX BILL REQUEST" at bounding box center [417, 116] width 111 height 27
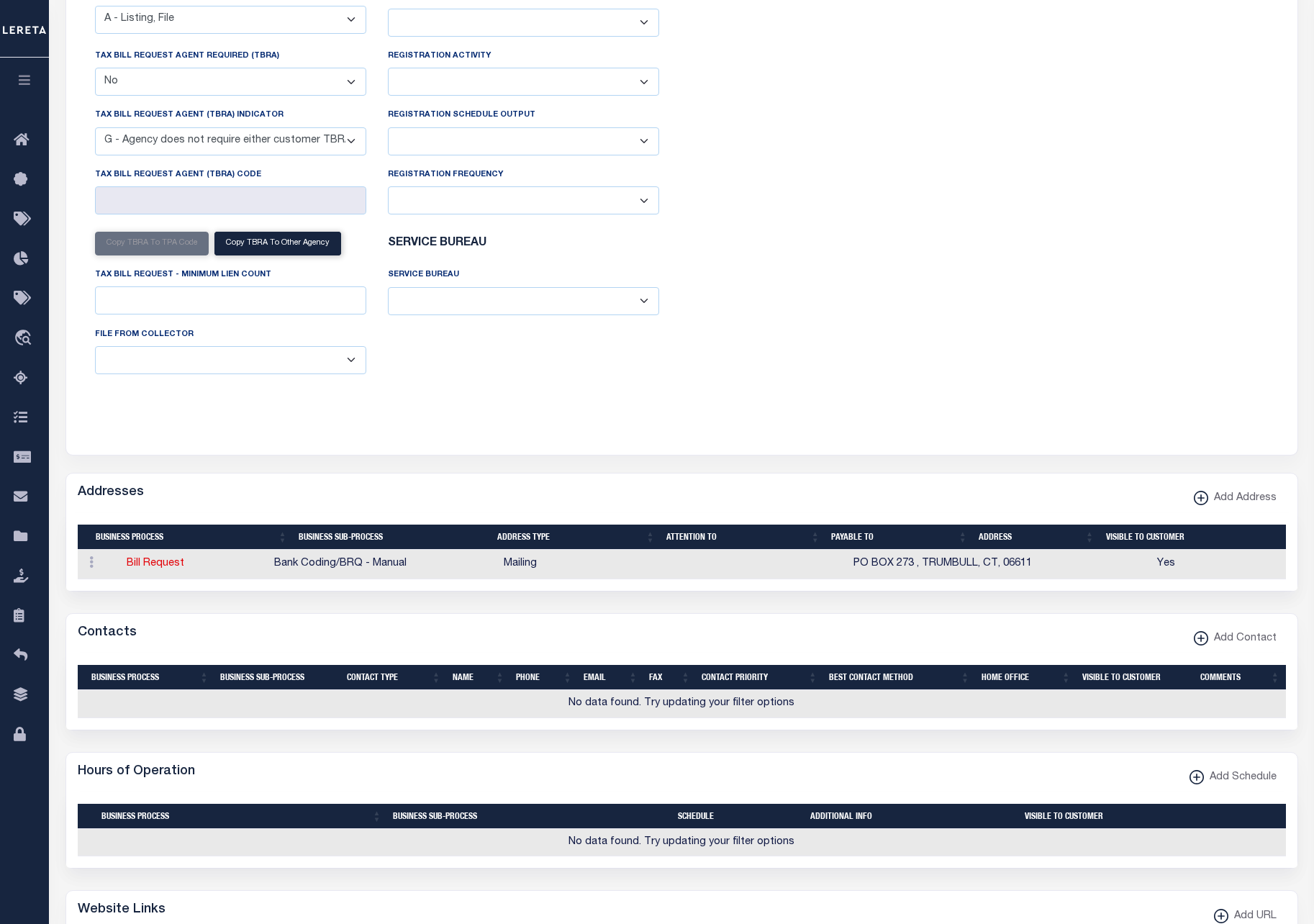
scroll to position [0, 0]
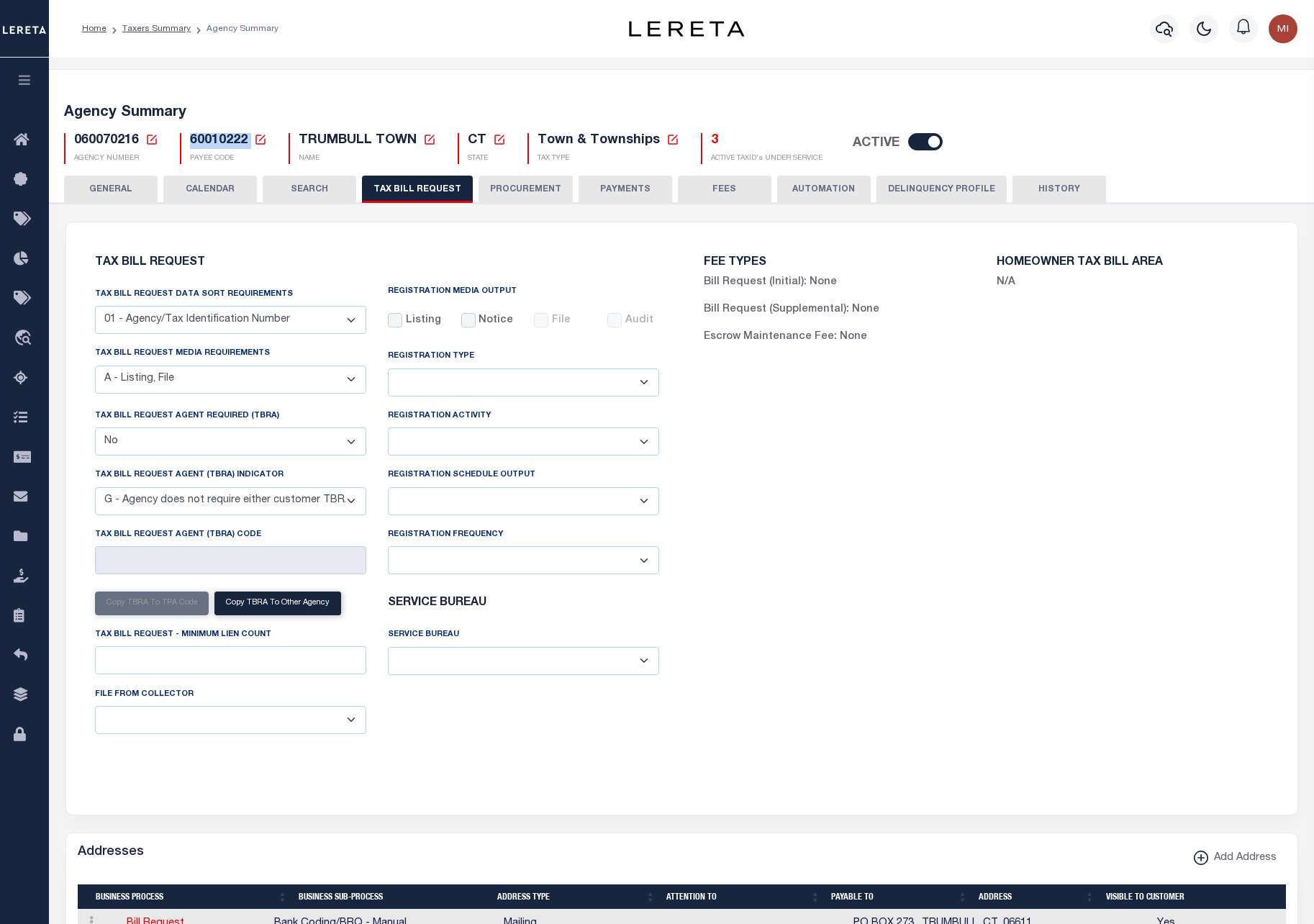
click at [291, 189] on button "SEARCH" at bounding box center [310, 189] width 94 height 27
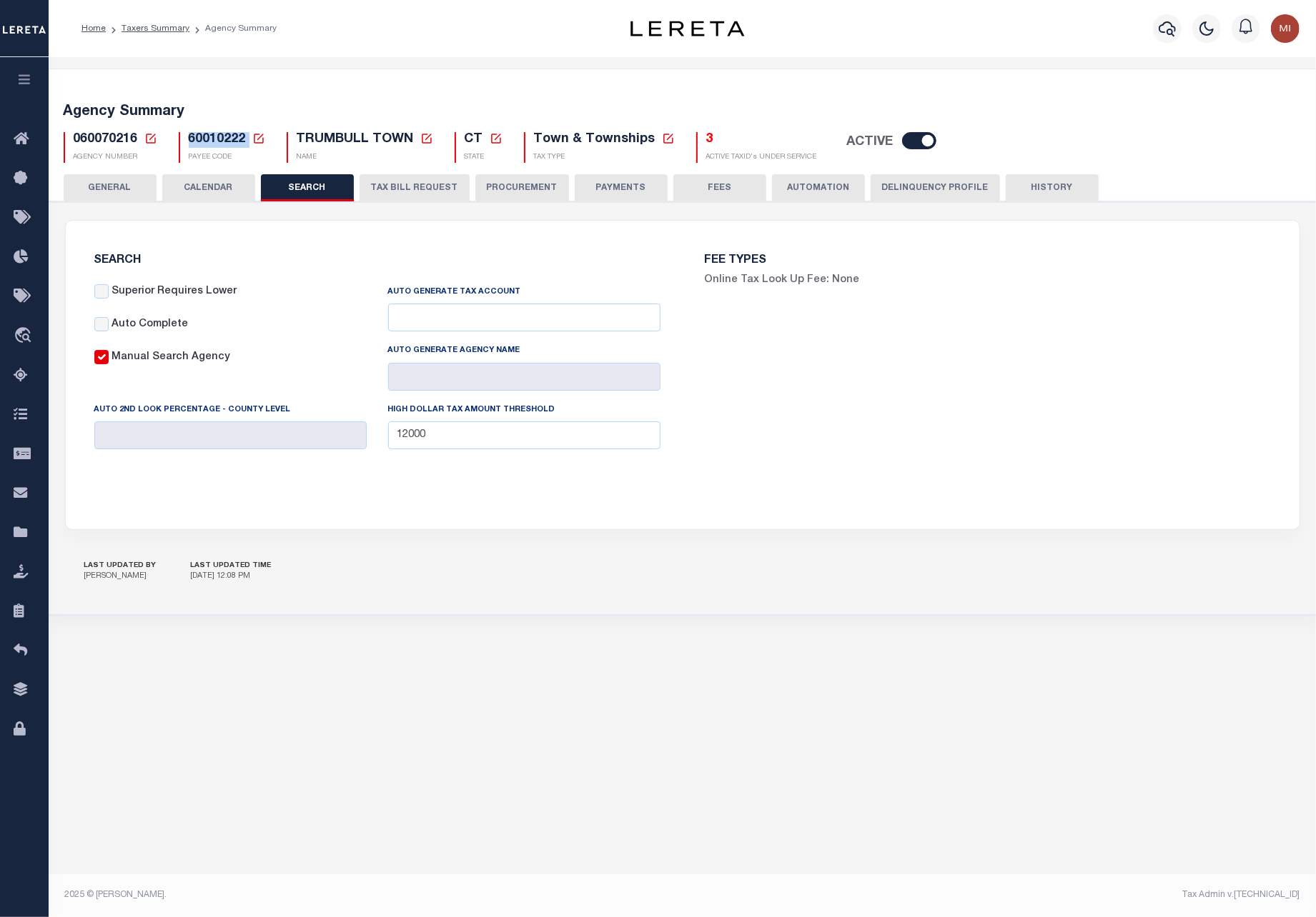
click at [213, 193] on button "CALENDAR" at bounding box center [209, 187] width 93 height 27
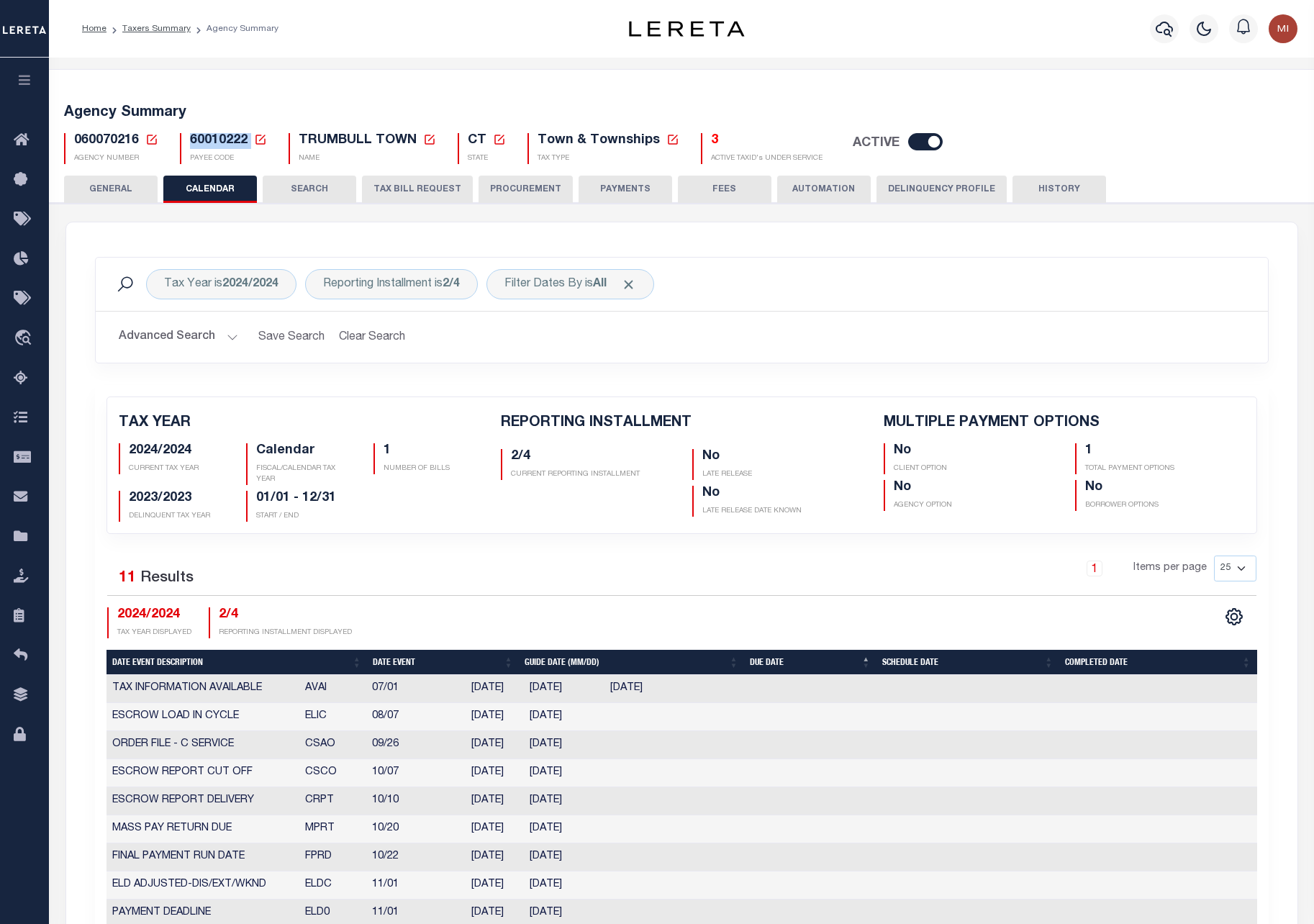
click at [122, 188] on button "GENERAL" at bounding box center [111, 189] width 94 height 27
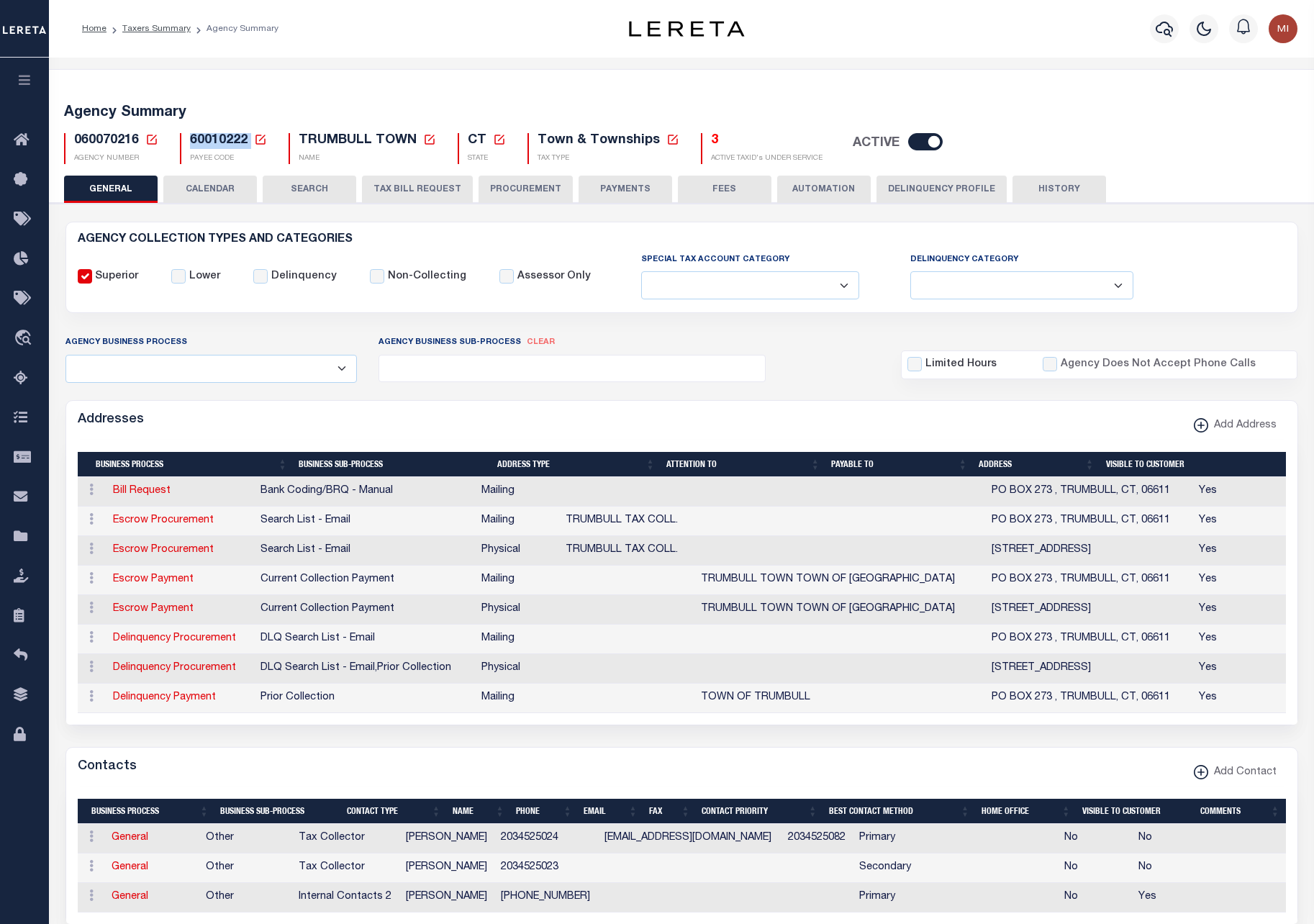
drag, startPoint x: 508, startPoint y: 188, endPoint x: 603, endPoint y: 207, distance: 96.9
click at [509, 188] on button "PROCUREMENT" at bounding box center [525, 189] width 95 height 27
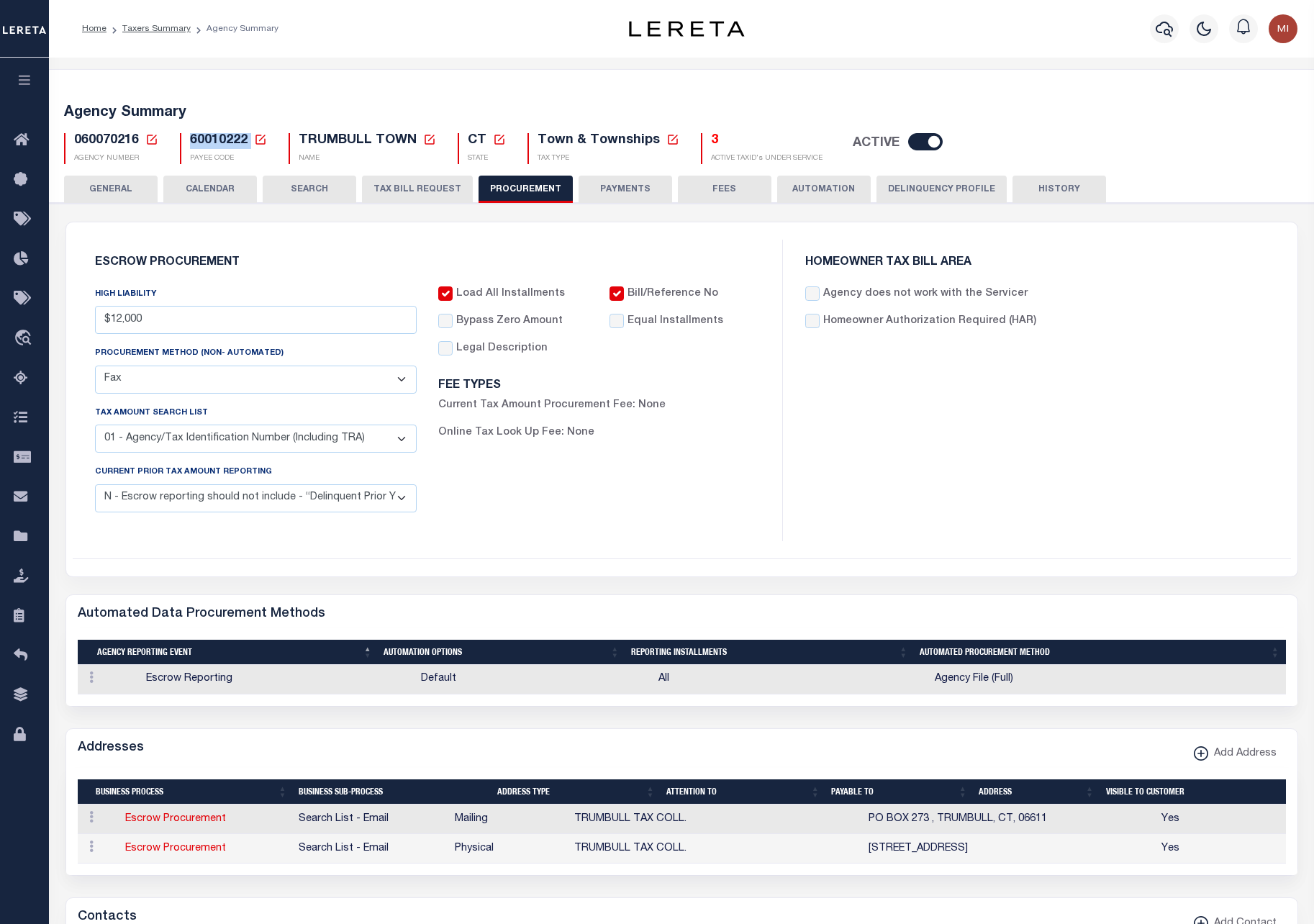
click at [619, 189] on button "PAYMENTS" at bounding box center [626, 189] width 94 height 27
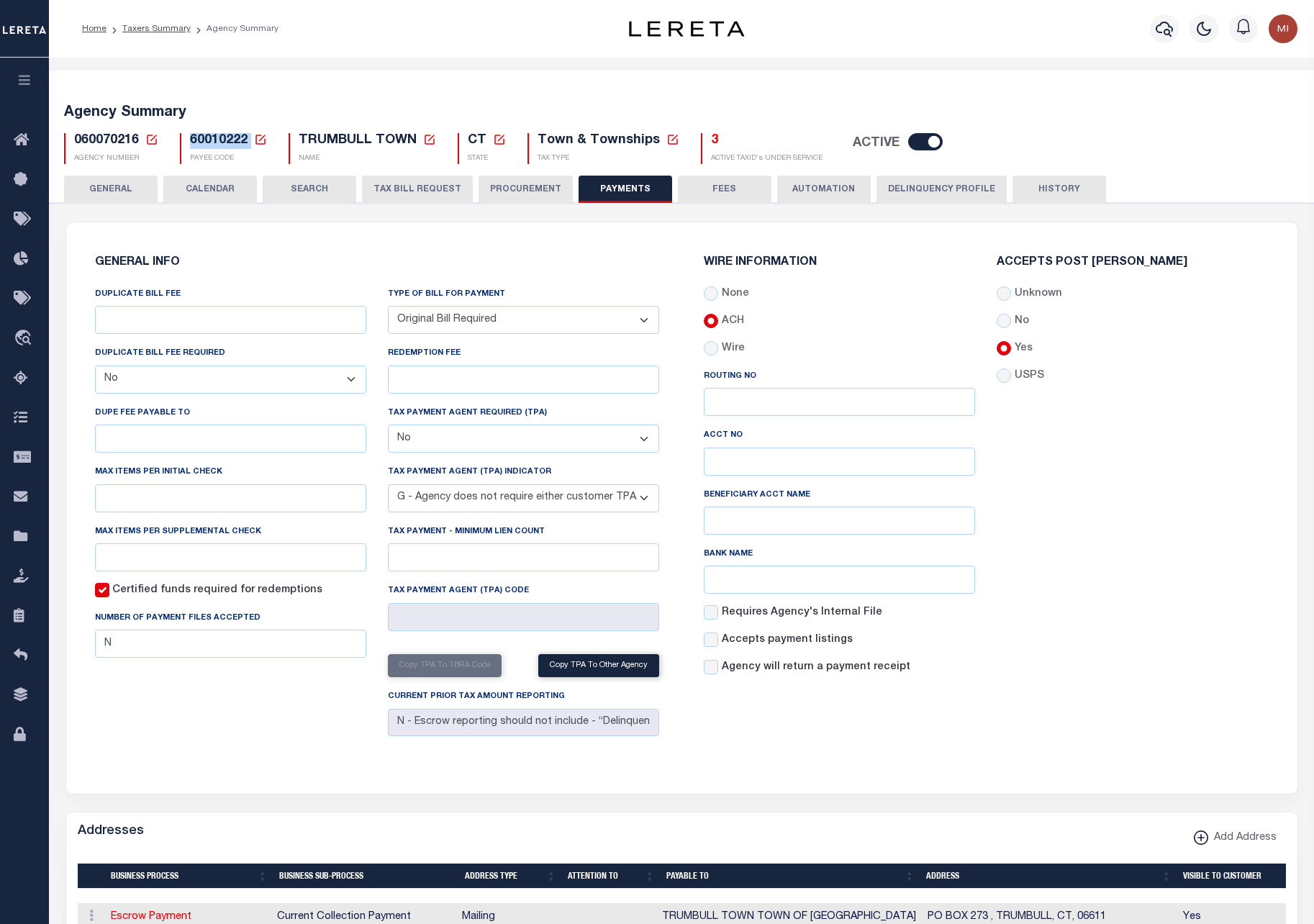
click at [710, 186] on button "FEES" at bounding box center [725, 189] width 94 height 27
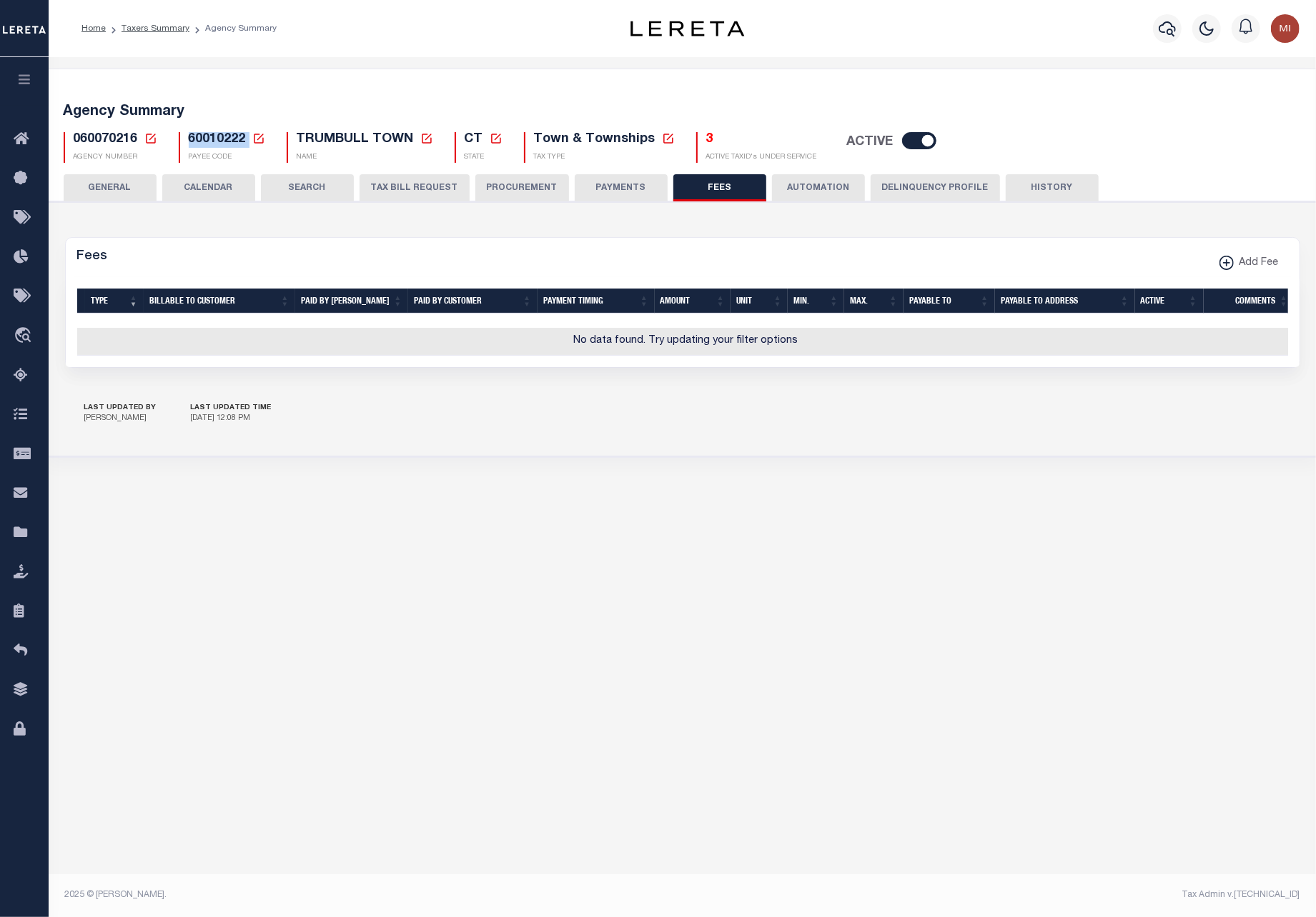
click at [601, 187] on button "PAYMENTS" at bounding box center [621, 187] width 93 height 27
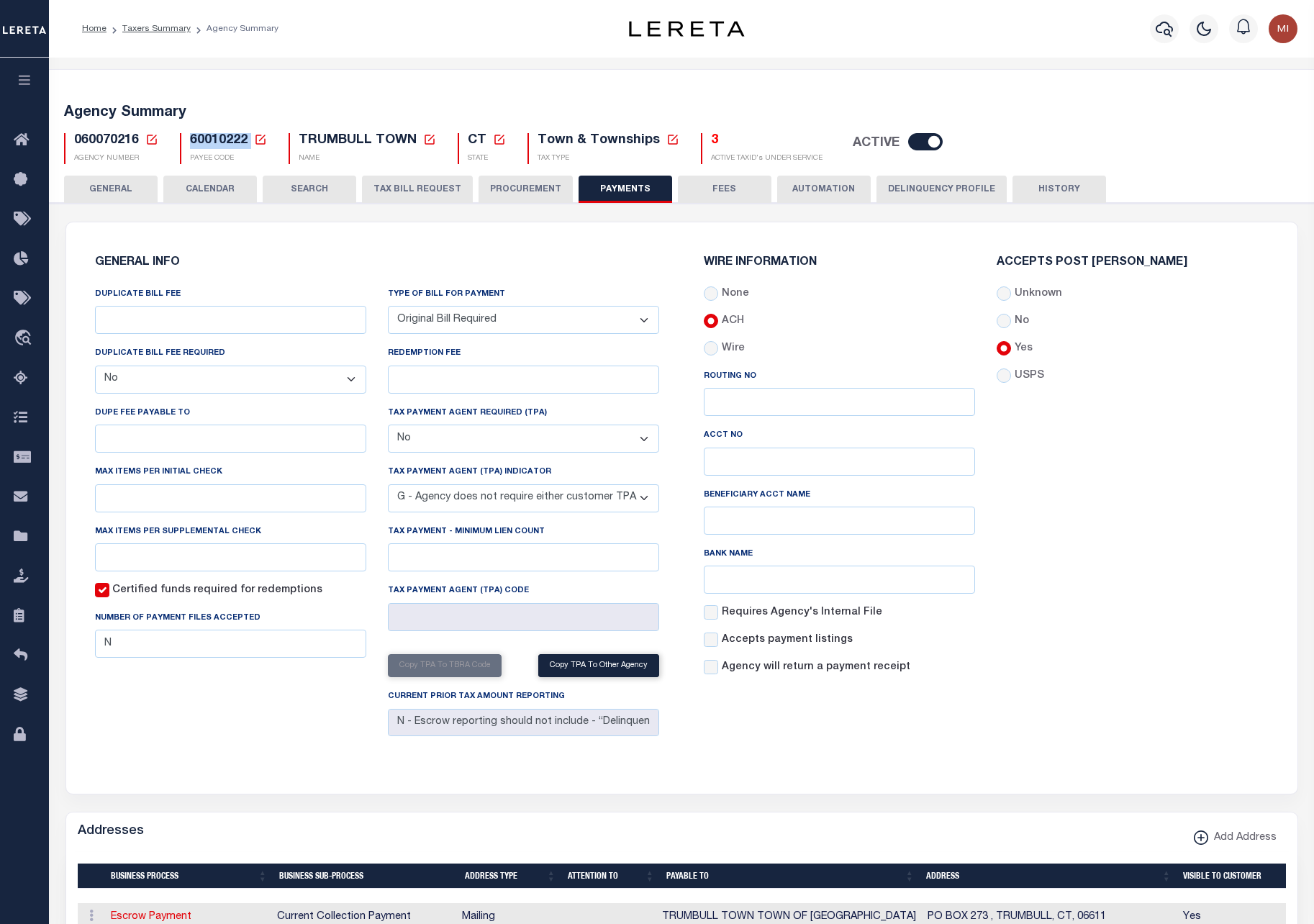
drag, startPoint x: 504, startPoint y: 189, endPoint x: 443, endPoint y: 190, distance: 61.0
click at [503, 189] on button "PROCUREMENT" at bounding box center [525, 189] width 95 height 27
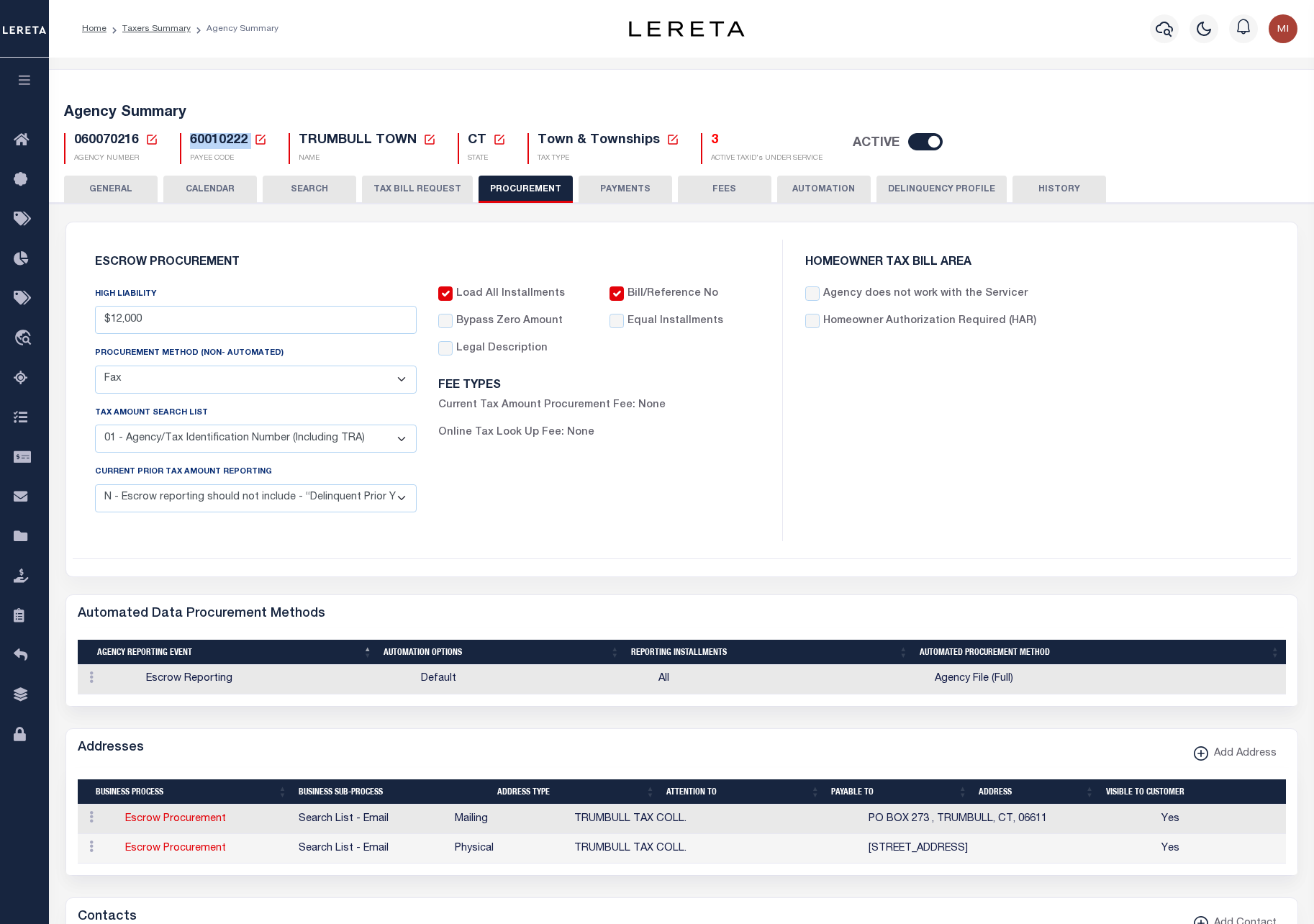
click at [400, 188] on button "TAX BILL REQUEST" at bounding box center [417, 189] width 111 height 27
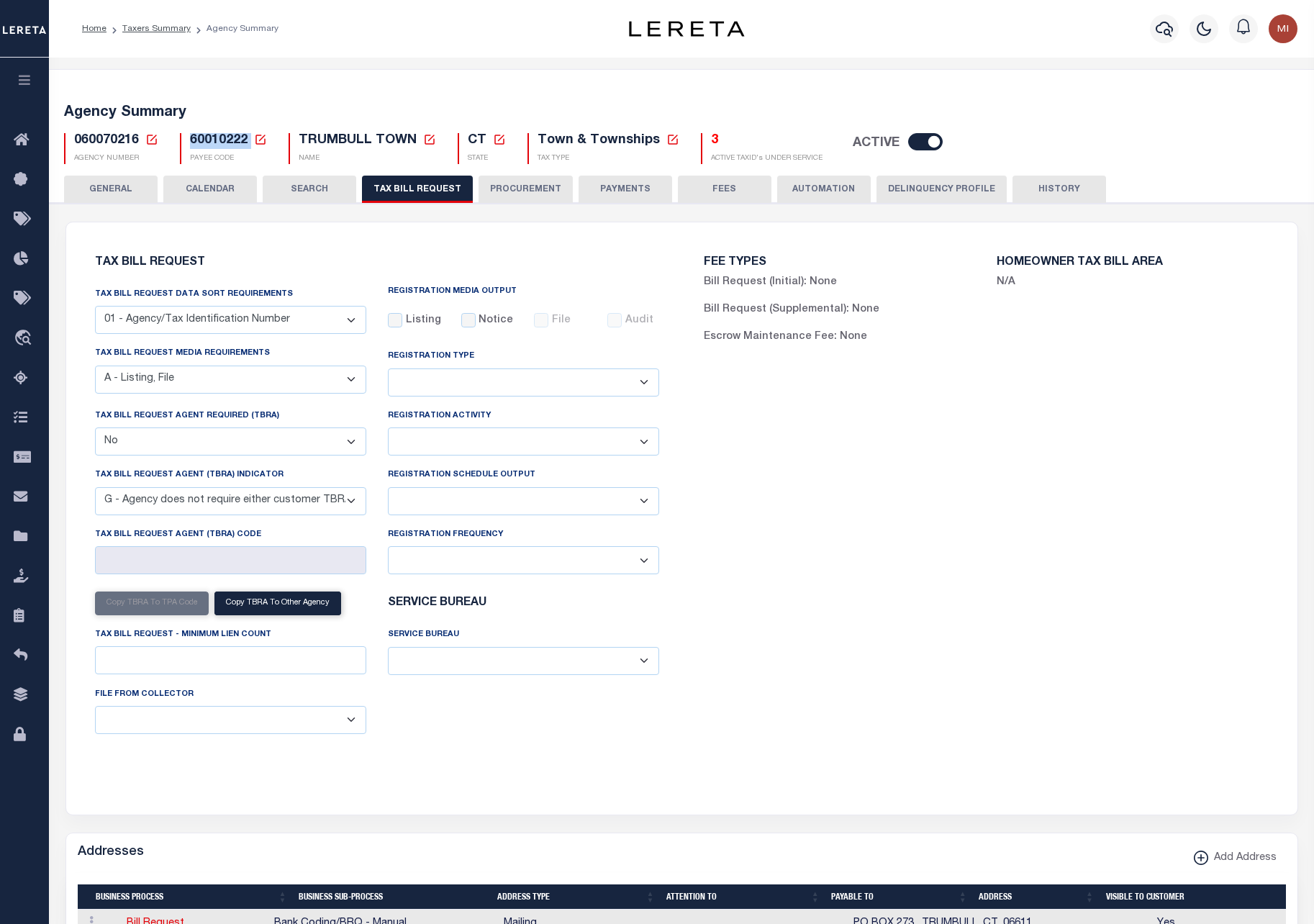
click at [315, 190] on button "SEARCH" at bounding box center [310, 189] width 94 height 27
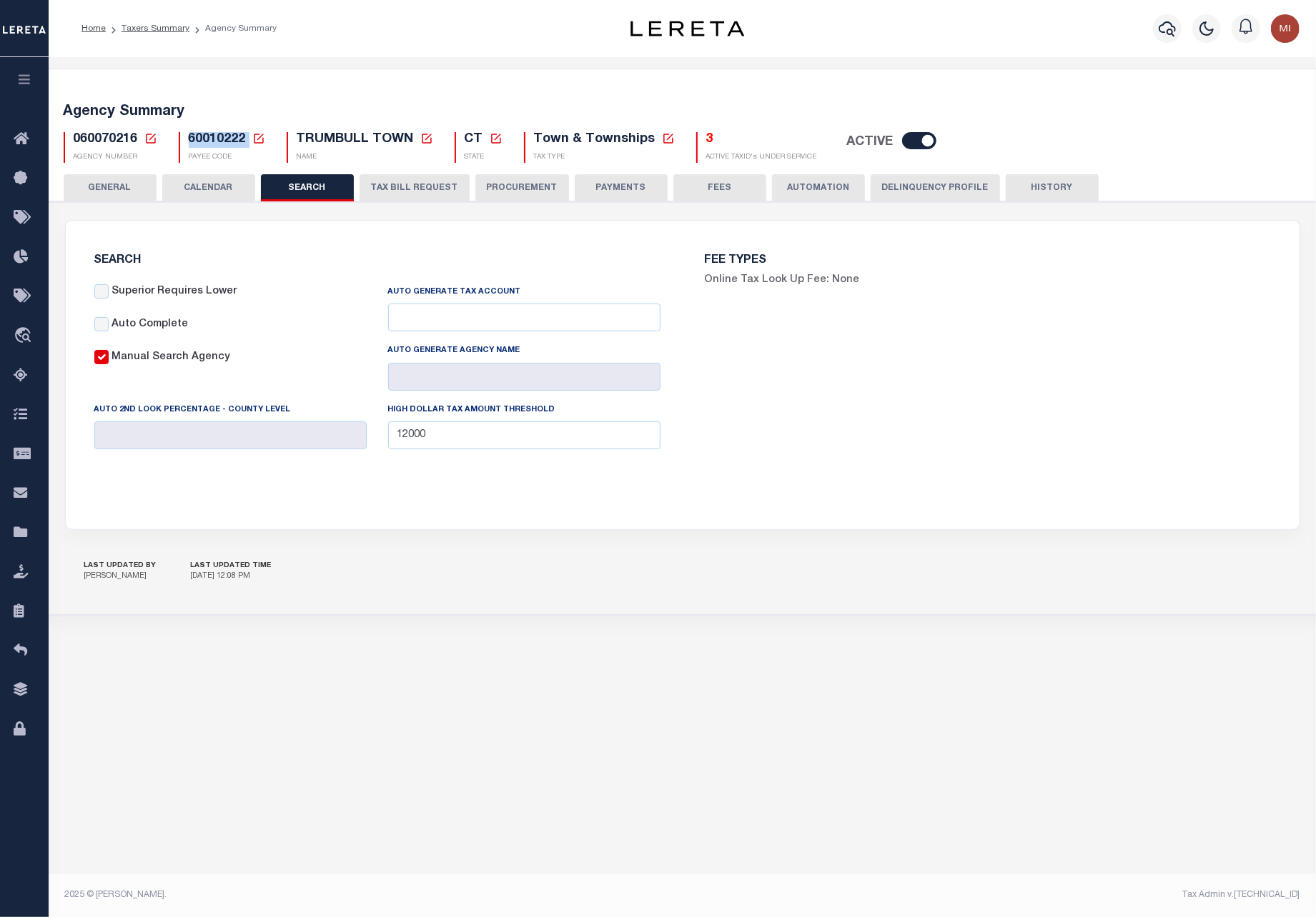
click at [623, 186] on button "PAYMENTS" at bounding box center [621, 187] width 93 height 27
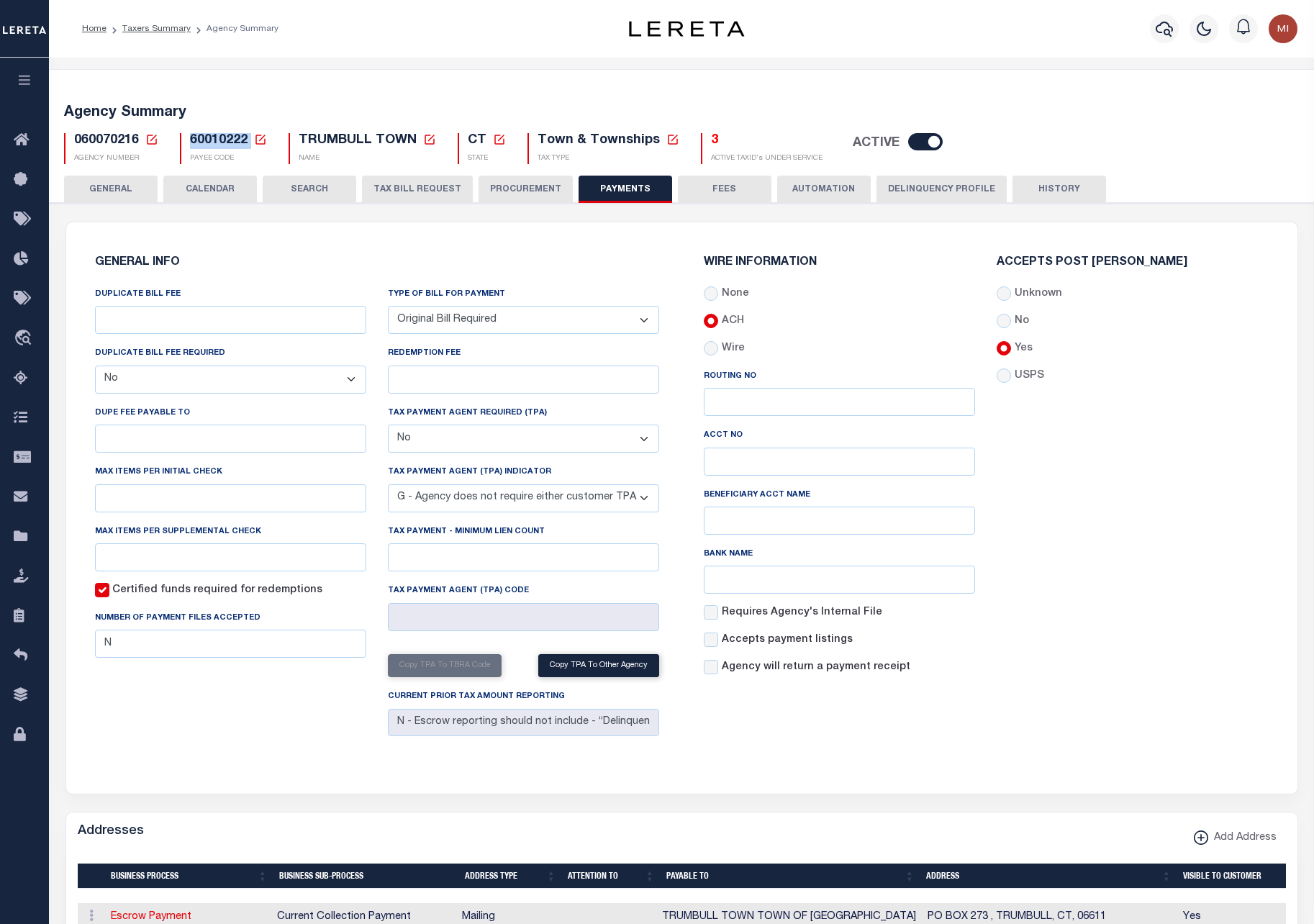
click at [418, 190] on button "TAX BILL REQUEST" at bounding box center [417, 189] width 111 height 27
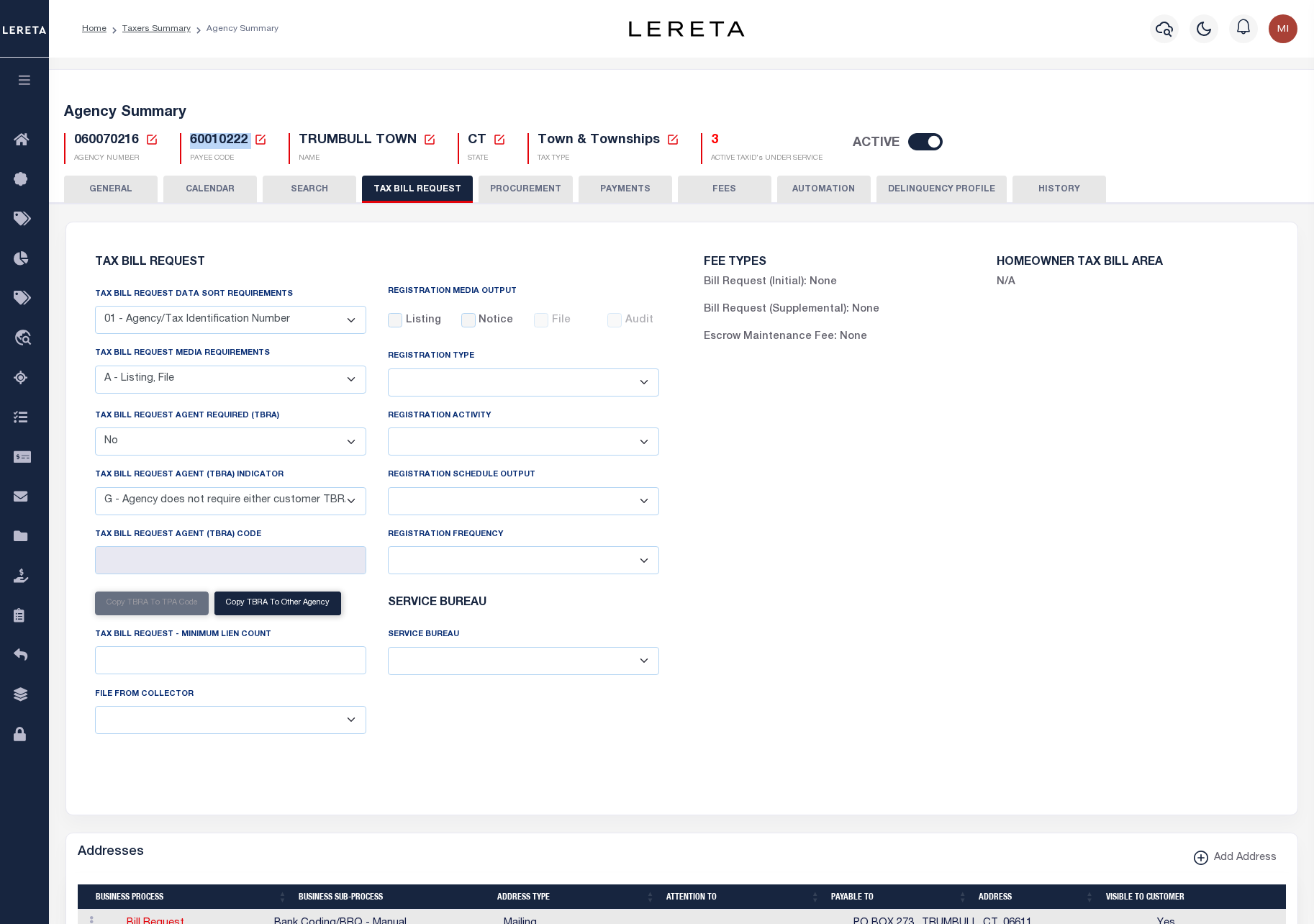
click at [460, 674] on select "ACC Taxes Ad Valorem Appraisal Assessments of the Southwest AutoAgent B & A Mun…" at bounding box center [523, 661] width 271 height 28
click at [452, 660] on select "ACC Taxes Ad Valorem Appraisal Assessments of the Southwest AutoAgent B & A Mun…" at bounding box center [523, 661] width 271 height 28
